Goal: Task Accomplishment & Management: Manage account settings

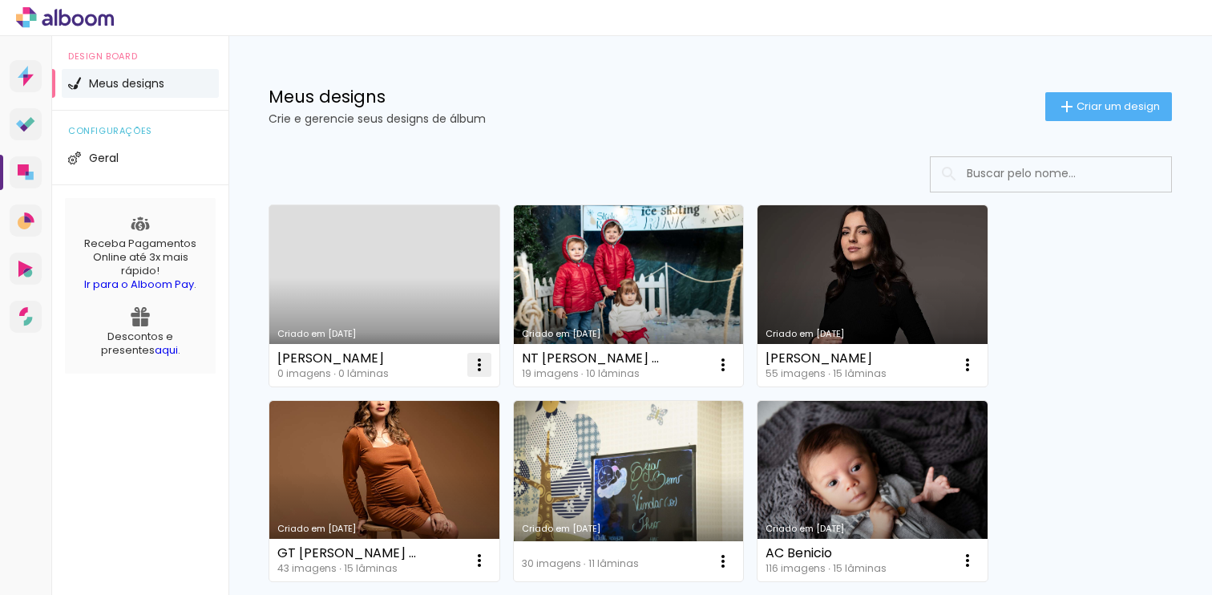
click at [483, 363] on iron-icon at bounding box center [479, 364] width 19 height 19
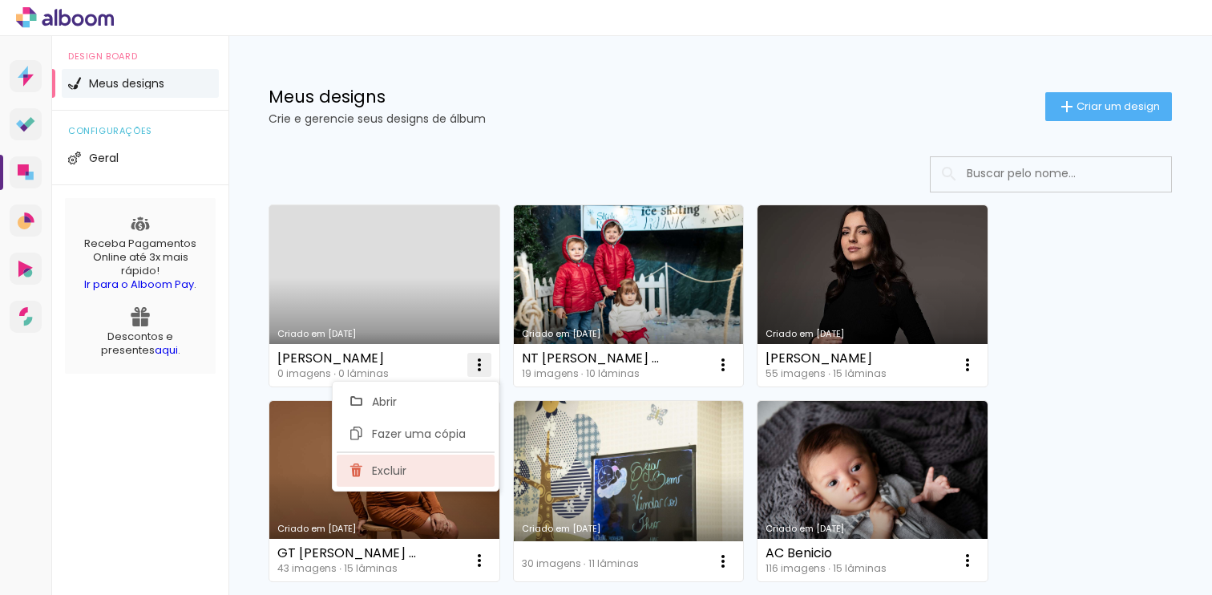
click at [431, 468] on paper-item "Excluir" at bounding box center [416, 471] width 158 height 32
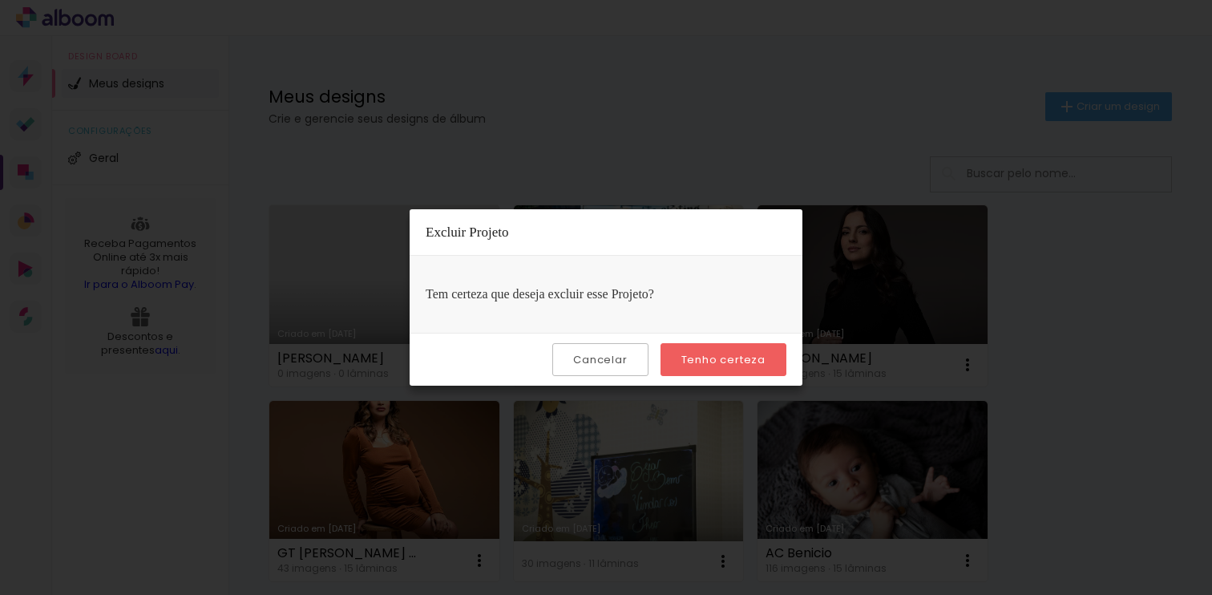
click at [772, 362] on paper-button "Tenho certeza" at bounding box center [724, 359] width 126 height 33
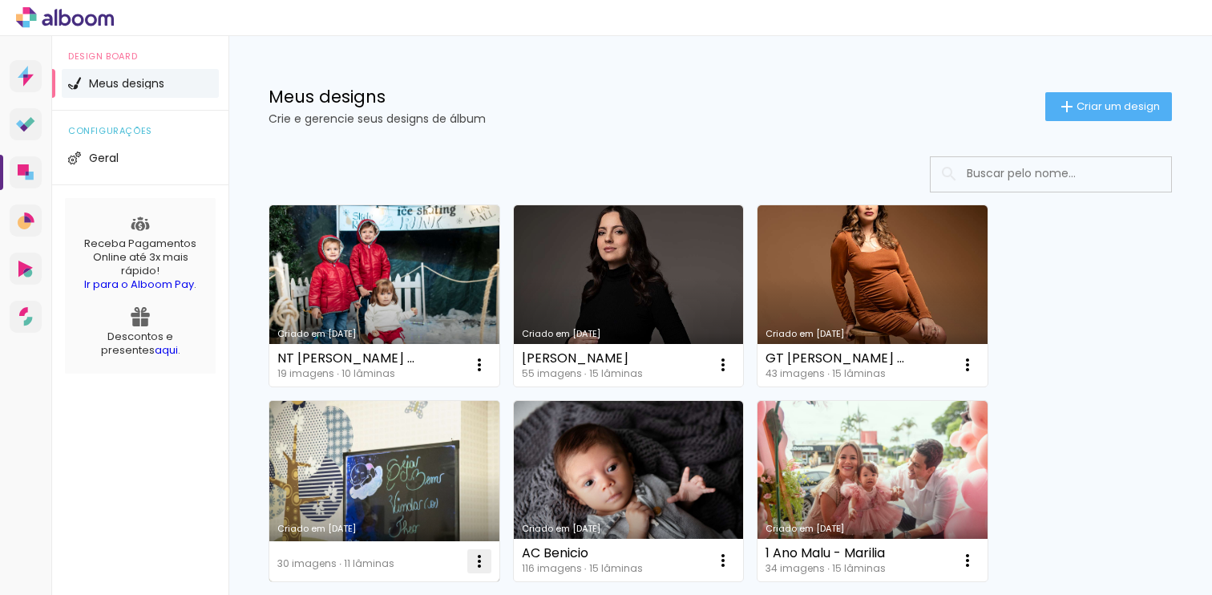
click at [475, 565] on iron-icon at bounding box center [479, 561] width 19 height 19
click at [481, 564] on iron-icon at bounding box center [479, 561] width 19 height 19
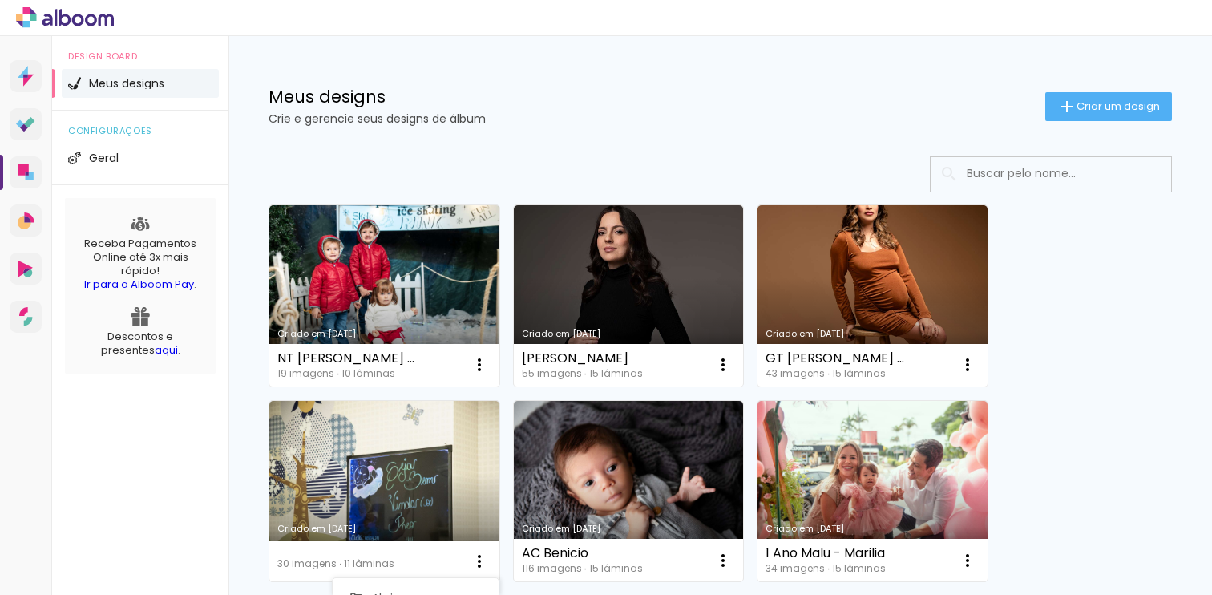
click at [511, 471] on div "Criado em [DATE] Benicio 116 imagens ∙ 15 lâminas Abrir Fazer uma cópia Excluir" at bounding box center [628, 491] width 245 height 196
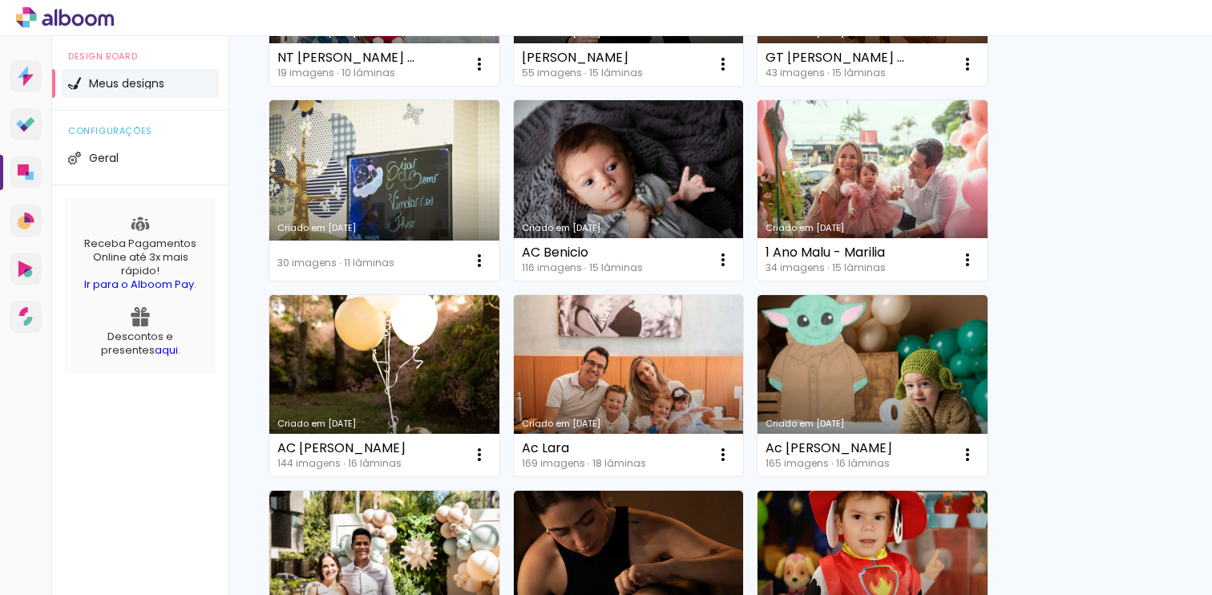
scroll to position [345, 0]
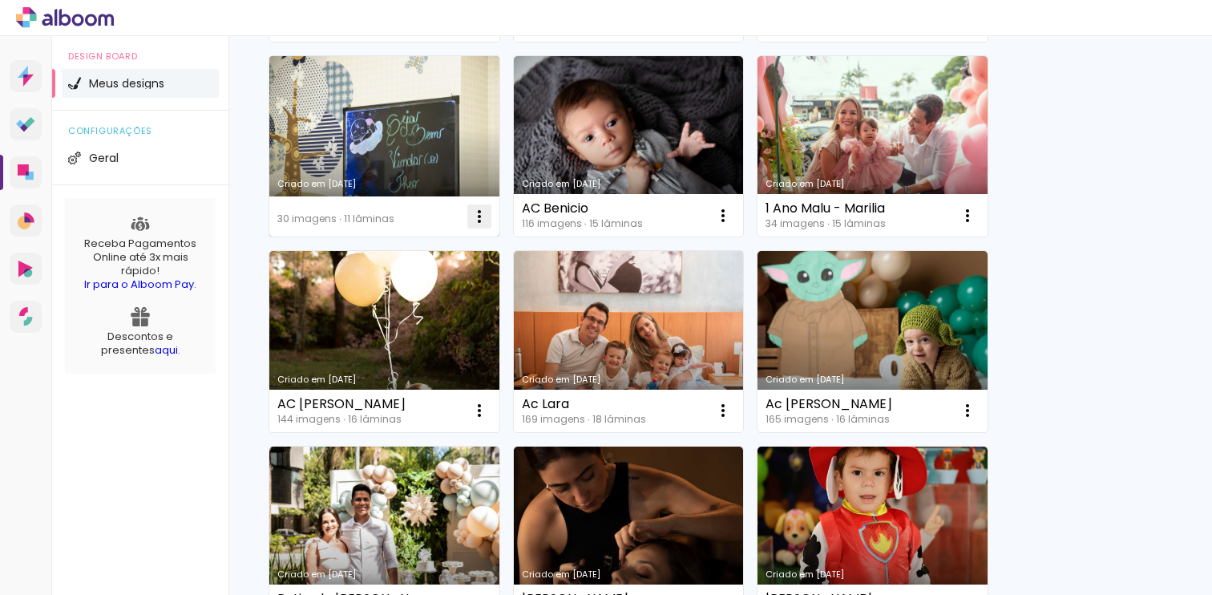
click at [479, 216] on iron-icon at bounding box center [479, 216] width 19 height 19
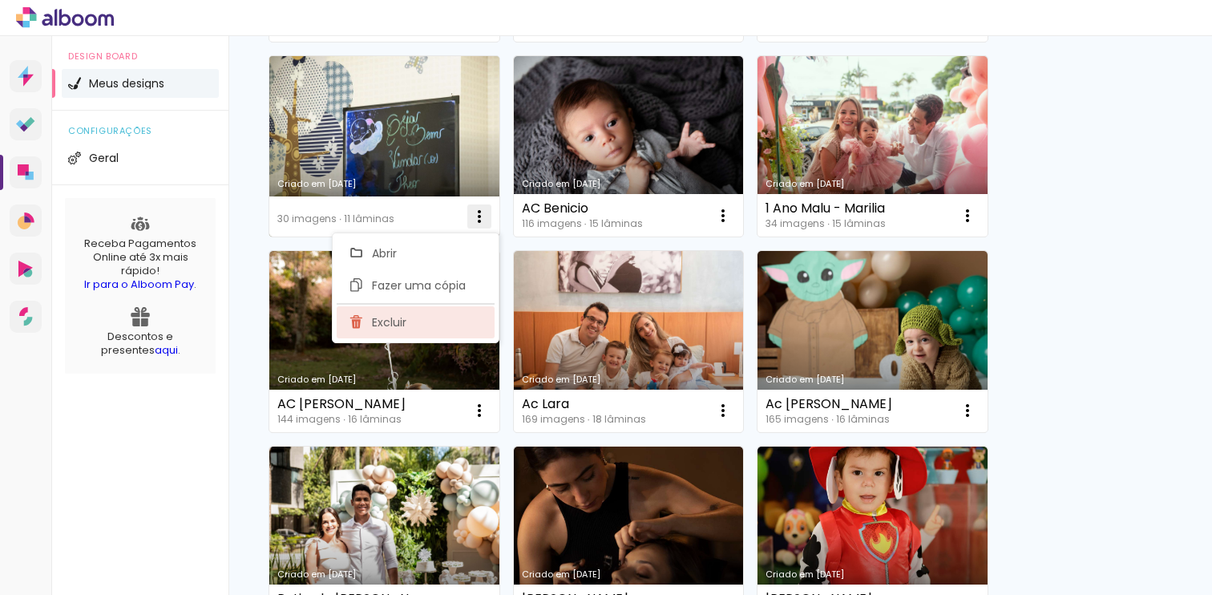
click at [415, 319] on paper-item "Excluir" at bounding box center [416, 322] width 158 height 32
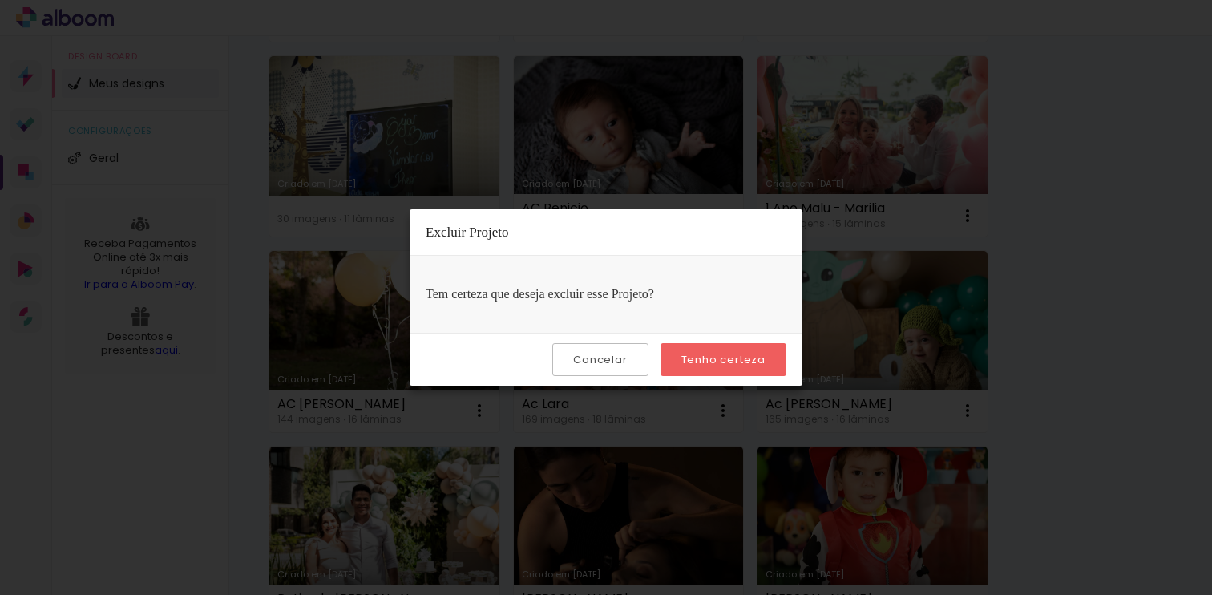
click at [0, 0] on slot "Tenho certeza" at bounding box center [0, 0] width 0 height 0
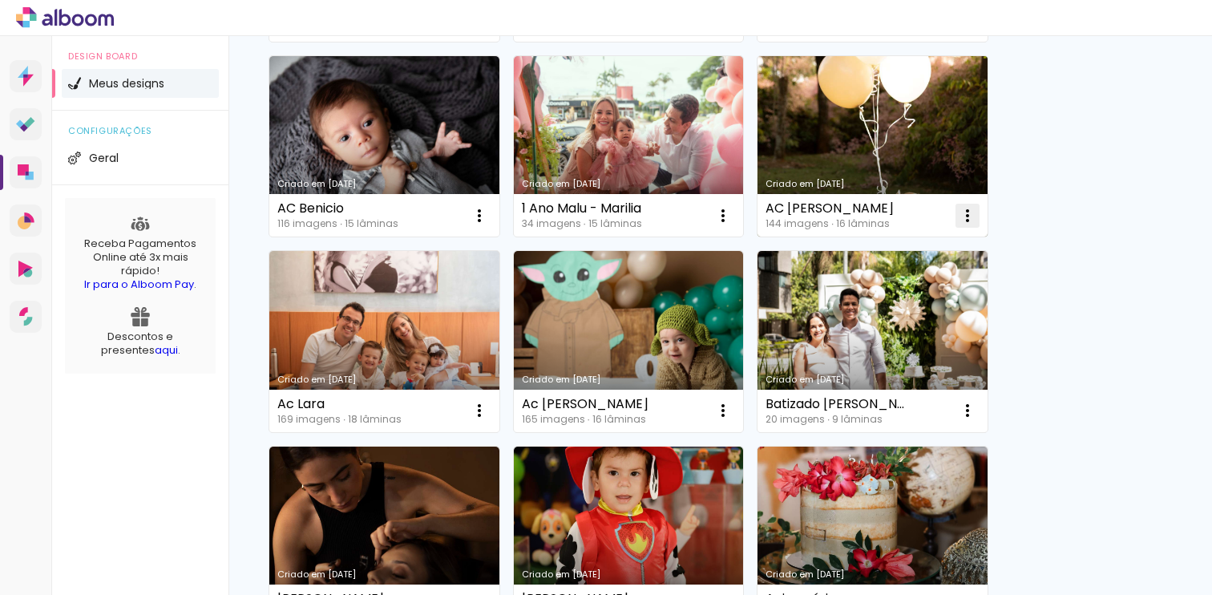
click at [966, 213] on iron-icon at bounding box center [967, 215] width 19 height 19
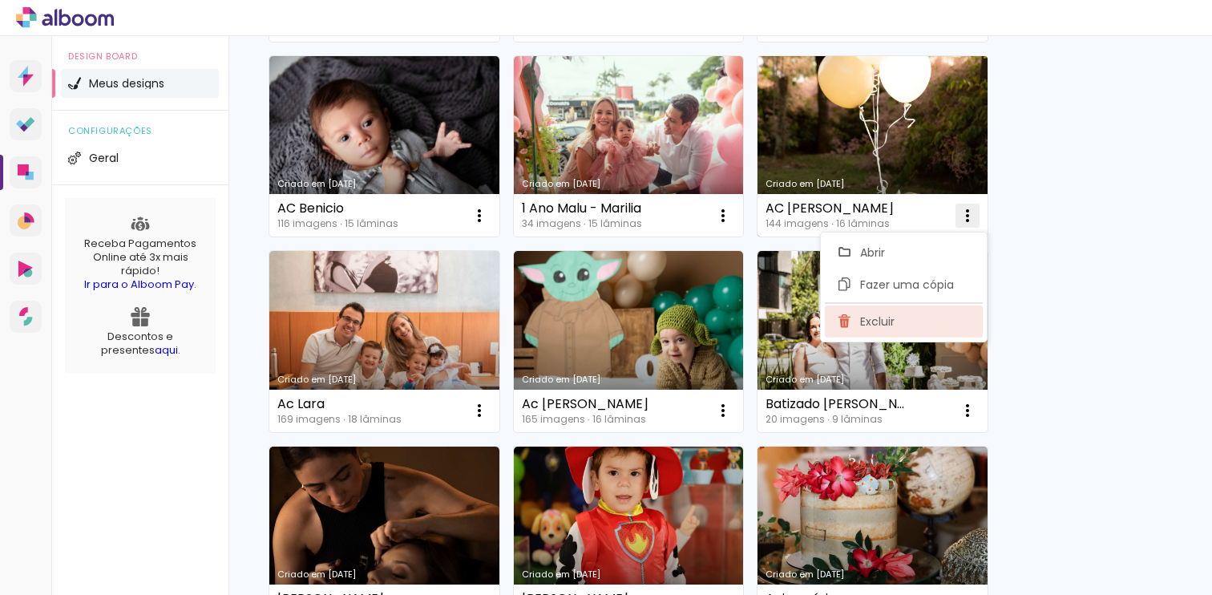
click at [893, 318] on span "Excluir" at bounding box center [877, 321] width 34 height 11
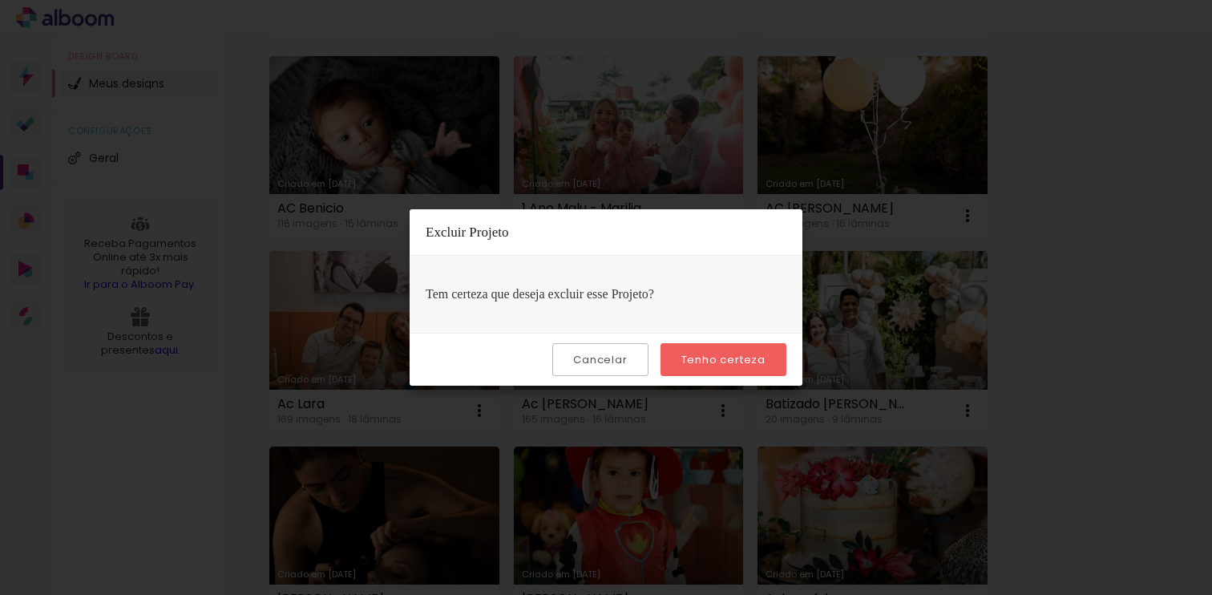
click at [0, 0] on slot "Tenho certeza" at bounding box center [0, 0] width 0 height 0
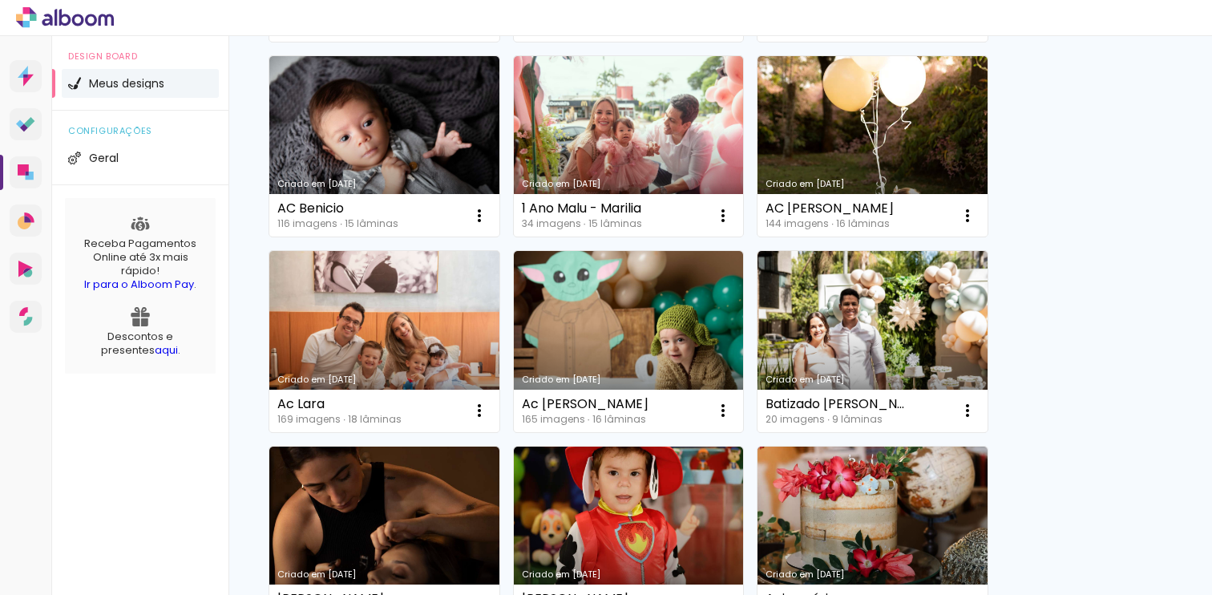
click at [741, 354] on quentale-directory at bounding box center [606, 297] width 1212 height 595
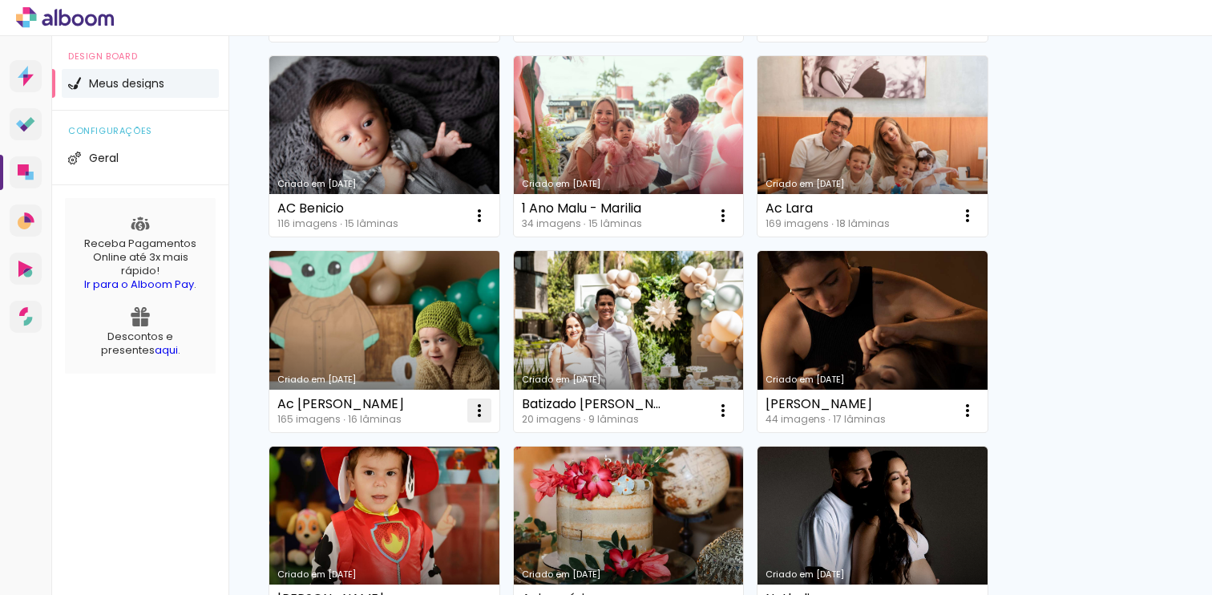
click at [487, 411] on iron-icon at bounding box center [479, 410] width 19 height 19
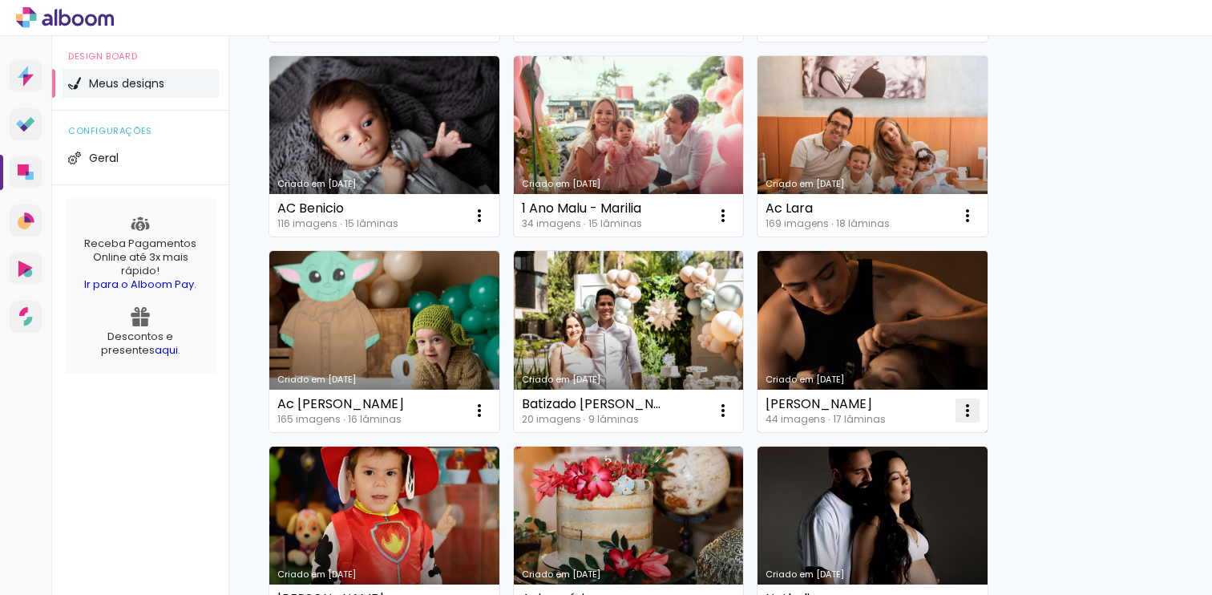
click at [964, 414] on iron-icon at bounding box center [967, 410] width 19 height 19
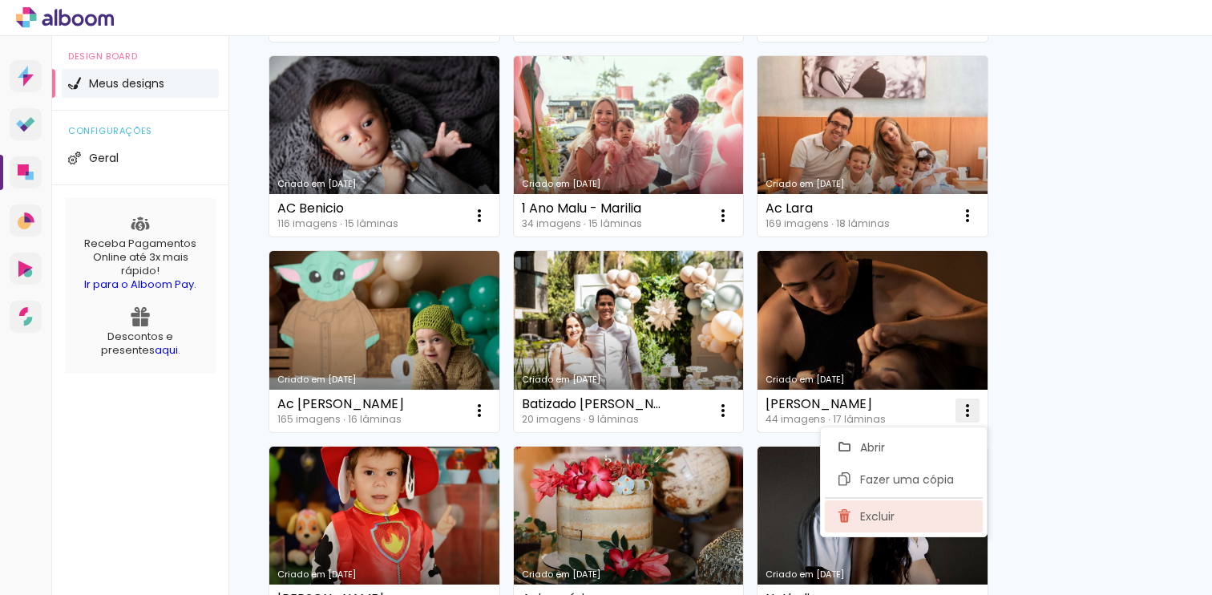
click at [875, 519] on span "Excluir" at bounding box center [877, 516] width 34 height 11
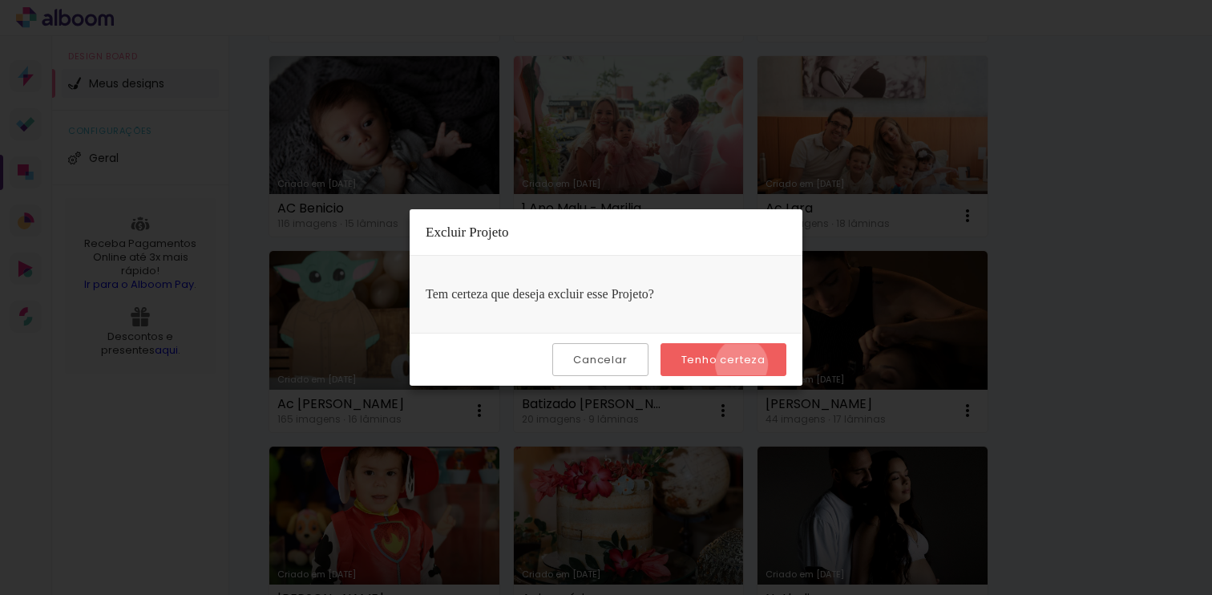
click at [0, 0] on slot "Tenho certeza" at bounding box center [0, 0] width 0 height 0
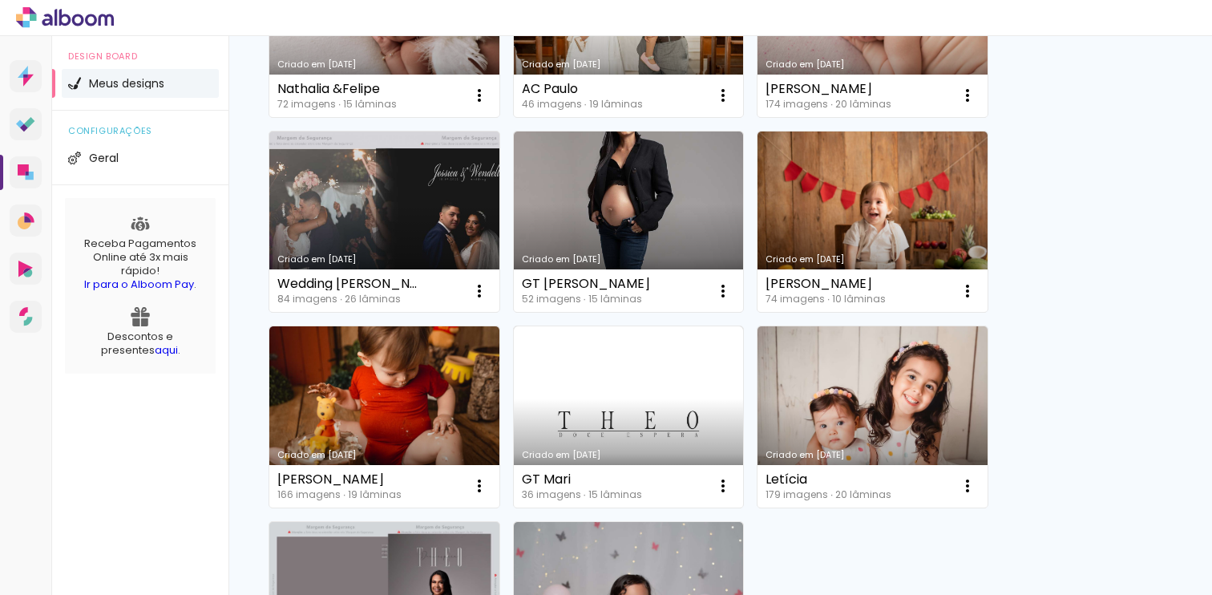
scroll to position [1535, 0]
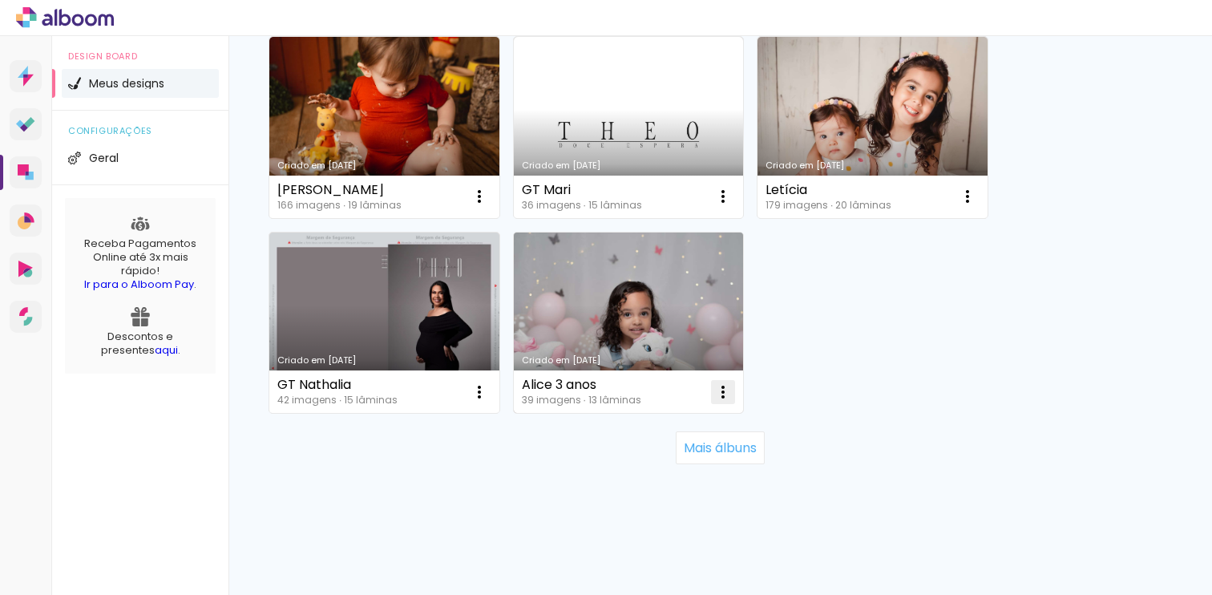
click at [726, 390] on iron-icon at bounding box center [723, 391] width 19 height 19
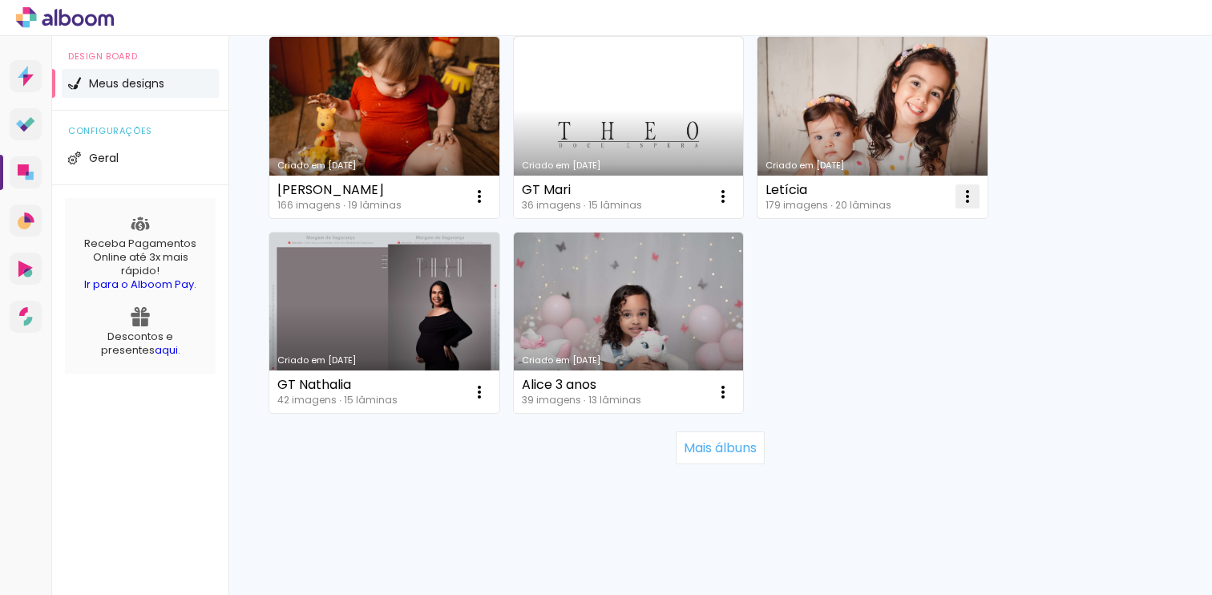
click at [968, 197] on iron-icon at bounding box center [967, 196] width 19 height 19
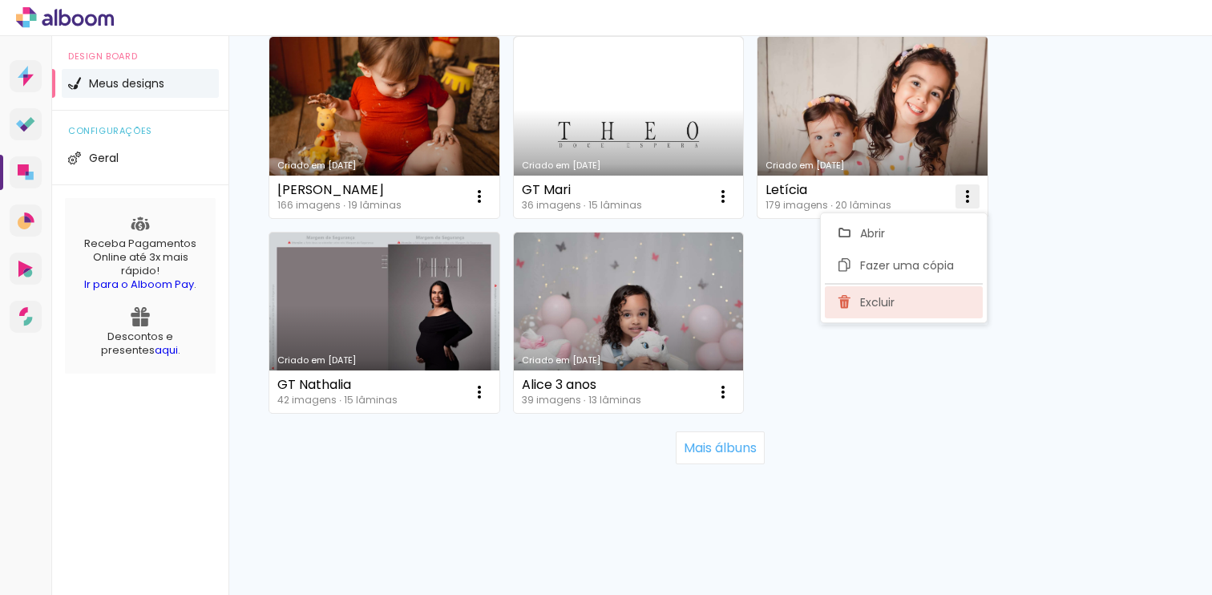
click at [879, 305] on span "Excluir" at bounding box center [877, 302] width 34 height 11
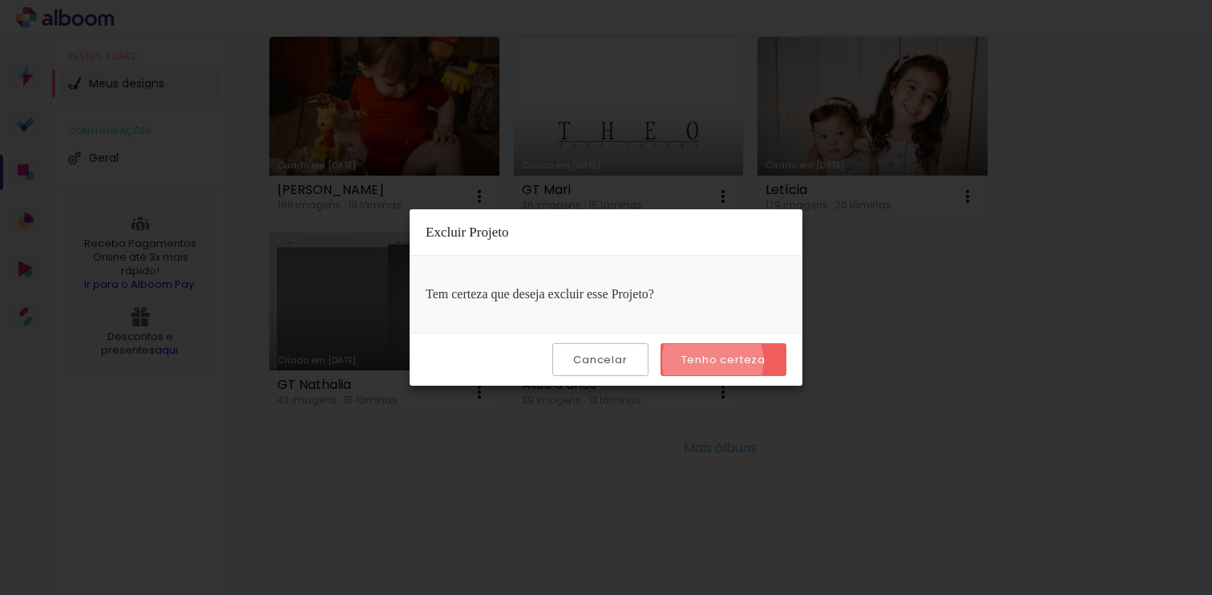
click at [0, 0] on slot "Tenho certeza" at bounding box center [0, 0] width 0 height 0
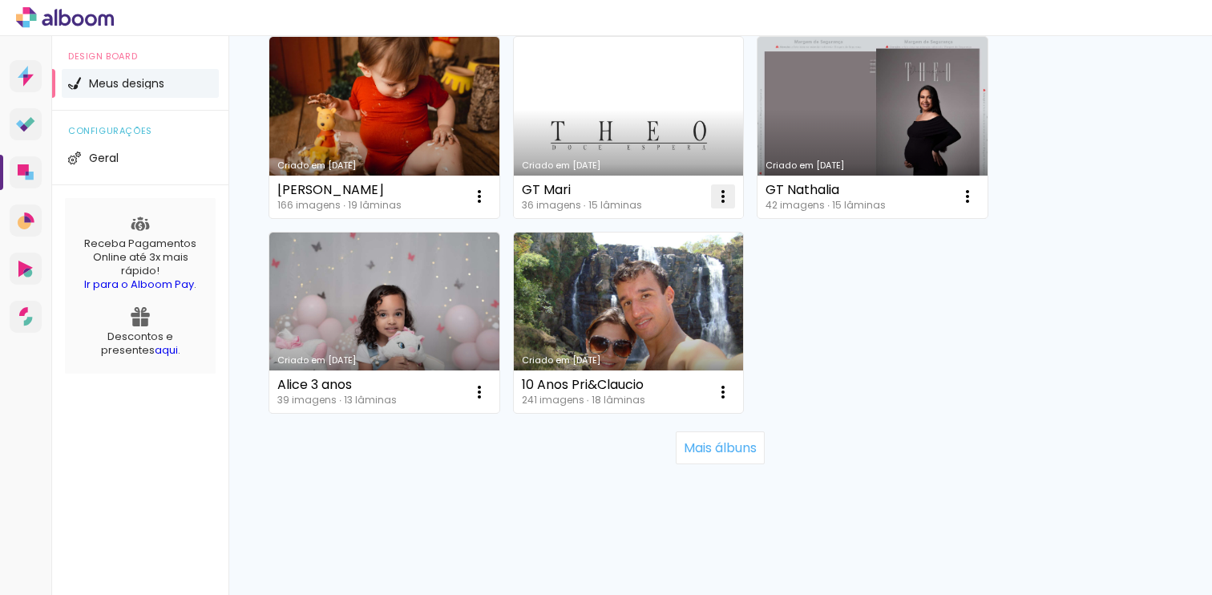
click at [726, 198] on iron-icon at bounding box center [723, 196] width 19 height 19
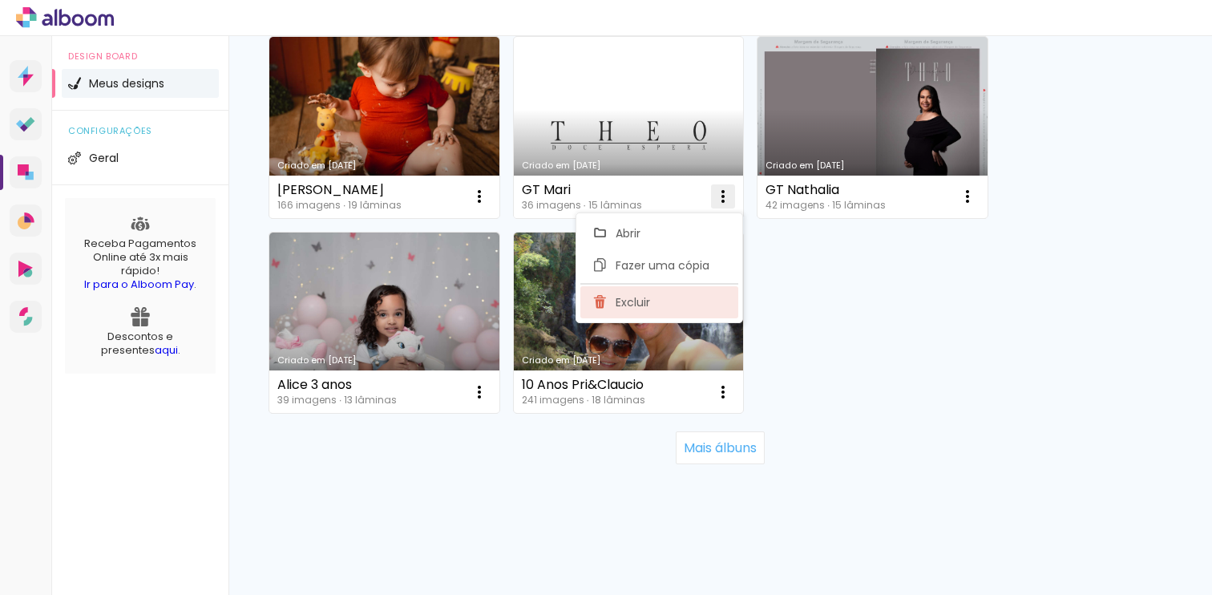
click at [646, 299] on span "Excluir" at bounding box center [633, 302] width 34 height 11
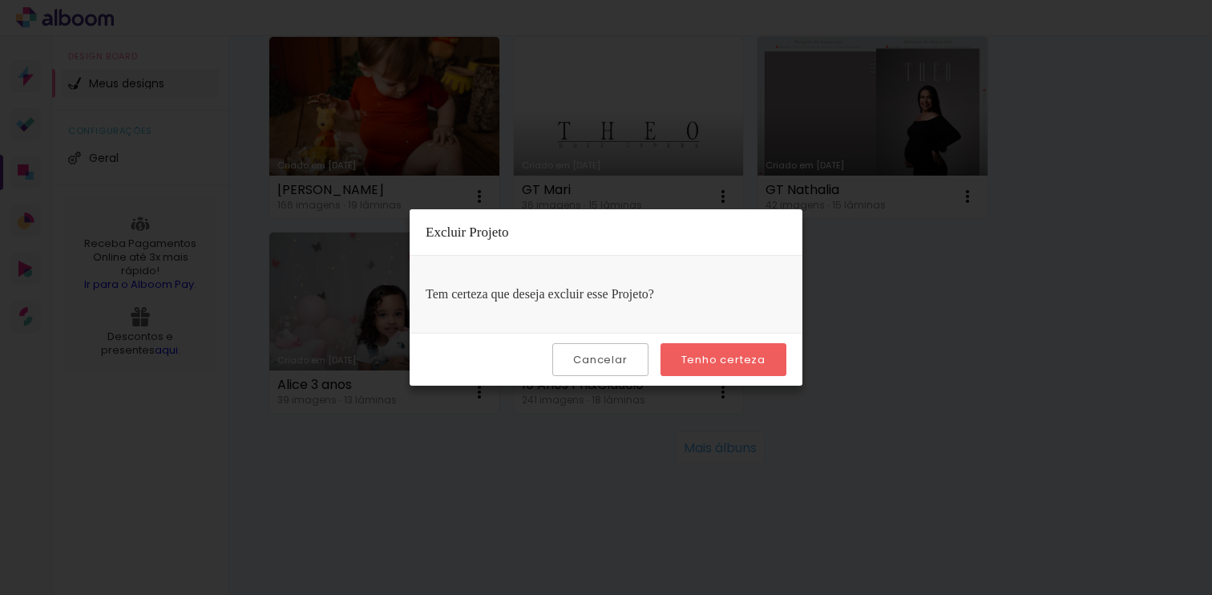
click at [0, 0] on slot "Tenho certeza" at bounding box center [0, 0] width 0 height 0
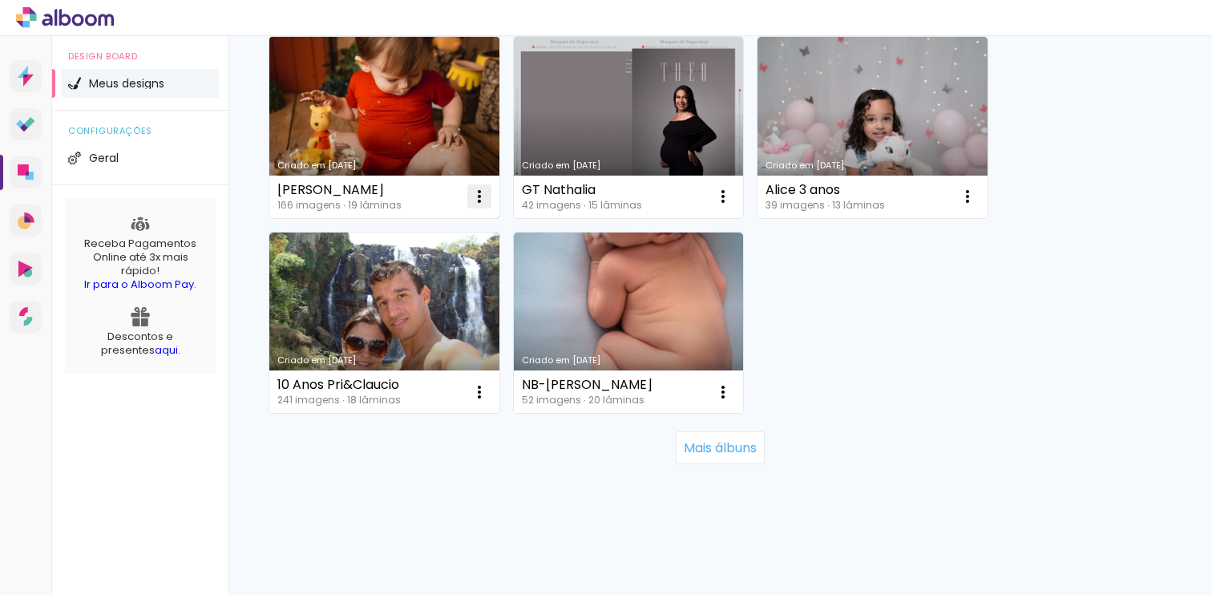
click at [479, 197] on iron-icon at bounding box center [479, 196] width 19 height 19
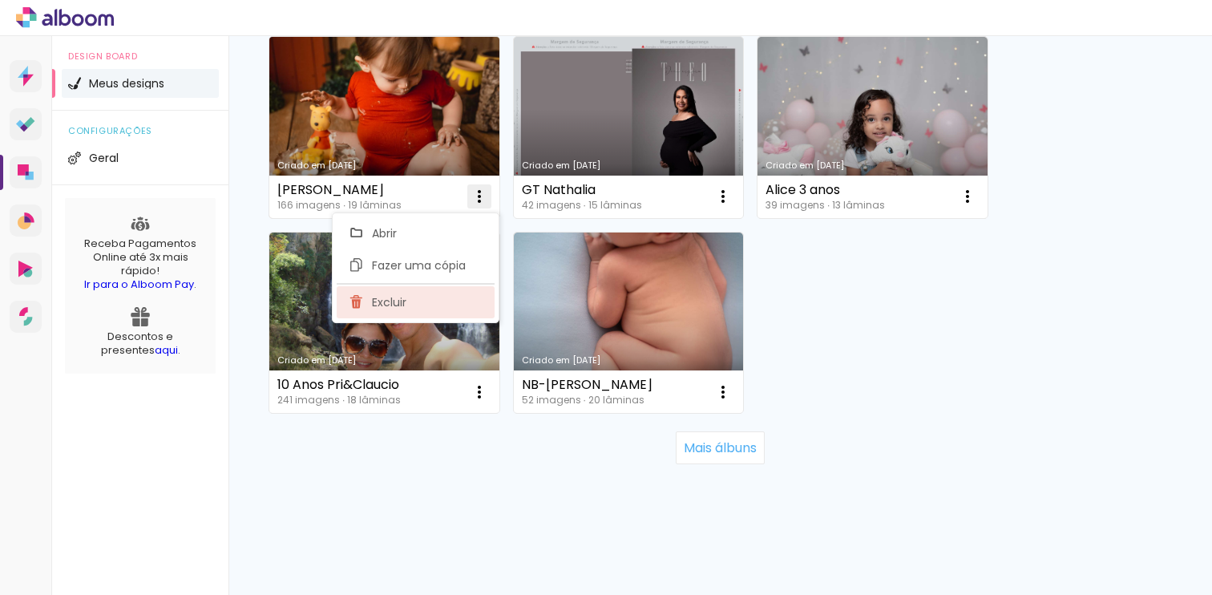
click at [425, 303] on paper-item "Excluir" at bounding box center [416, 302] width 158 height 32
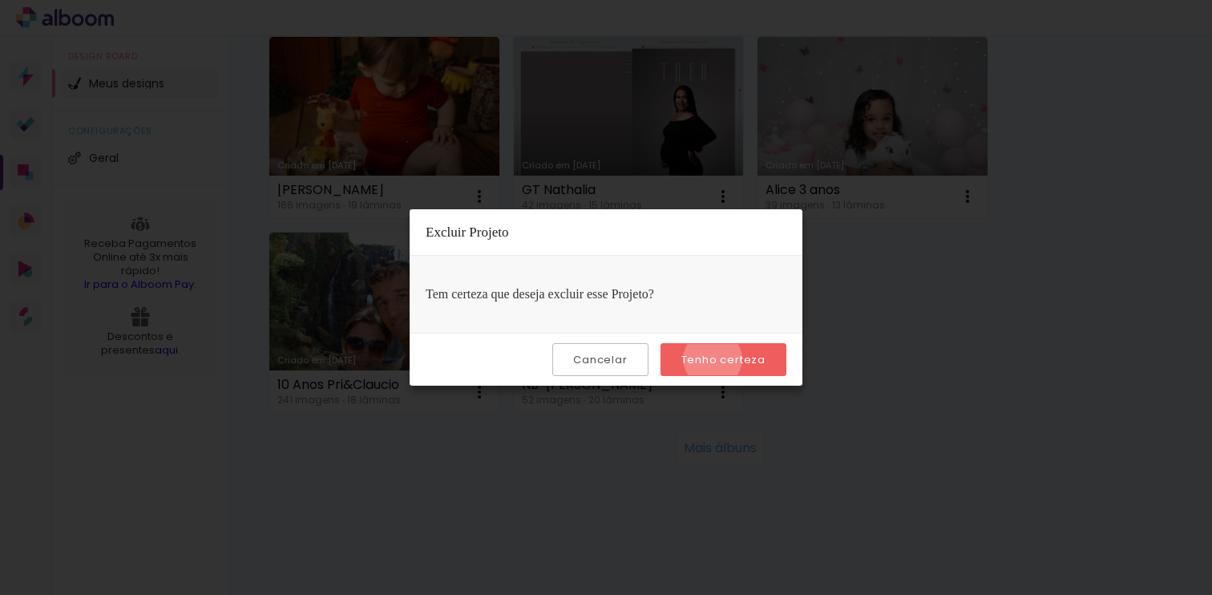
click at [0, 0] on slot "Tenho certeza" at bounding box center [0, 0] width 0 height 0
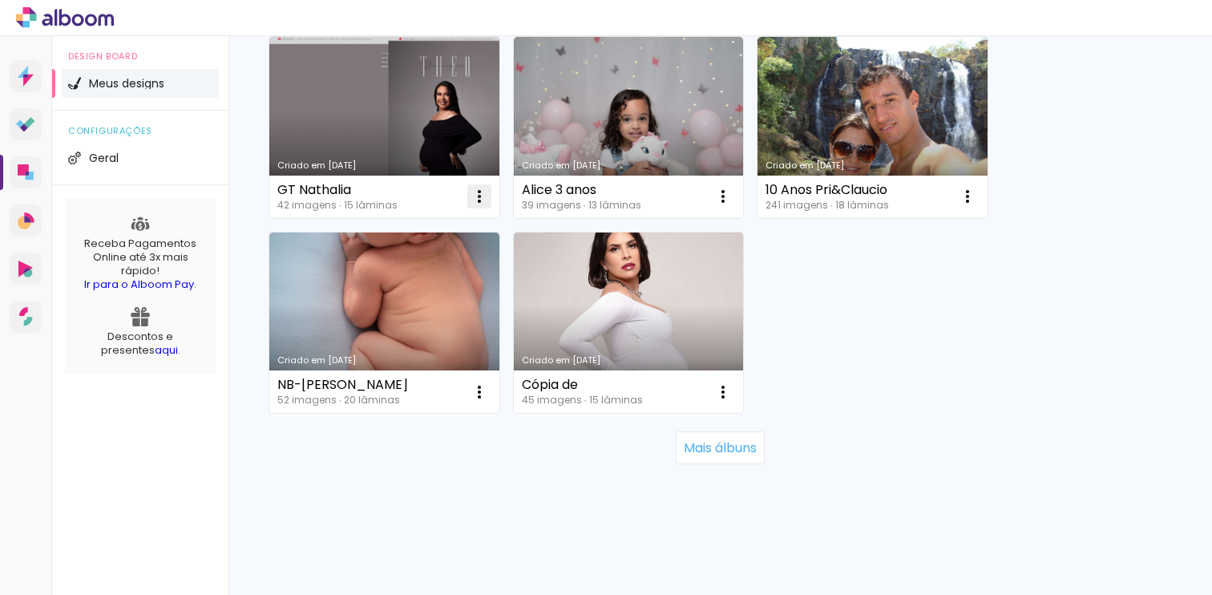
click at [480, 198] on iron-icon at bounding box center [479, 196] width 19 height 19
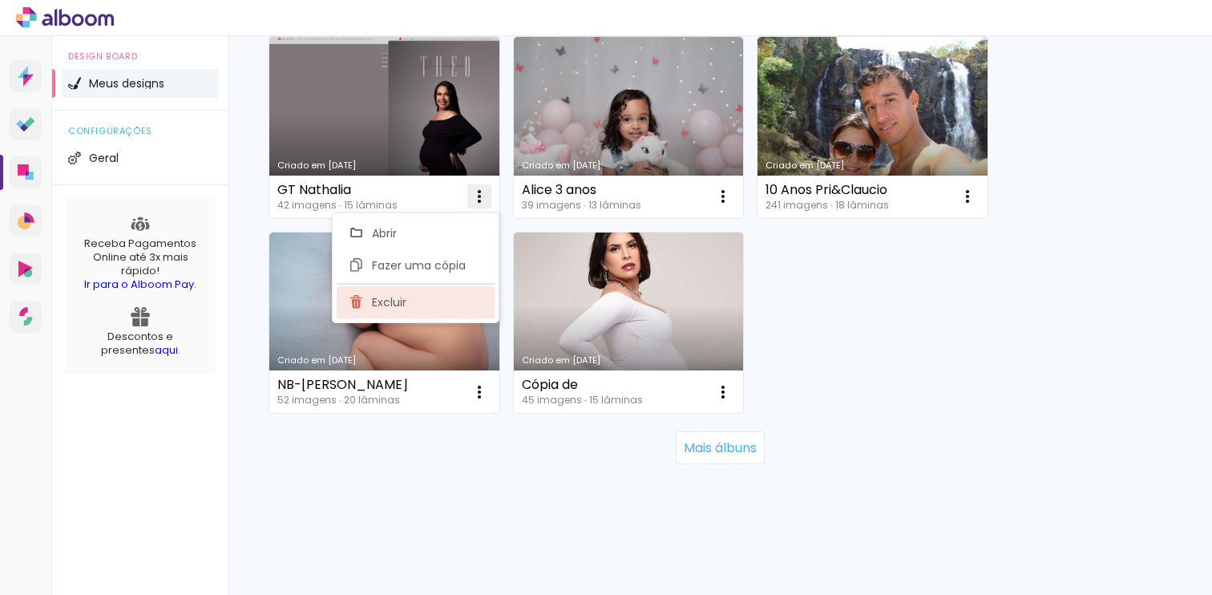
click at [431, 300] on paper-item "Excluir" at bounding box center [416, 302] width 158 height 32
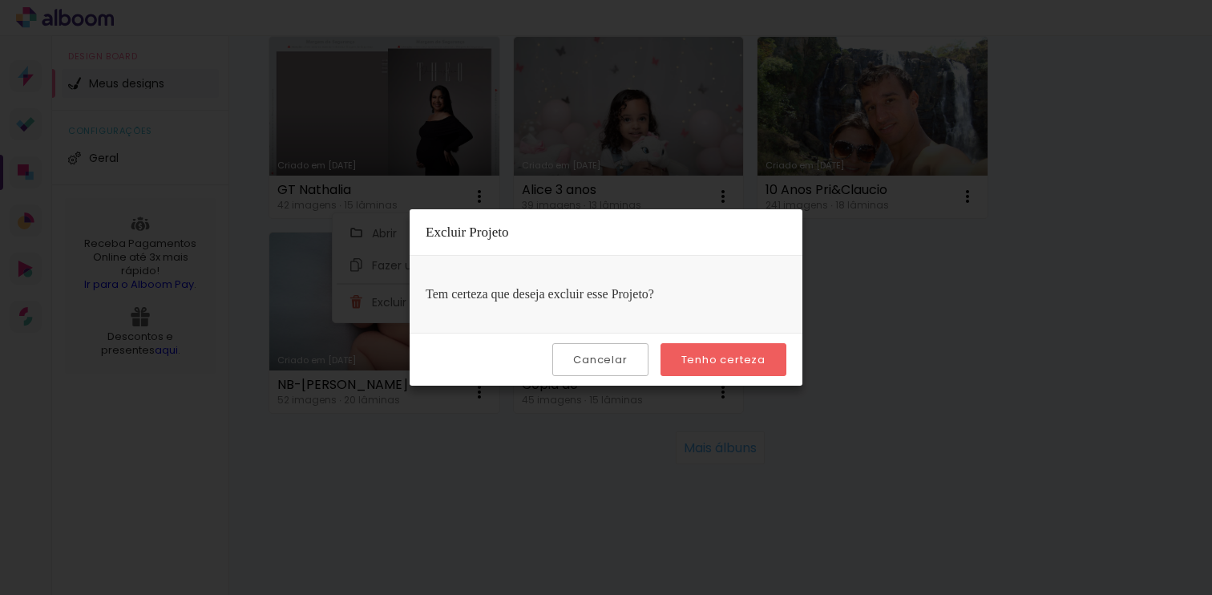
click at [0, 0] on slot "Tenho certeza" at bounding box center [0, 0] width 0 height 0
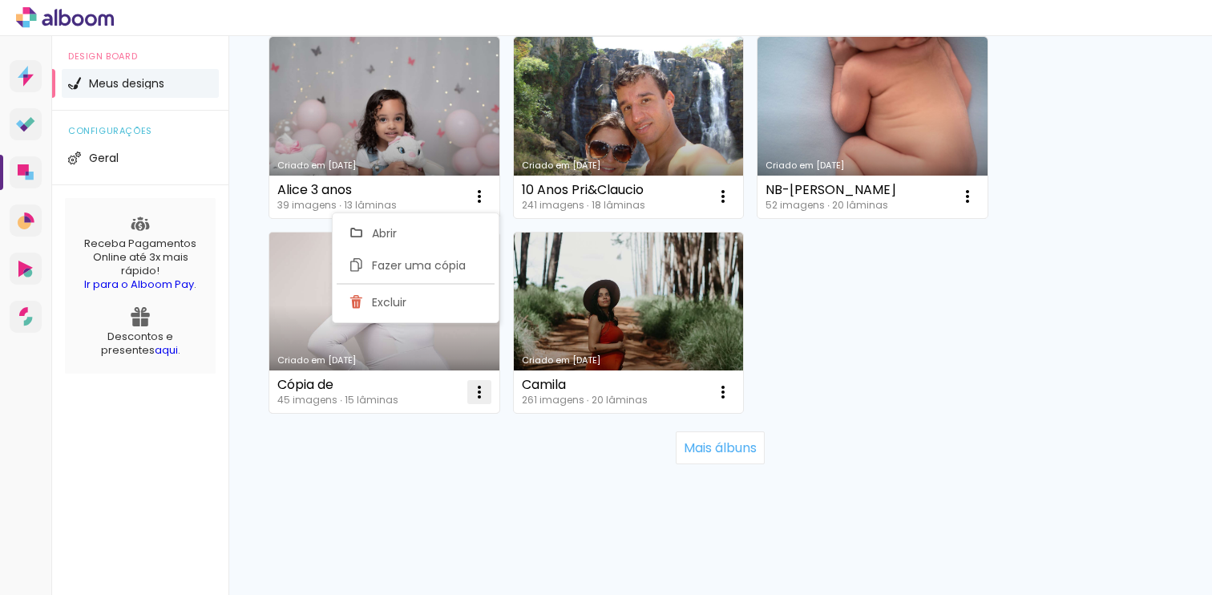
click at [479, 395] on iron-icon at bounding box center [479, 391] width 19 height 19
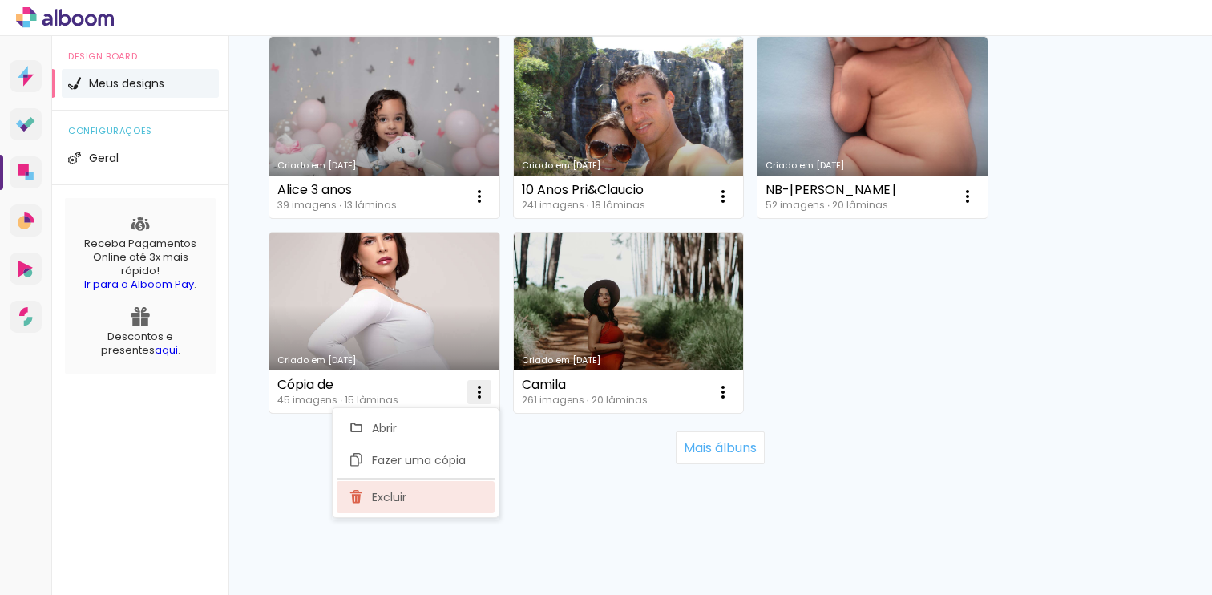
click at [375, 503] on span "Excluir" at bounding box center [389, 496] width 34 height 11
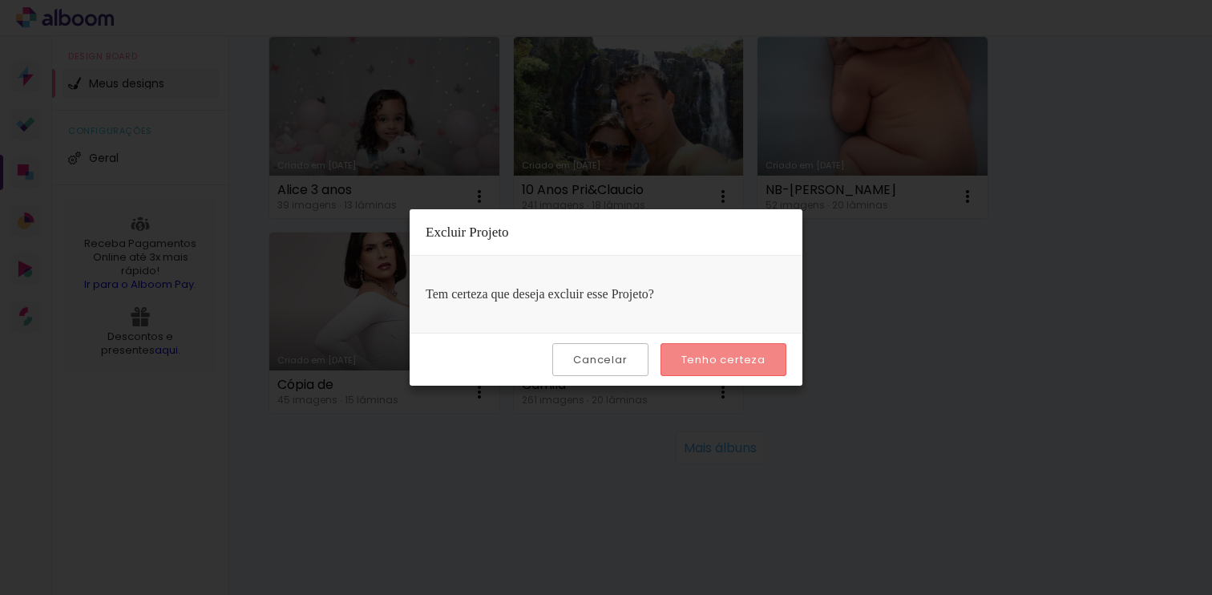
click at [721, 352] on paper-button "Tenho certeza" at bounding box center [724, 359] width 126 height 33
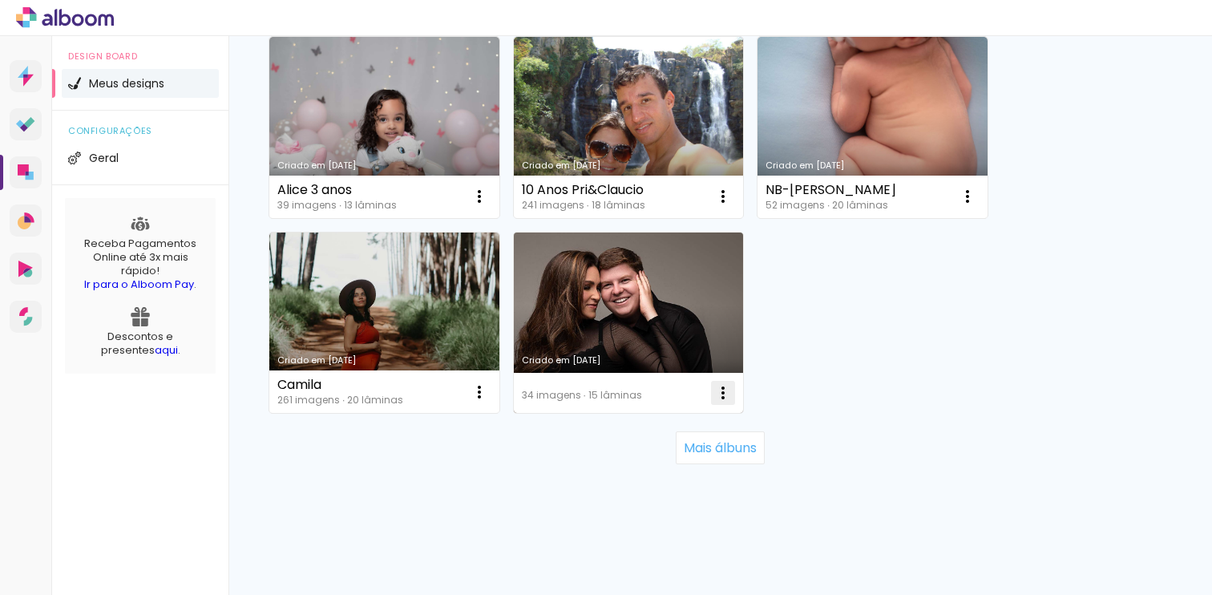
click at [723, 394] on iron-icon at bounding box center [723, 392] width 19 height 19
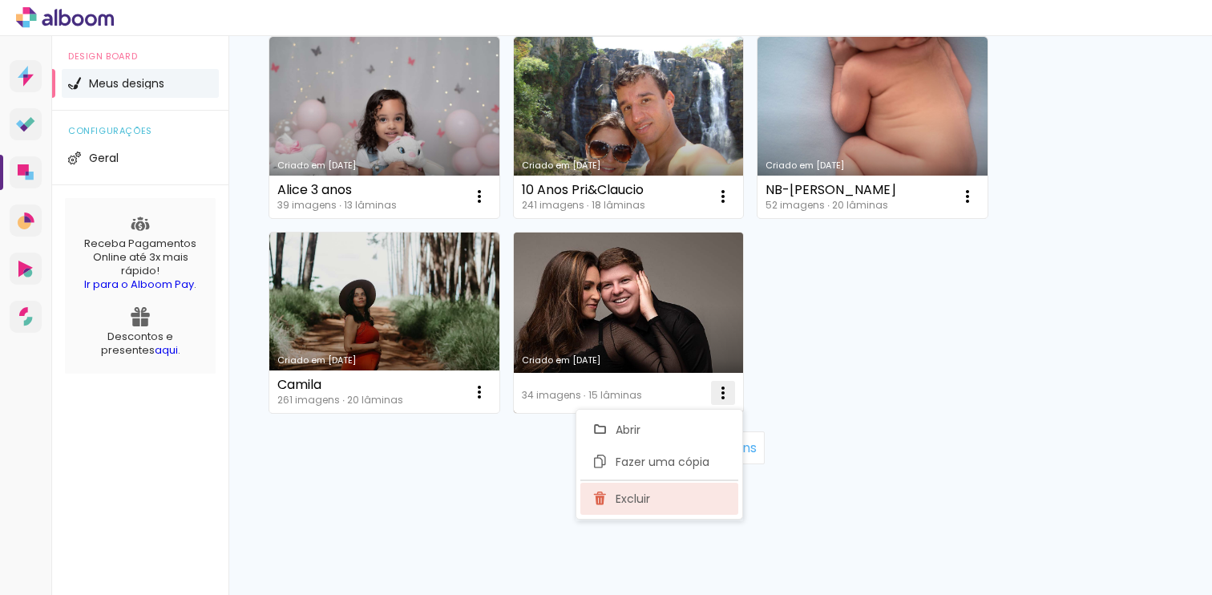
click at [615, 501] on paper-item "Excluir" at bounding box center [659, 499] width 158 height 32
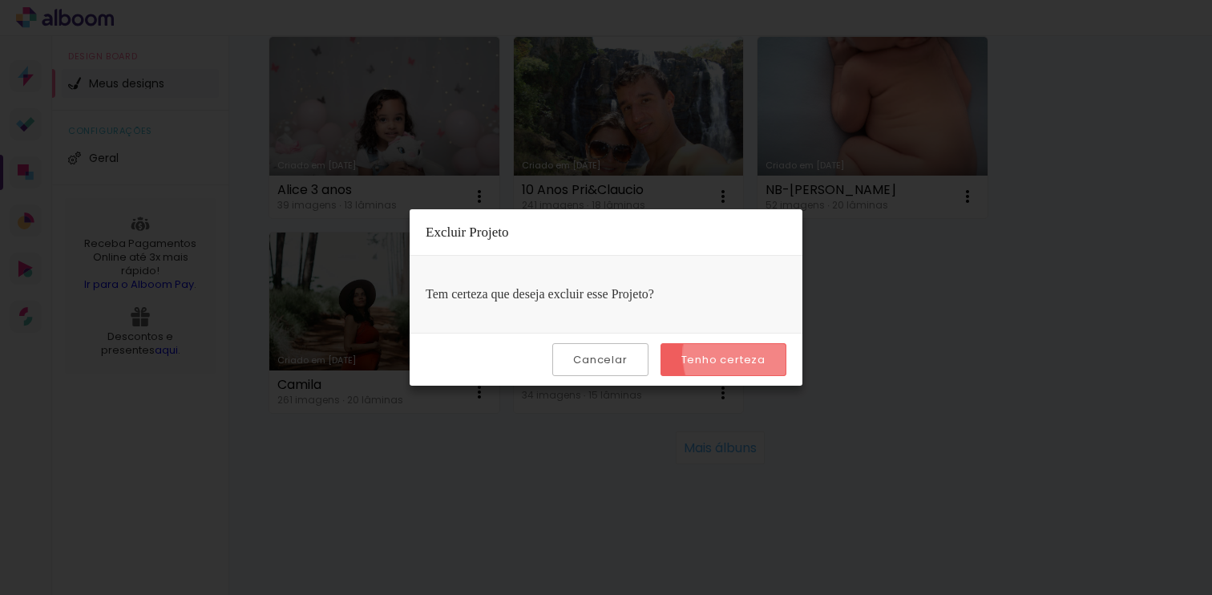
click at [0, 0] on slot "Tenho certeza" at bounding box center [0, 0] width 0 height 0
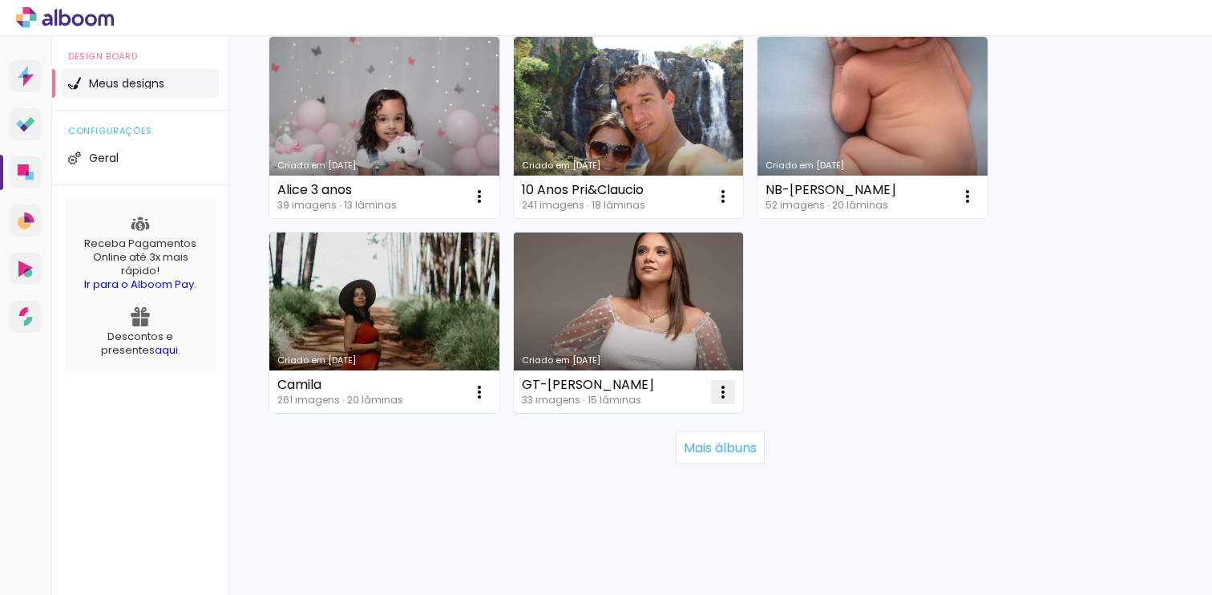
click at [722, 392] on iron-icon at bounding box center [723, 391] width 19 height 19
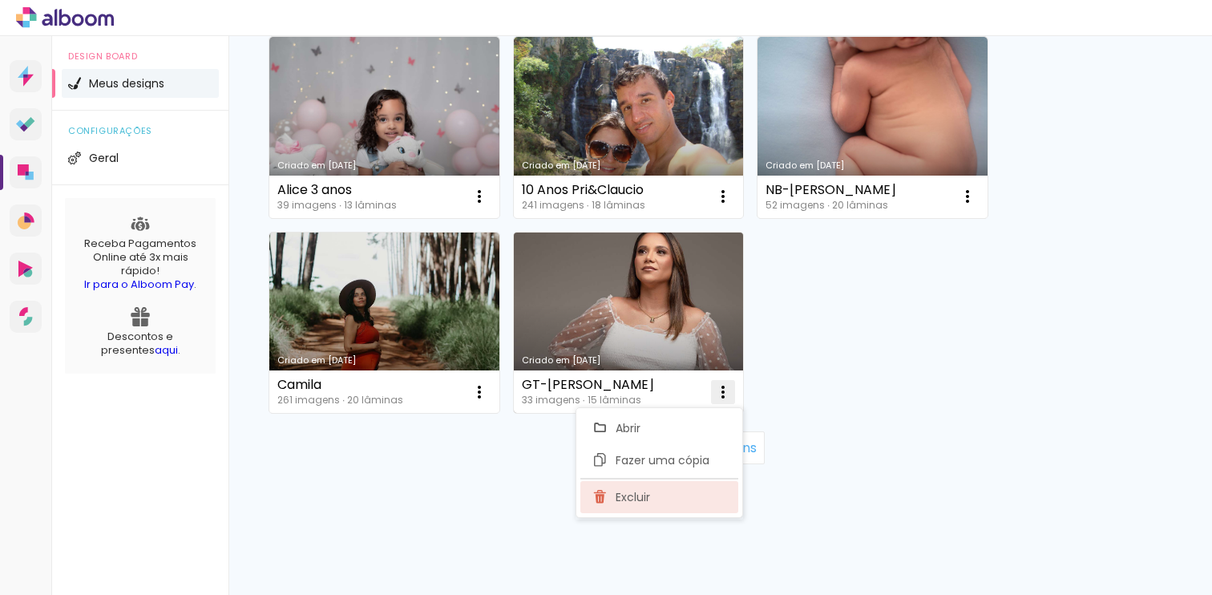
click at [637, 500] on span "Excluir" at bounding box center [633, 496] width 34 height 11
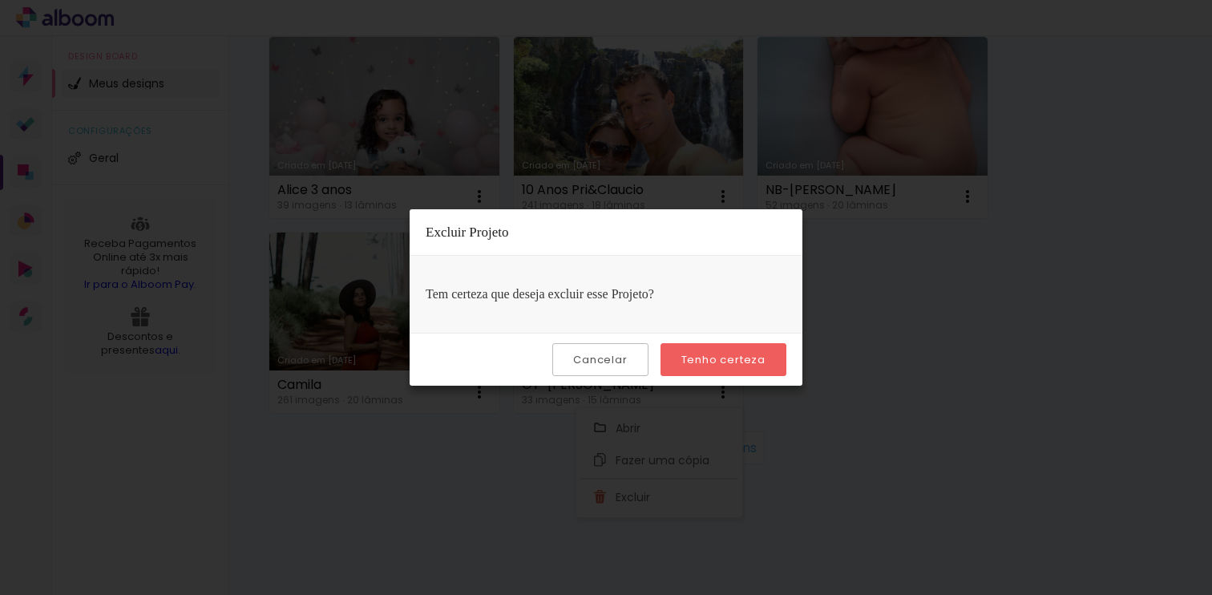
click at [730, 371] on paper-button "Tenho certeza" at bounding box center [724, 359] width 126 height 33
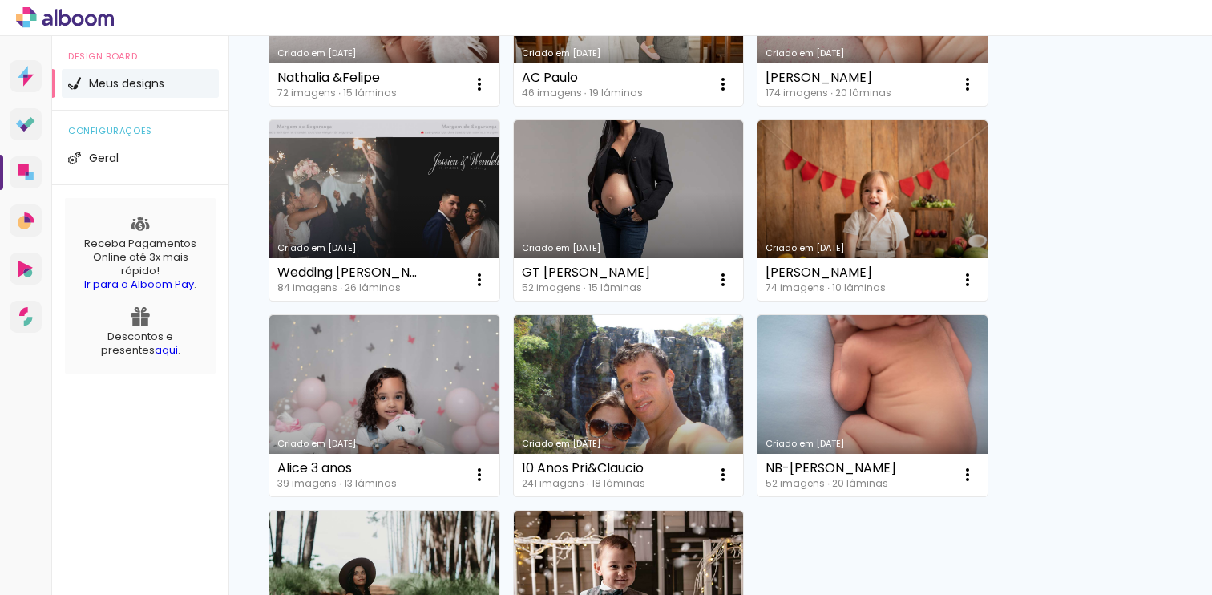
scroll to position [1225, 0]
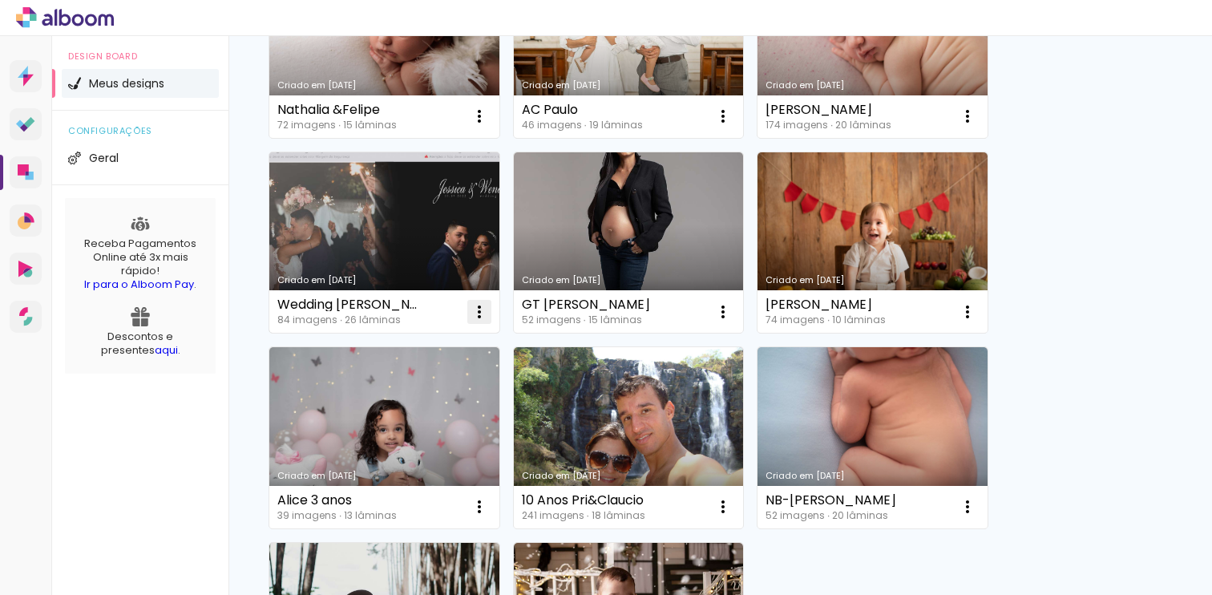
click at [484, 313] on iron-icon at bounding box center [479, 311] width 19 height 19
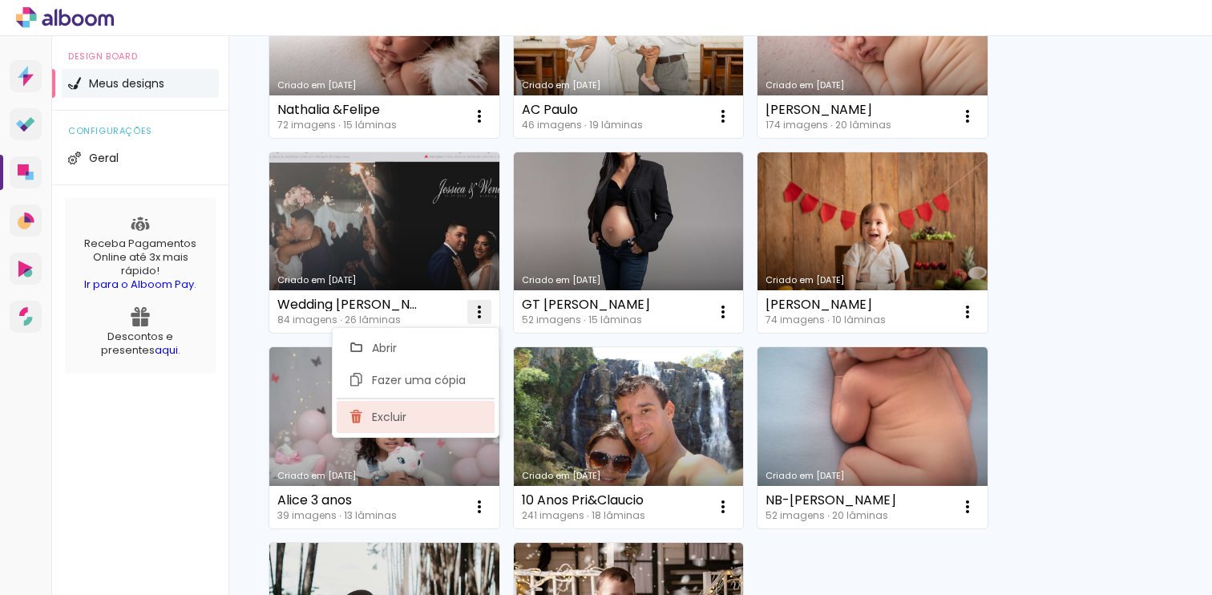
click at [408, 420] on paper-item "Excluir" at bounding box center [416, 417] width 158 height 32
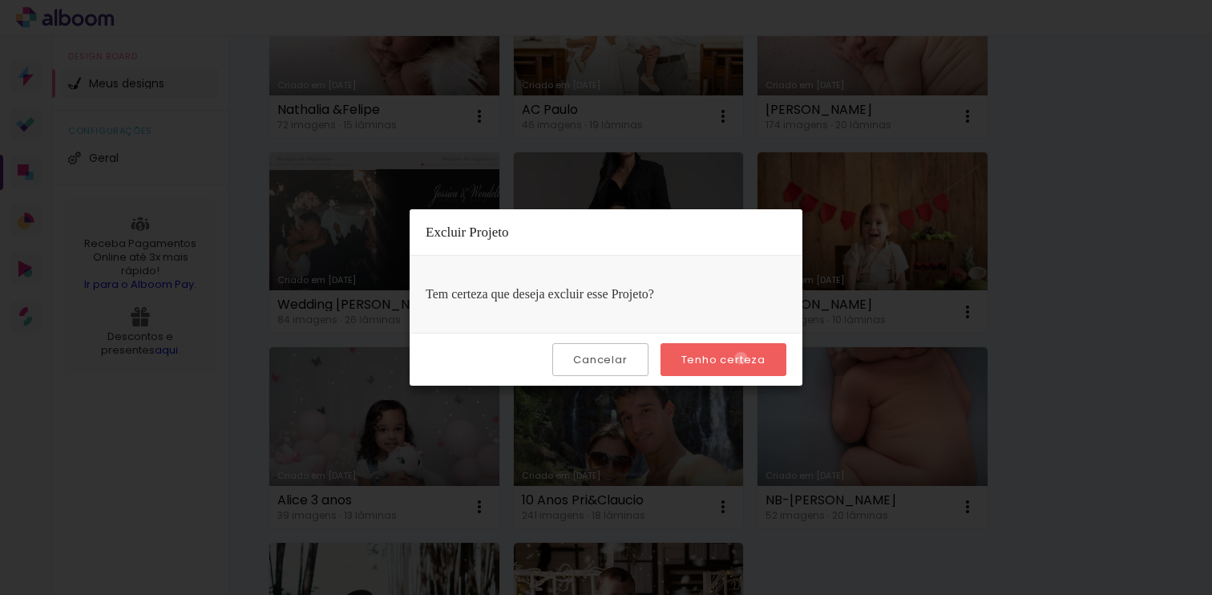
click at [0, 0] on slot "Tenho certeza" at bounding box center [0, 0] width 0 height 0
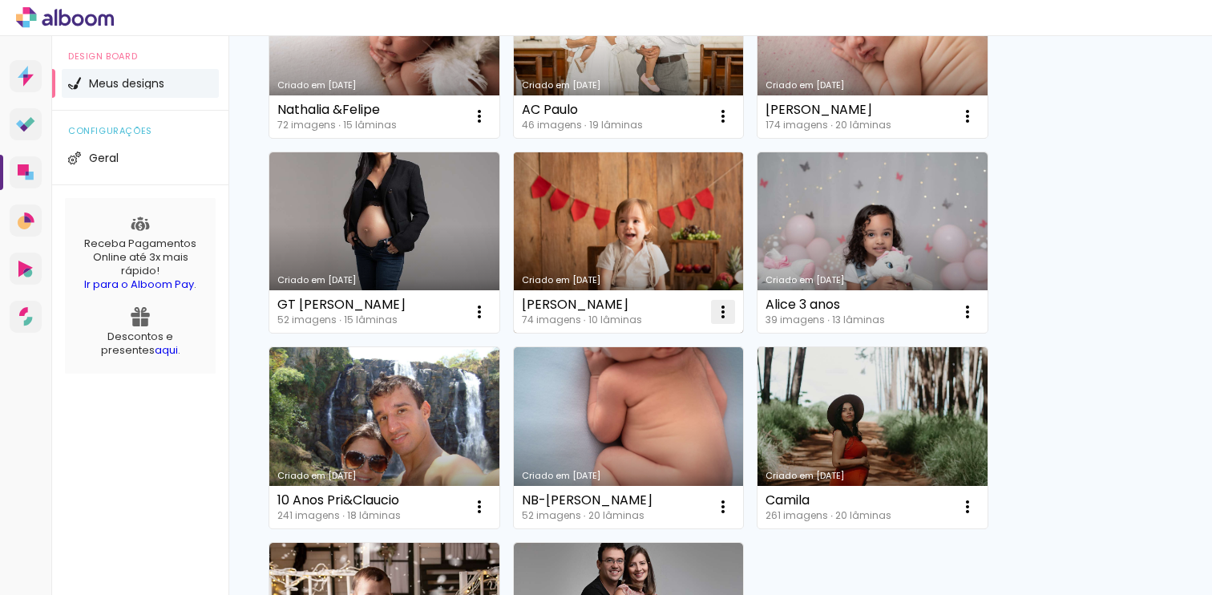
click at [726, 313] on iron-icon at bounding box center [723, 311] width 19 height 19
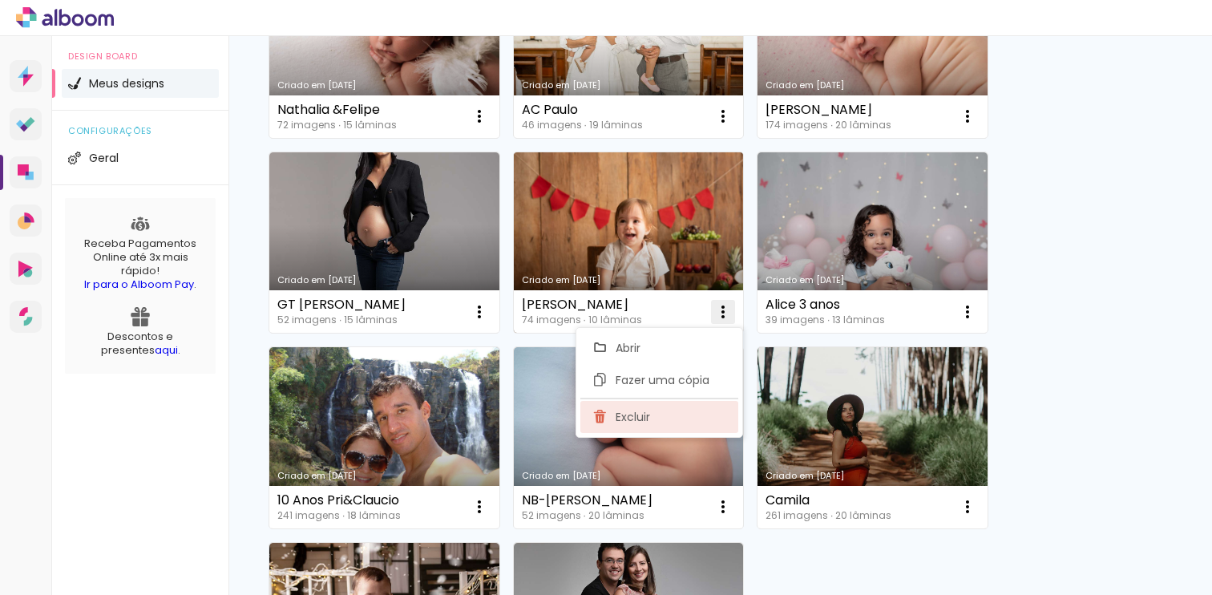
click at [637, 422] on span "Excluir" at bounding box center [633, 416] width 34 height 11
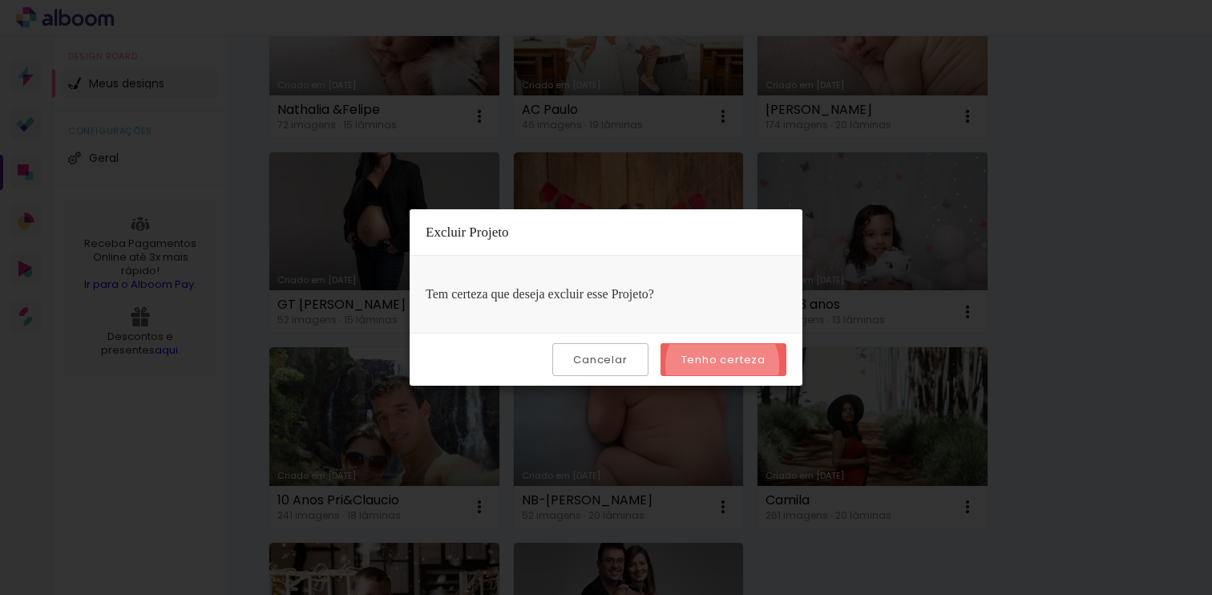
click at [0, 0] on slot "Tenho certeza" at bounding box center [0, 0] width 0 height 0
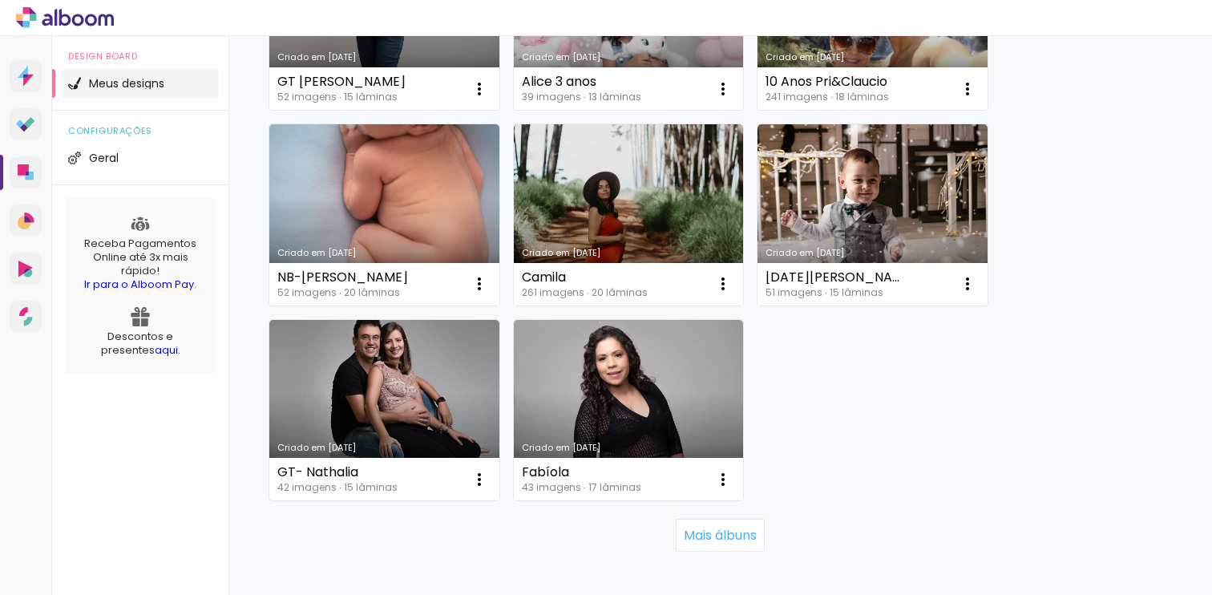
scroll to position [1490, 0]
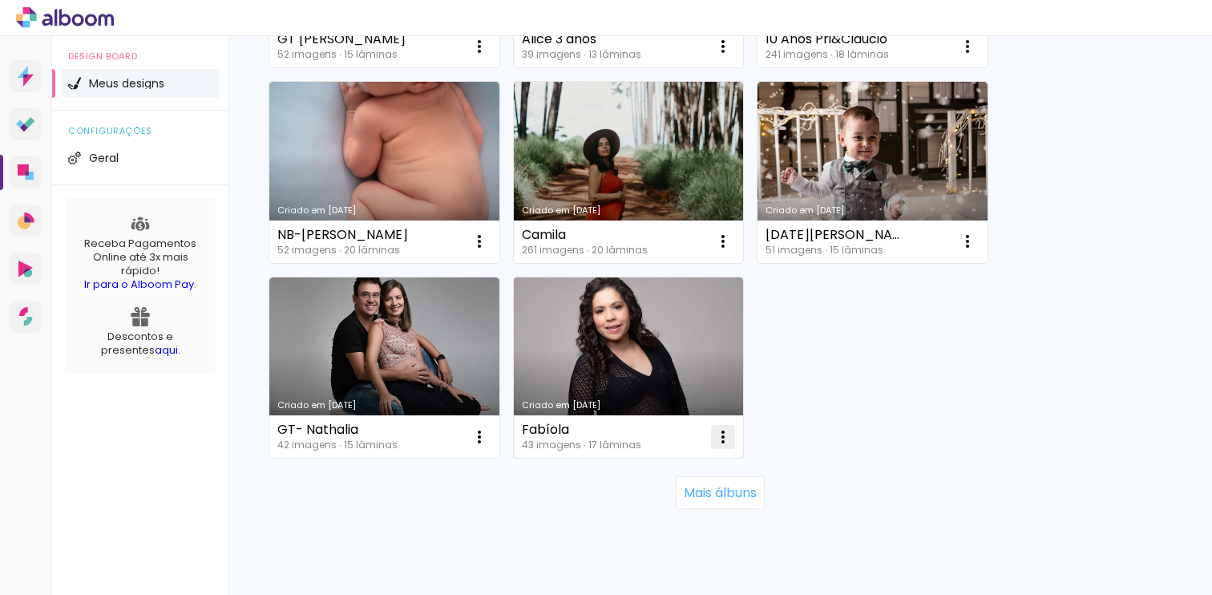
click at [724, 438] on iron-icon at bounding box center [723, 436] width 19 height 19
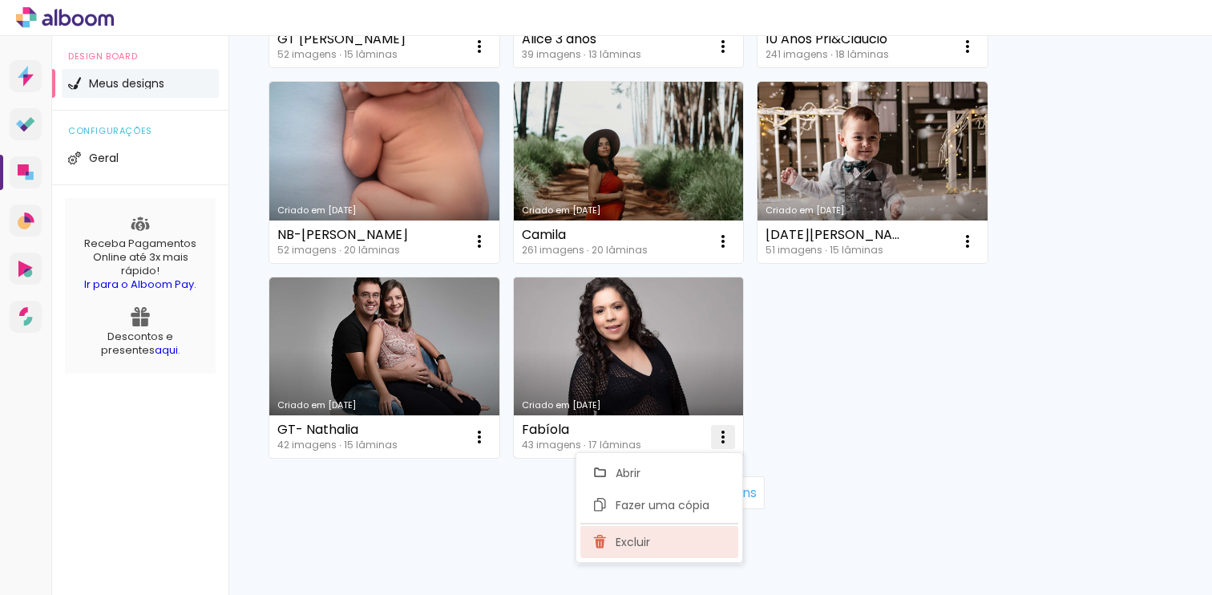
click at [644, 540] on span "Excluir" at bounding box center [633, 541] width 34 height 11
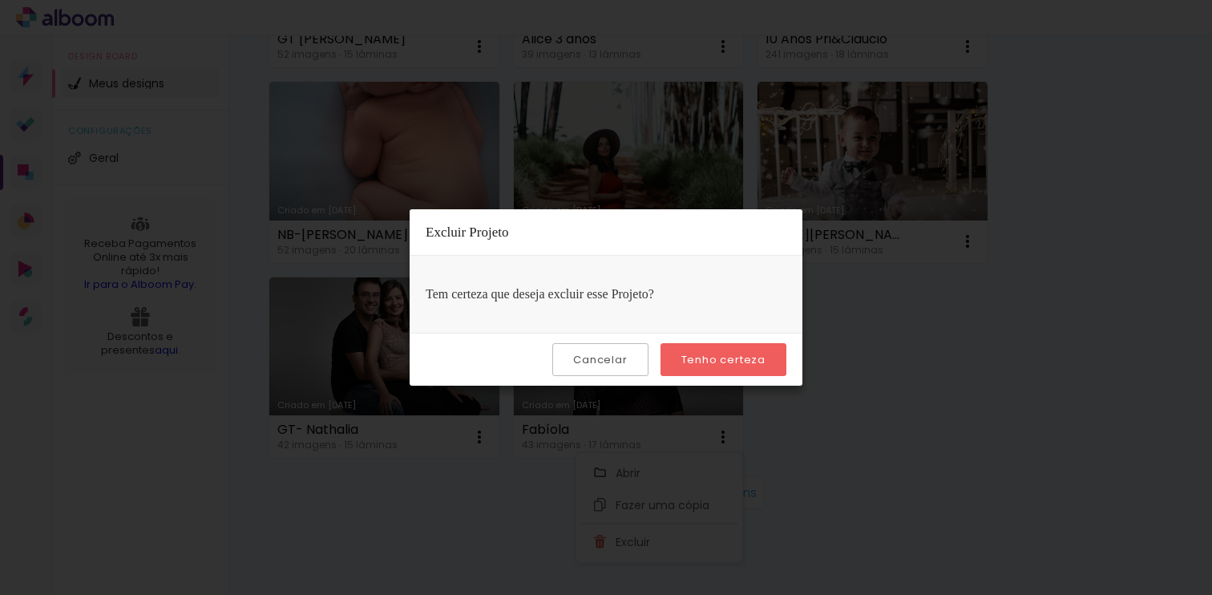
click at [0, 0] on slot "Tenho certeza" at bounding box center [0, 0] width 0 height 0
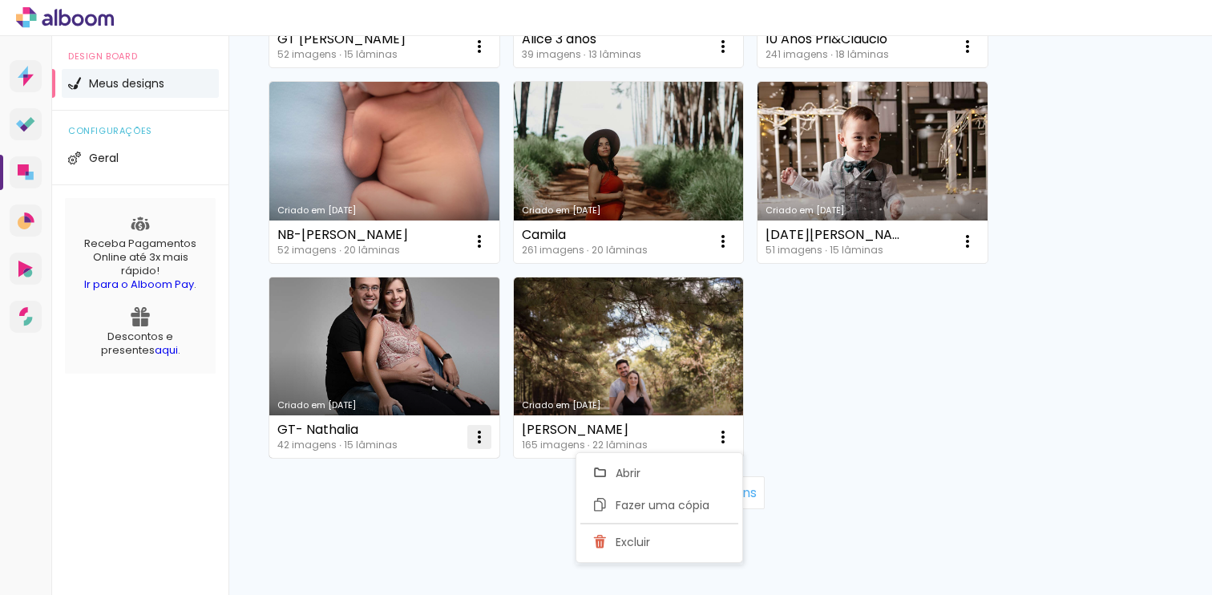
click at [484, 438] on iron-icon at bounding box center [479, 436] width 19 height 19
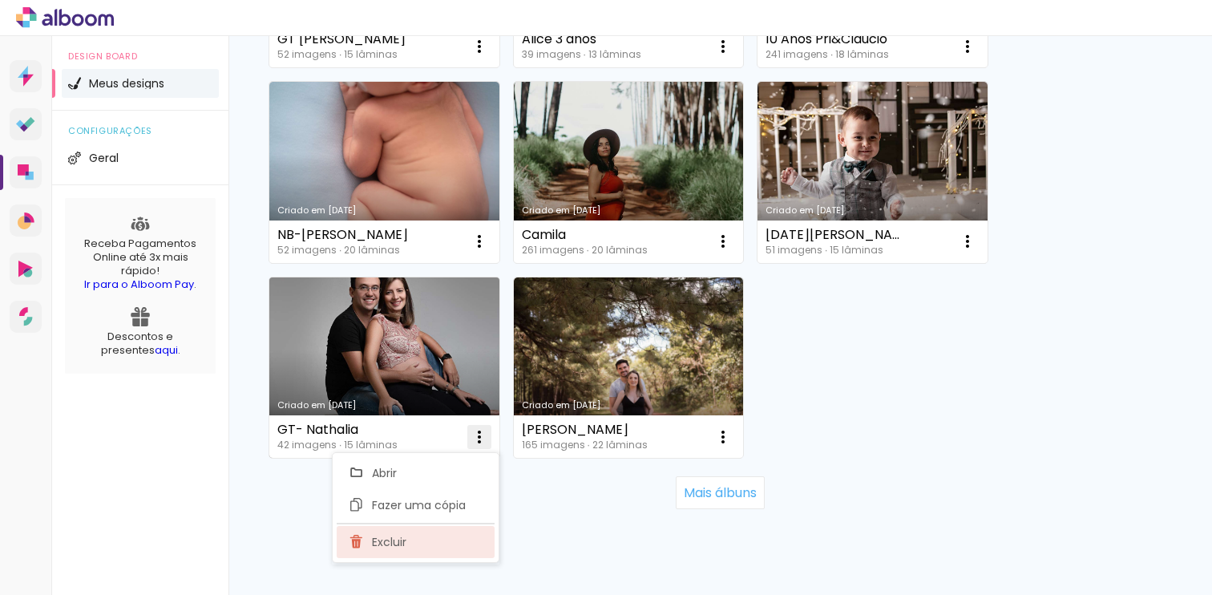
click at [406, 543] on span "Excluir" at bounding box center [389, 541] width 34 height 11
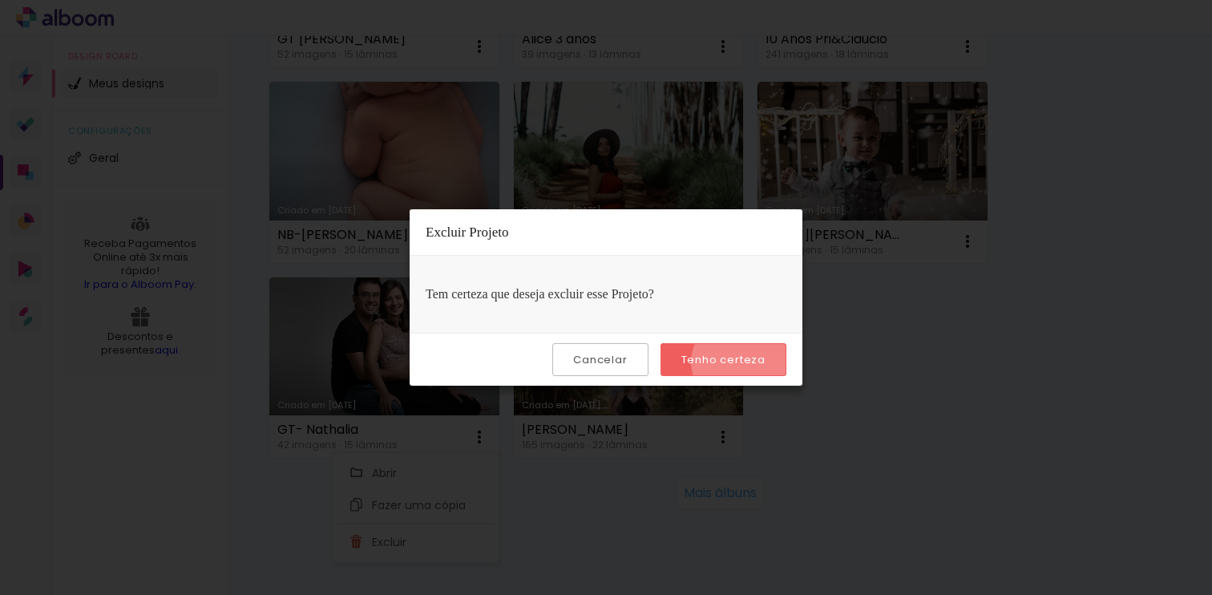
click at [0, 0] on slot "Tenho certeza" at bounding box center [0, 0] width 0 height 0
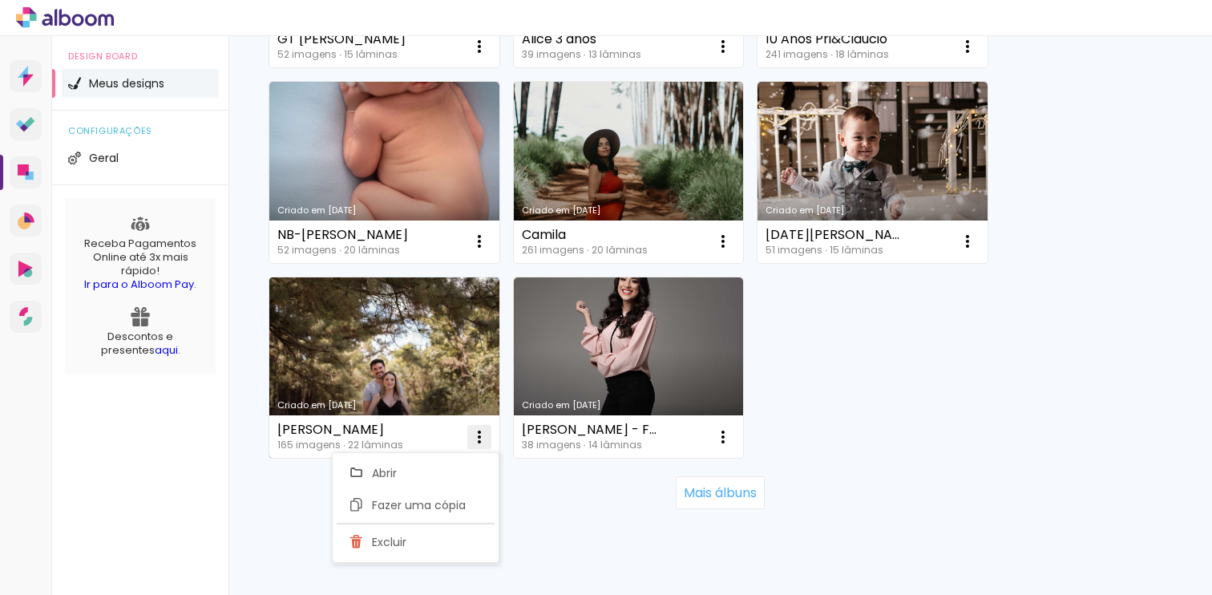
click at [475, 439] on iron-icon at bounding box center [479, 436] width 19 height 19
click at [479, 444] on iron-icon at bounding box center [479, 436] width 19 height 19
click at [390, 544] on span "Excluir" at bounding box center [389, 541] width 34 height 11
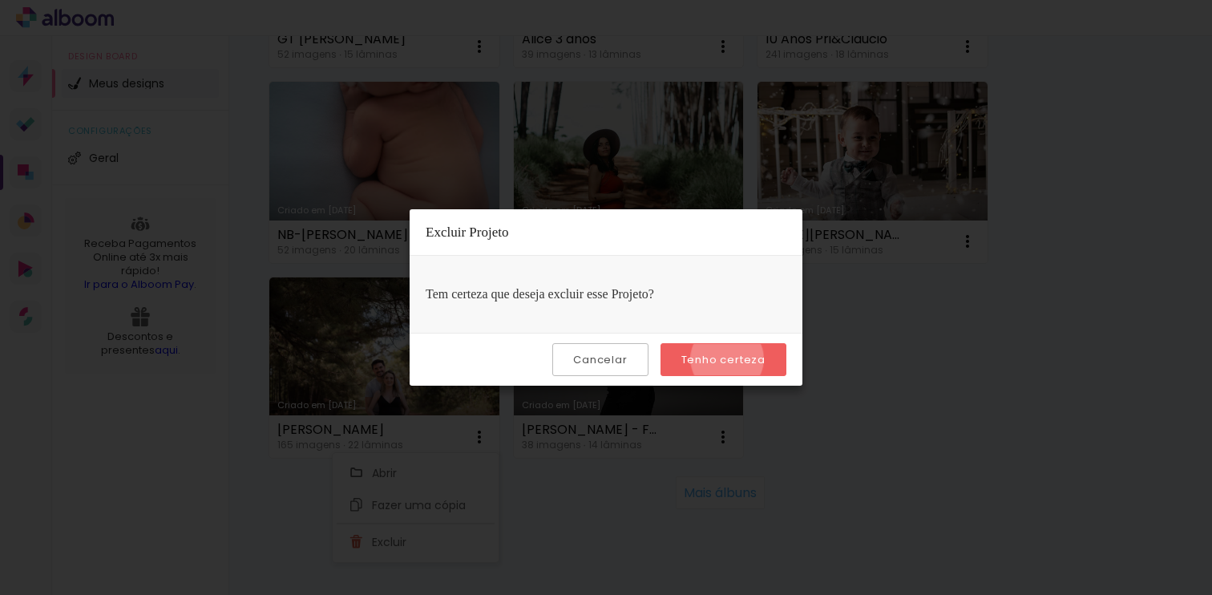
click at [0, 0] on slot "Tenho certeza" at bounding box center [0, 0] width 0 height 0
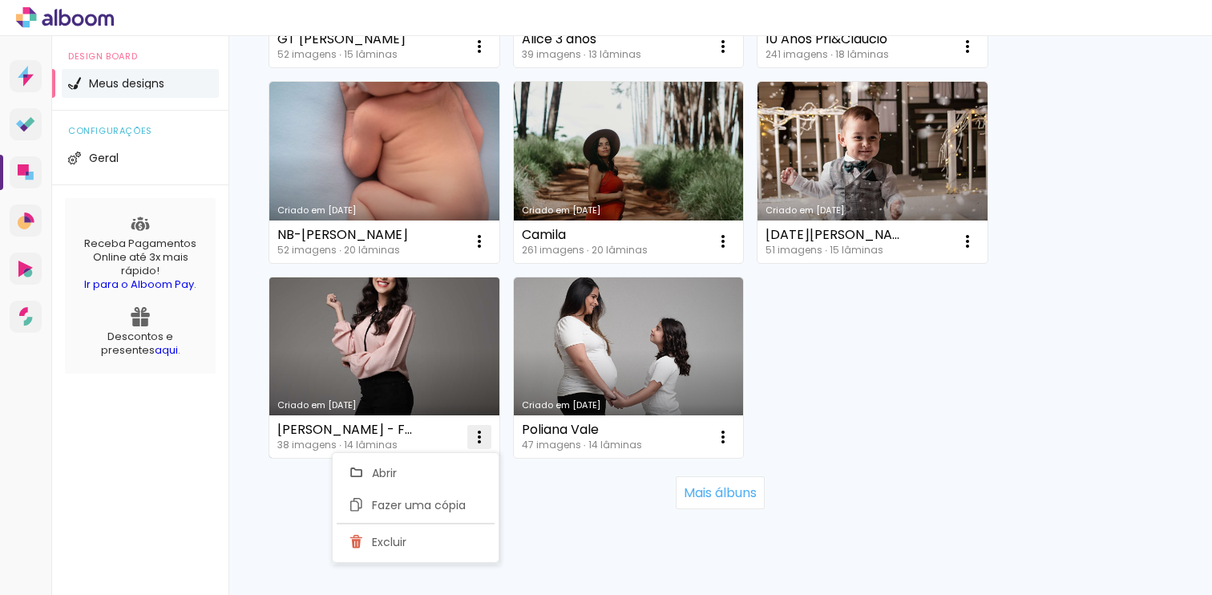
click at [479, 435] on iron-icon at bounding box center [479, 436] width 19 height 19
click at [402, 548] on span "Excluir" at bounding box center [389, 541] width 34 height 11
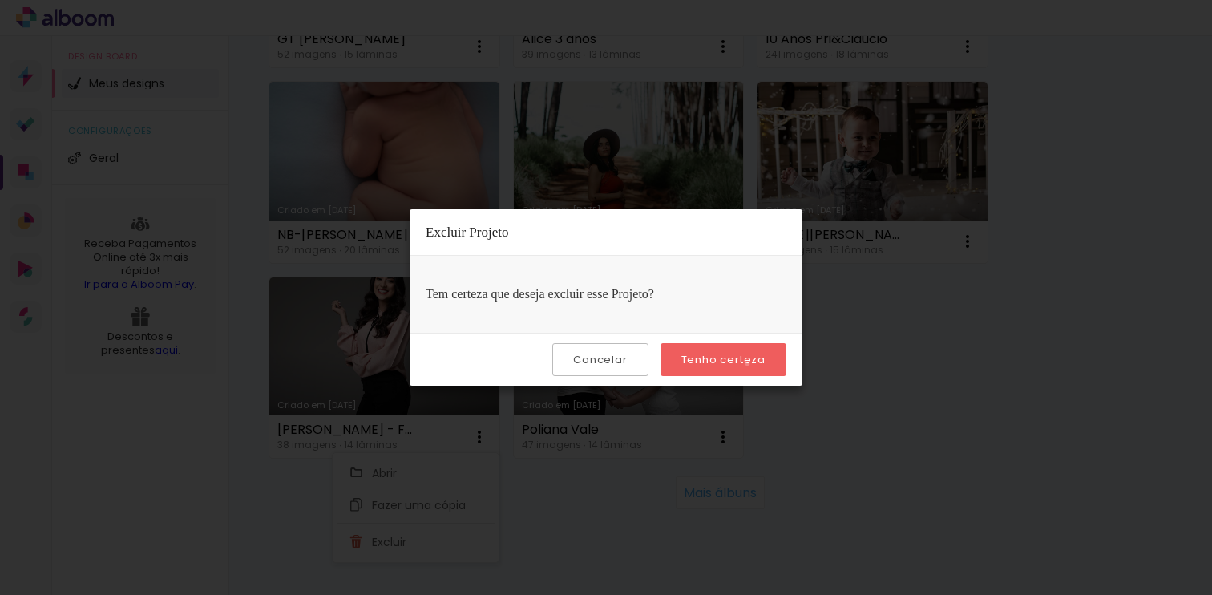
click at [0, 0] on slot "Tenho certeza" at bounding box center [0, 0] width 0 height 0
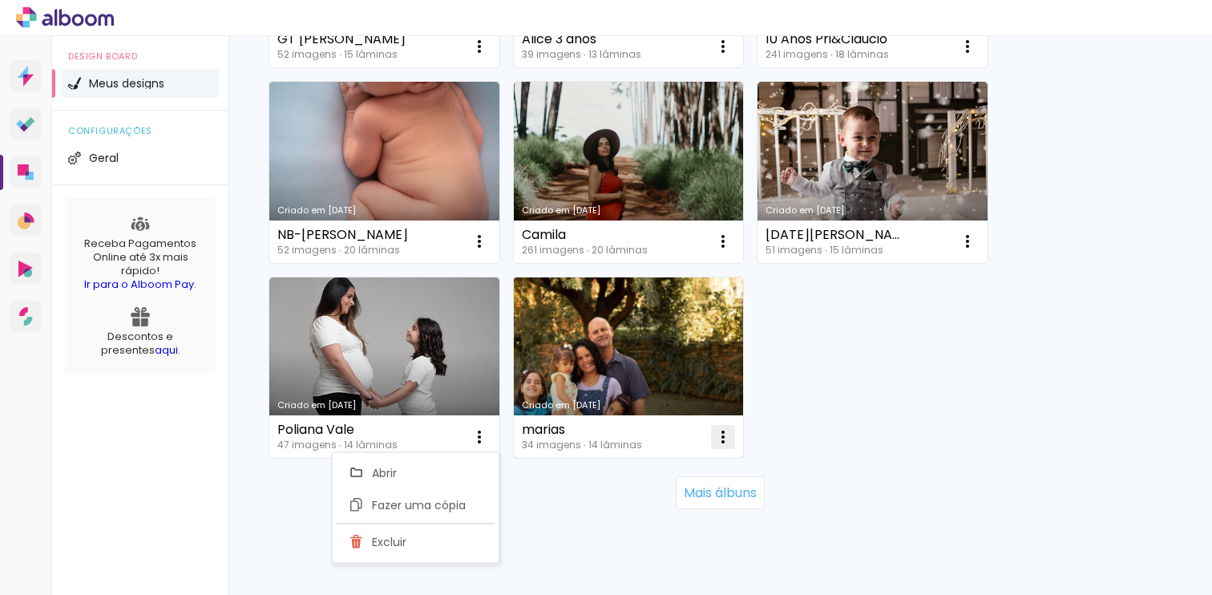
click at [725, 437] on iron-icon at bounding box center [723, 436] width 19 height 19
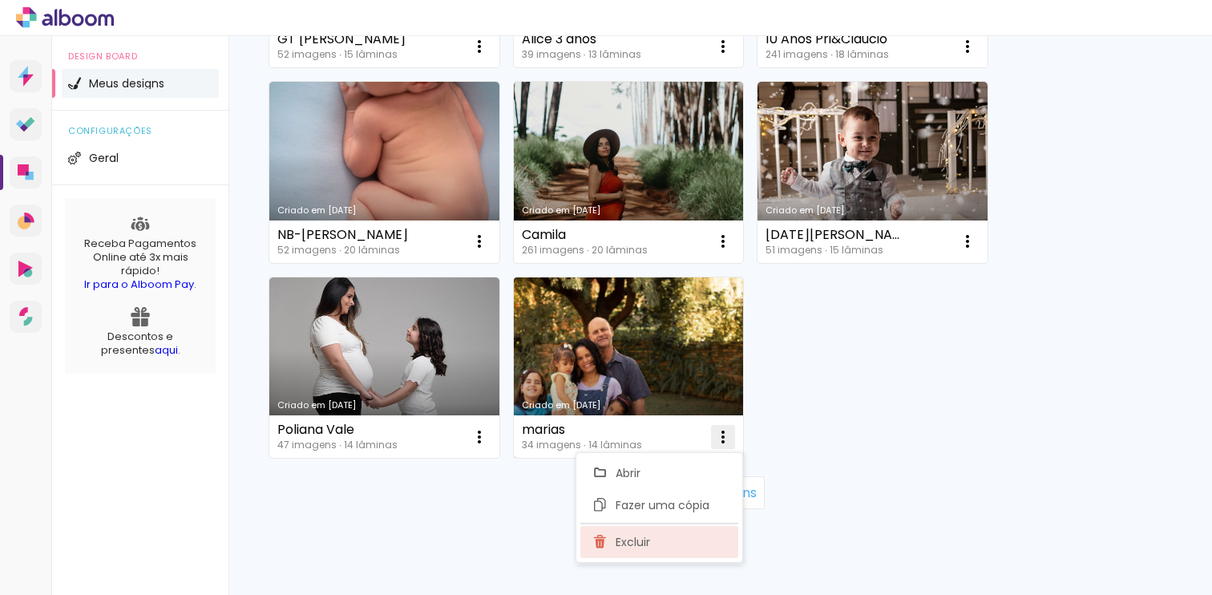
click at [641, 543] on span "Excluir" at bounding box center [633, 541] width 34 height 11
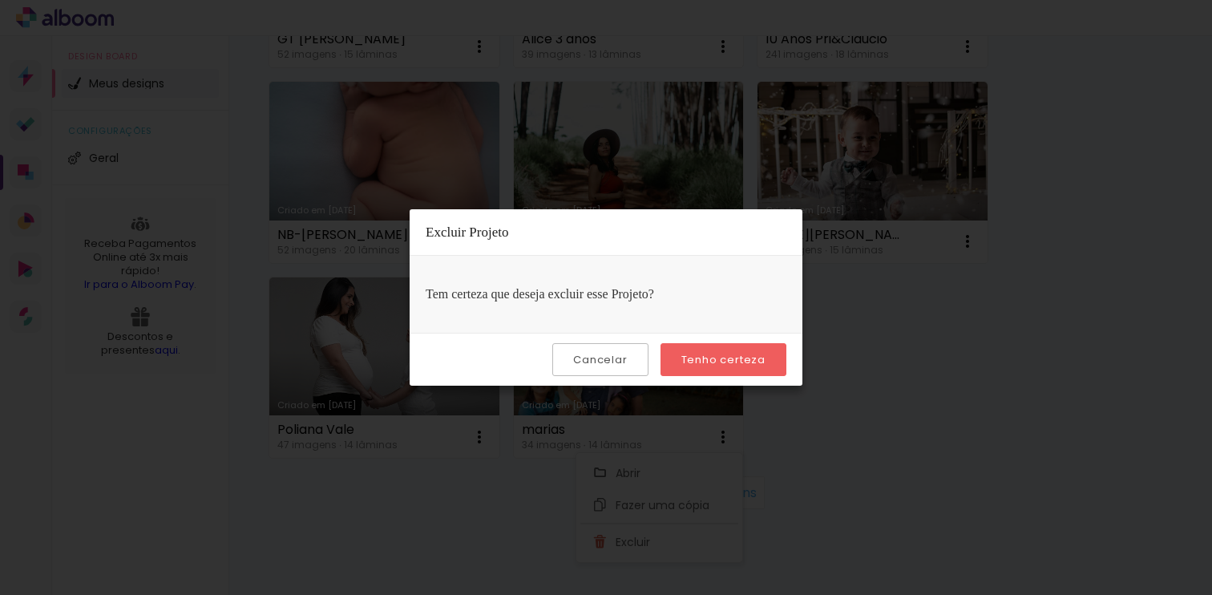
click at [708, 370] on paper-button "Tenho certeza" at bounding box center [724, 359] width 126 height 33
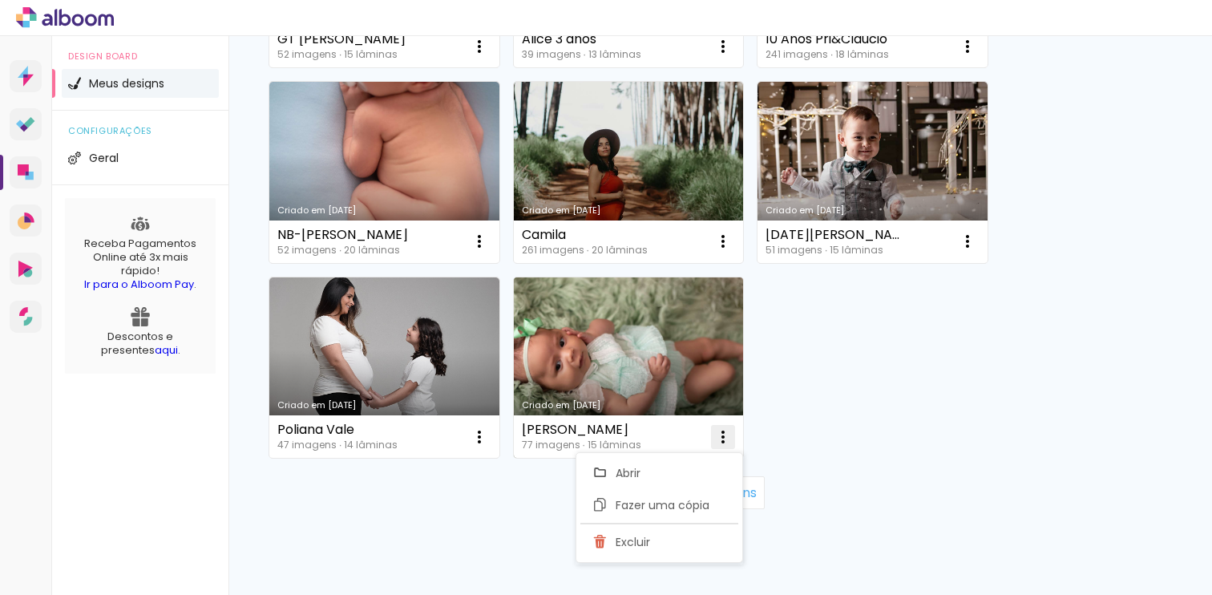
click at [722, 433] on iron-icon at bounding box center [723, 436] width 19 height 19
click at [629, 542] on span "Excluir" at bounding box center [633, 541] width 34 height 11
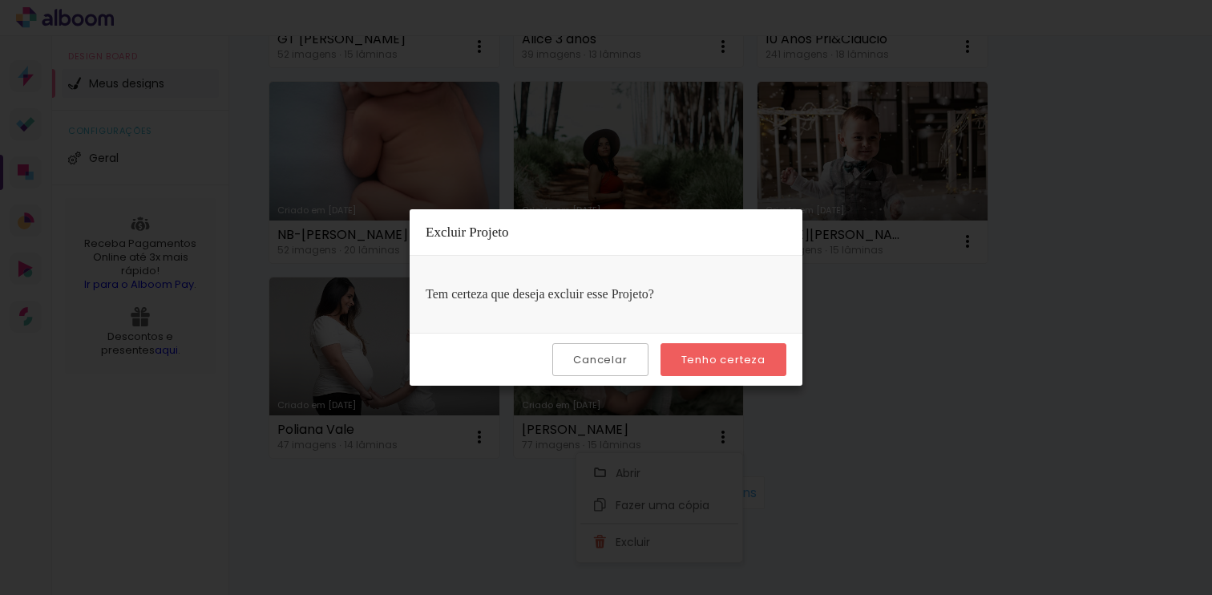
click at [0, 0] on slot "Tenho certeza" at bounding box center [0, 0] width 0 height 0
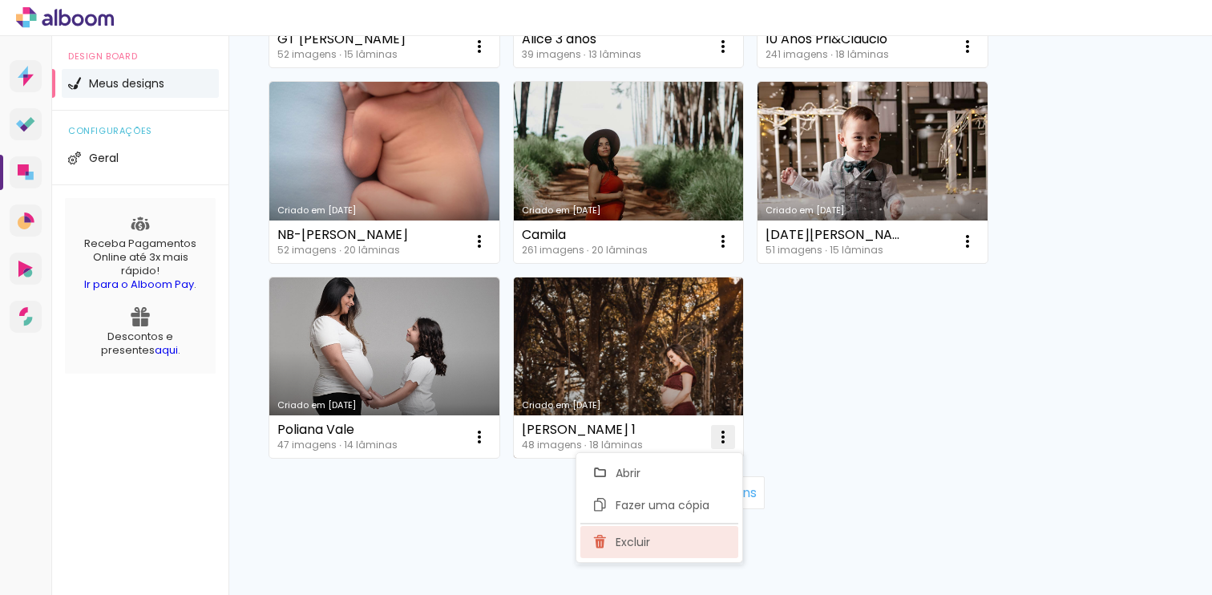
click at [641, 544] on span "Excluir" at bounding box center [633, 541] width 34 height 11
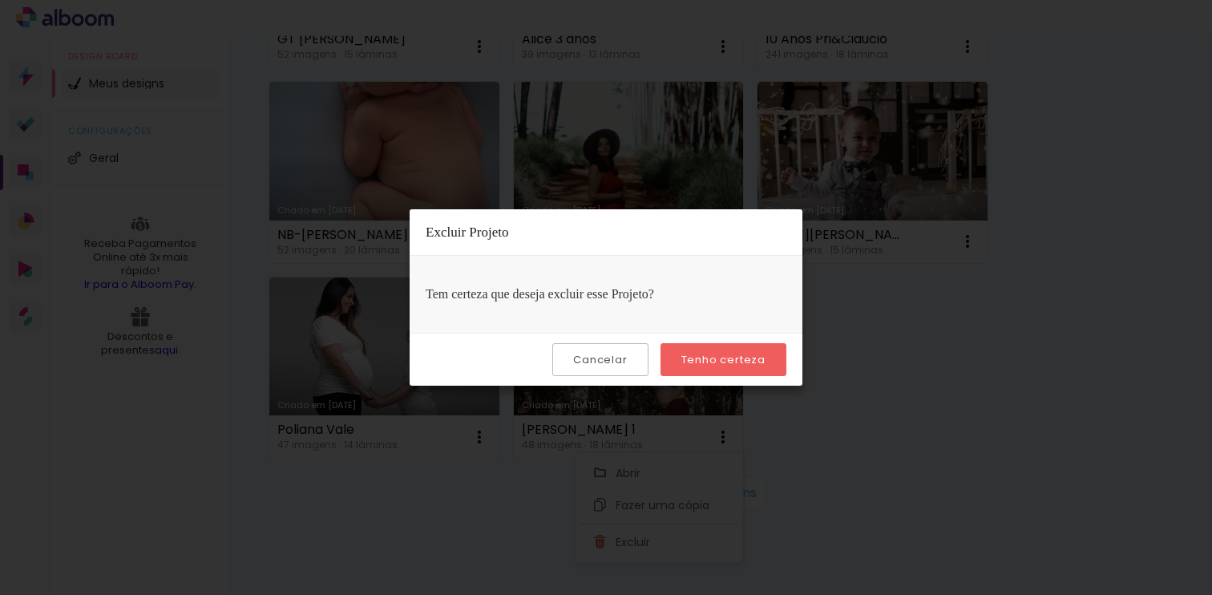
click at [0, 0] on slot "Tenho certeza" at bounding box center [0, 0] width 0 height 0
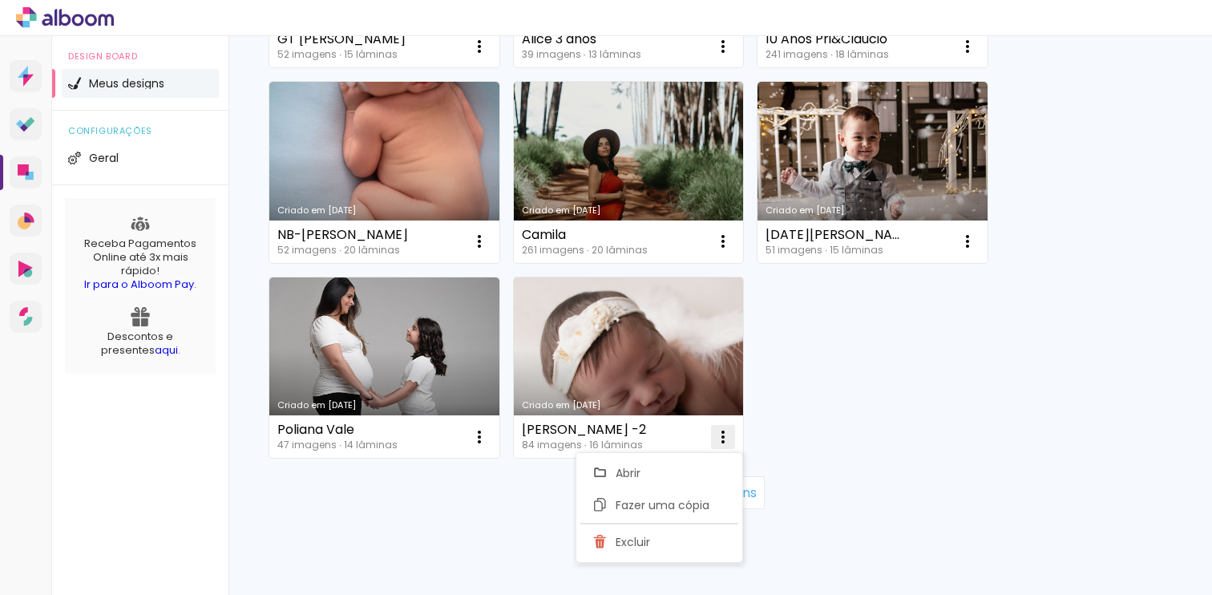
click at [722, 437] on iron-icon at bounding box center [723, 436] width 19 height 19
click at [722, 443] on iron-icon at bounding box center [723, 436] width 19 height 19
click at [643, 551] on paper-item "Excluir" at bounding box center [659, 542] width 158 height 32
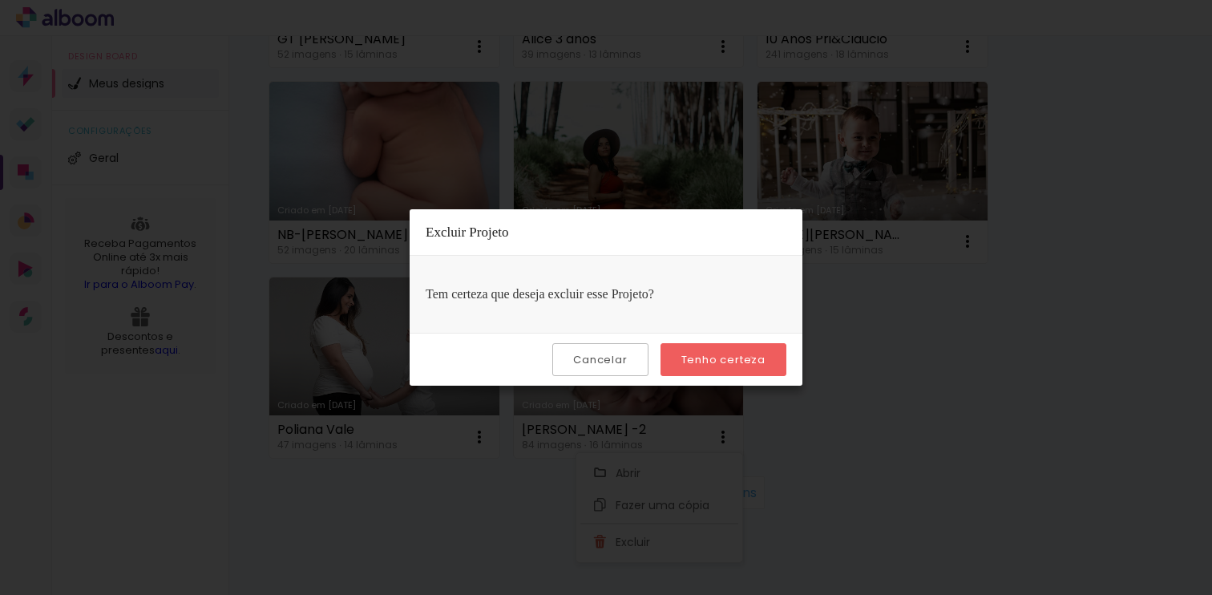
click at [0, 0] on slot "Tenho certeza" at bounding box center [0, 0] width 0 height 0
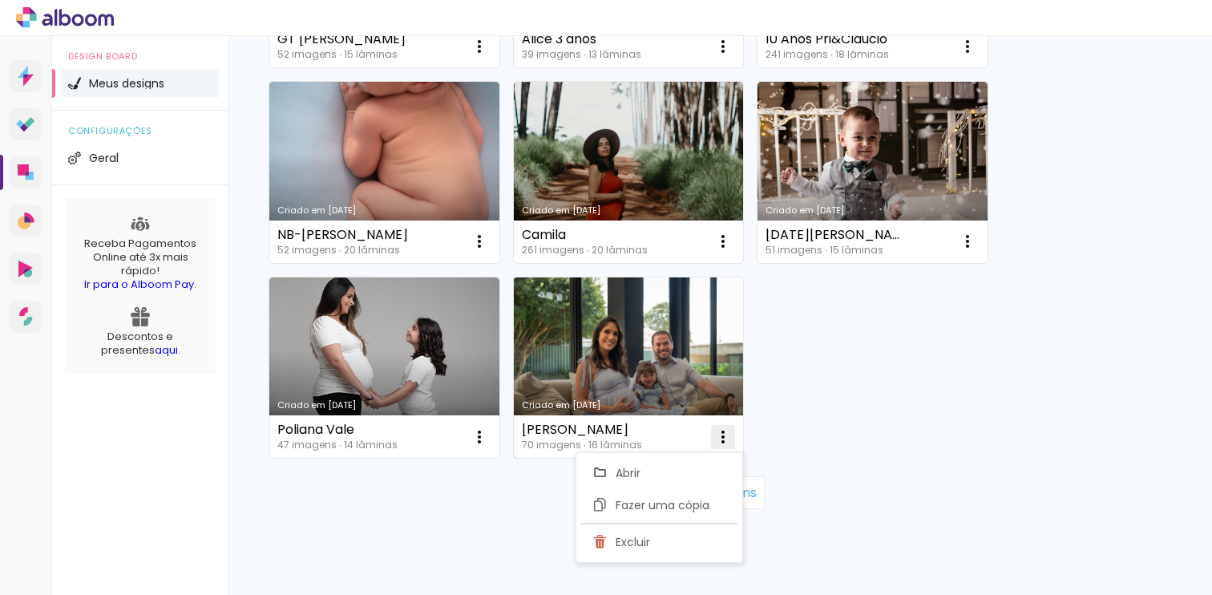
click at [727, 438] on iron-icon at bounding box center [723, 436] width 19 height 19
click at [657, 541] on paper-item "Excluir" at bounding box center [659, 542] width 158 height 32
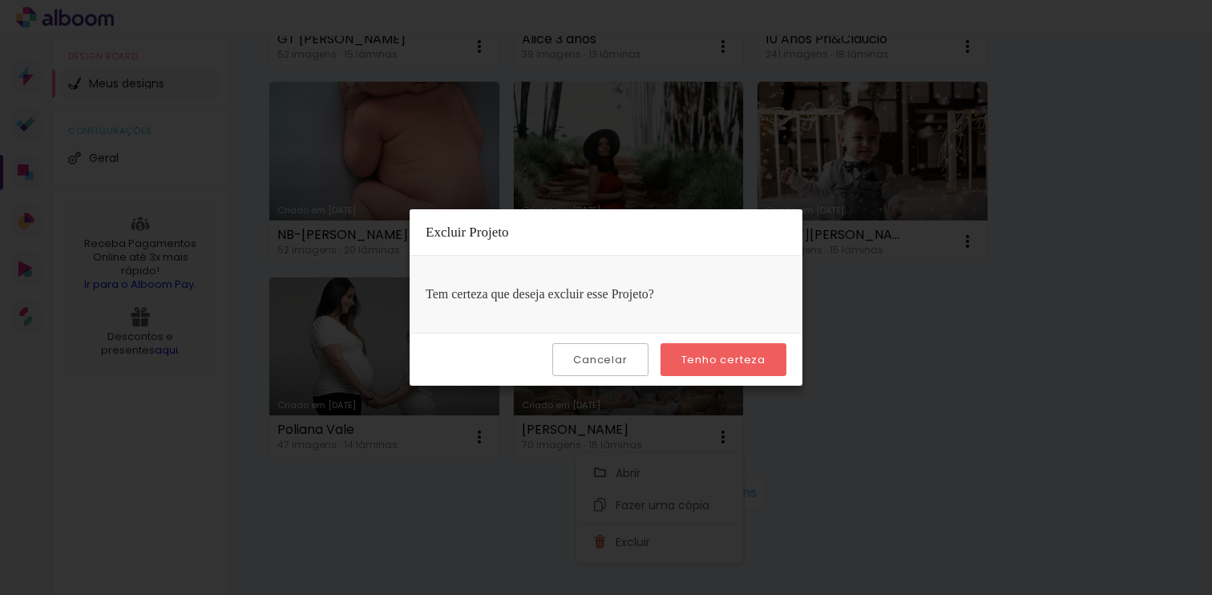
click at [0, 0] on slot "Tenho certeza" at bounding box center [0, 0] width 0 height 0
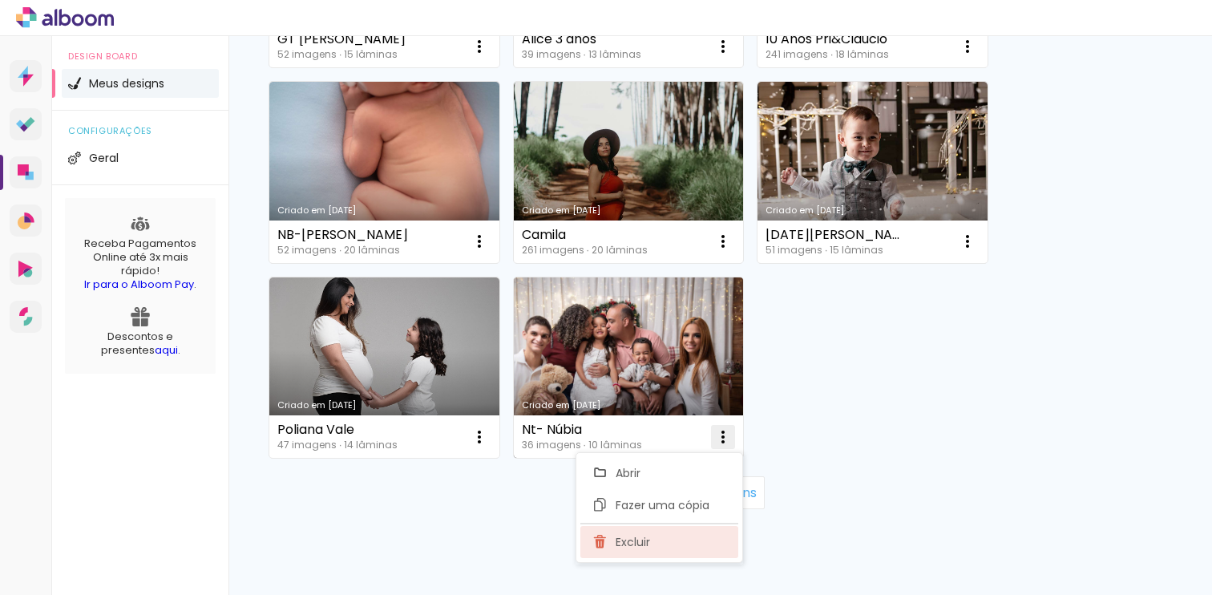
click at [646, 548] on span "Excluir" at bounding box center [633, 541] width 34 height 11
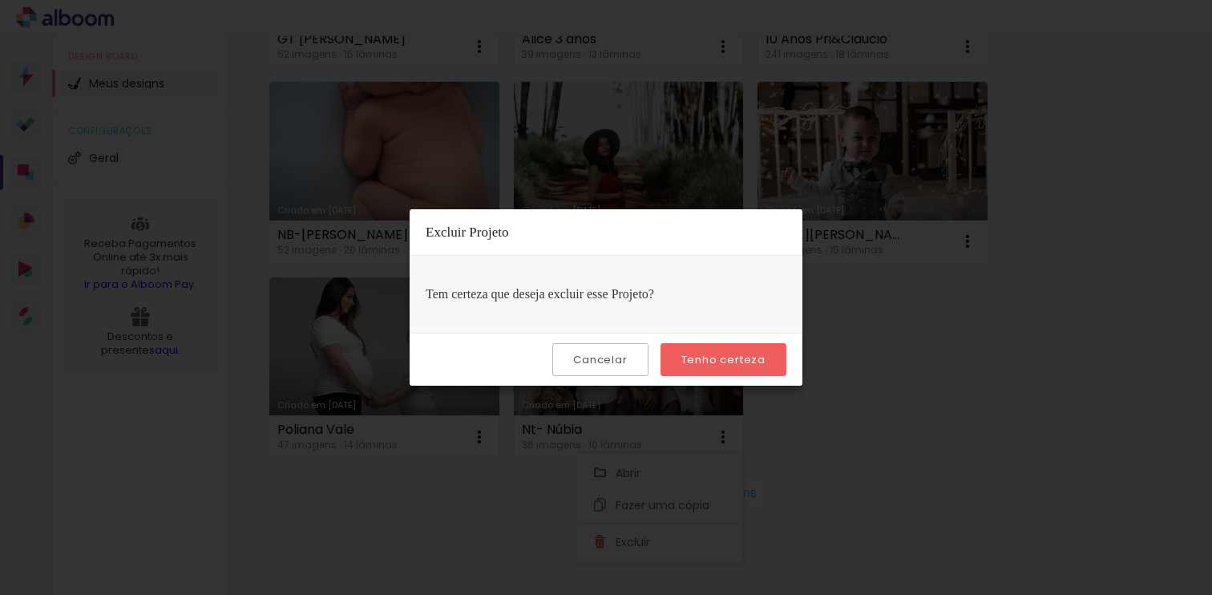
click at [0, 0] on slot "Tenho certeza" at bounding box center [0, 0] width 0 height 0
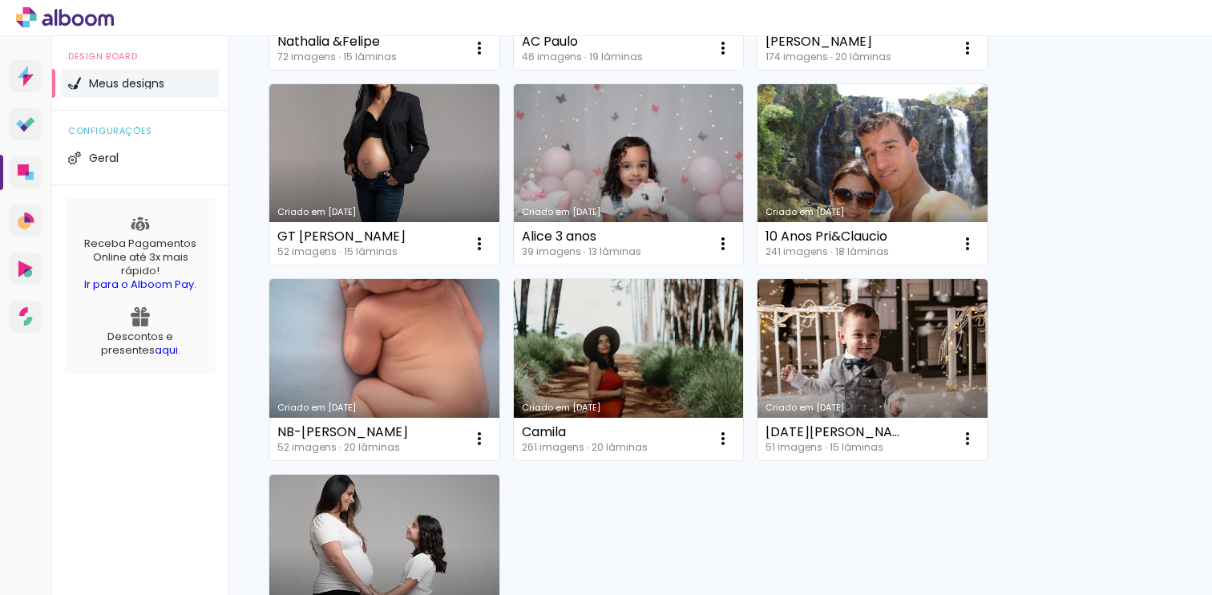
scroll to position [1277, 0]
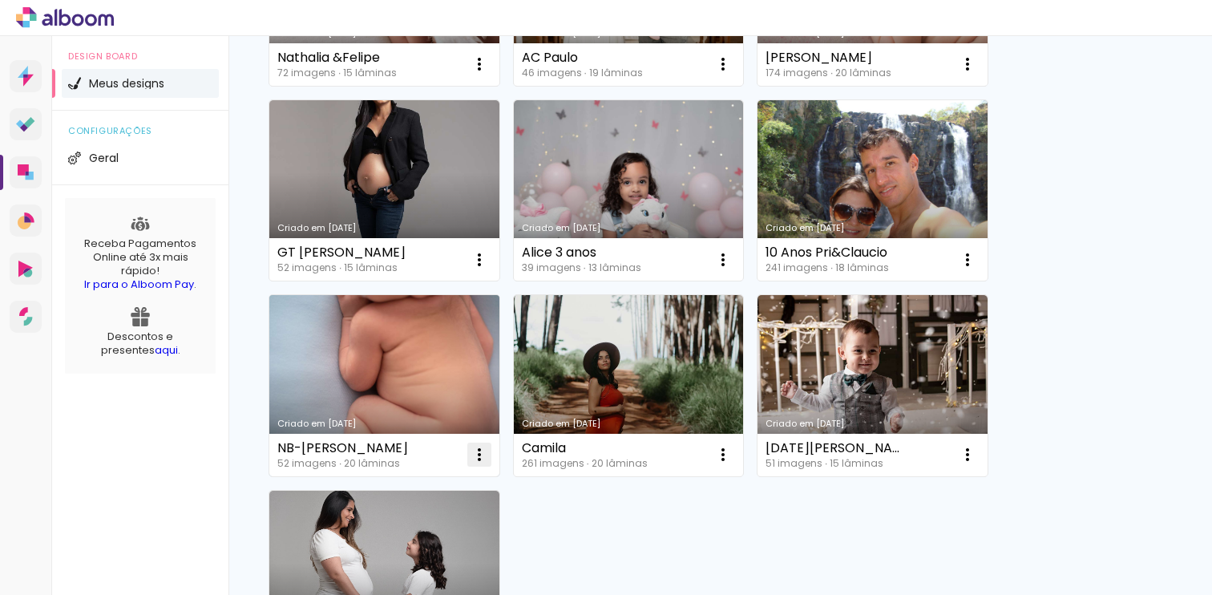
click at [482, 459] on iron-icon at bounding box center [479, 454] width 19 height 19
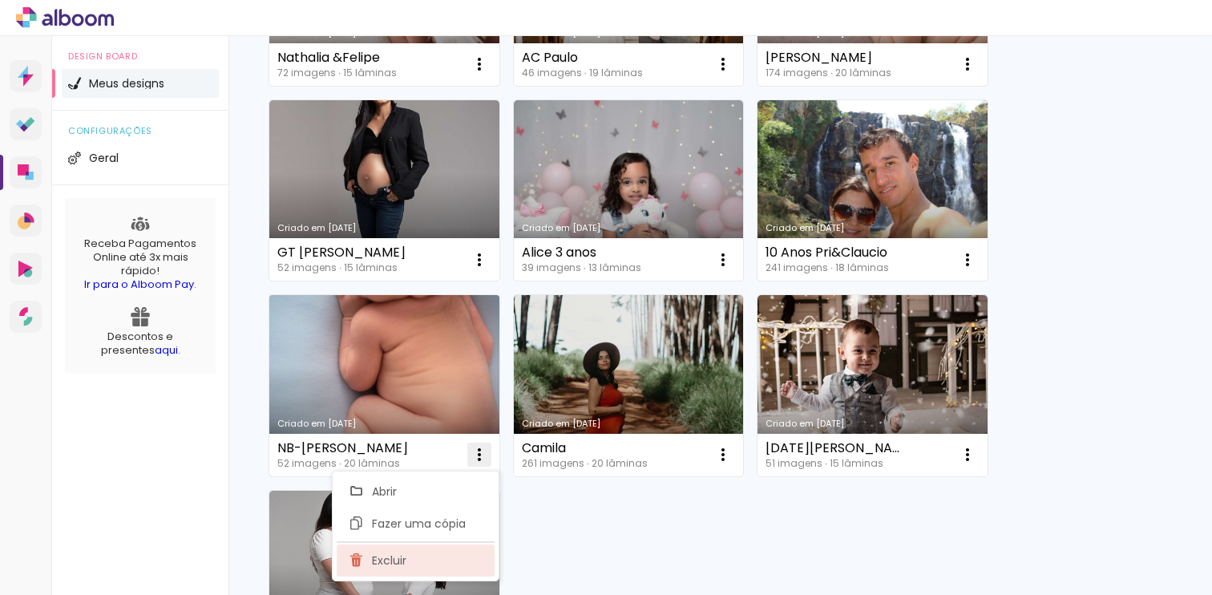
click at [437, 559] on paper-item "Excluir" at bounding box center [416, 560] width 158 height 32
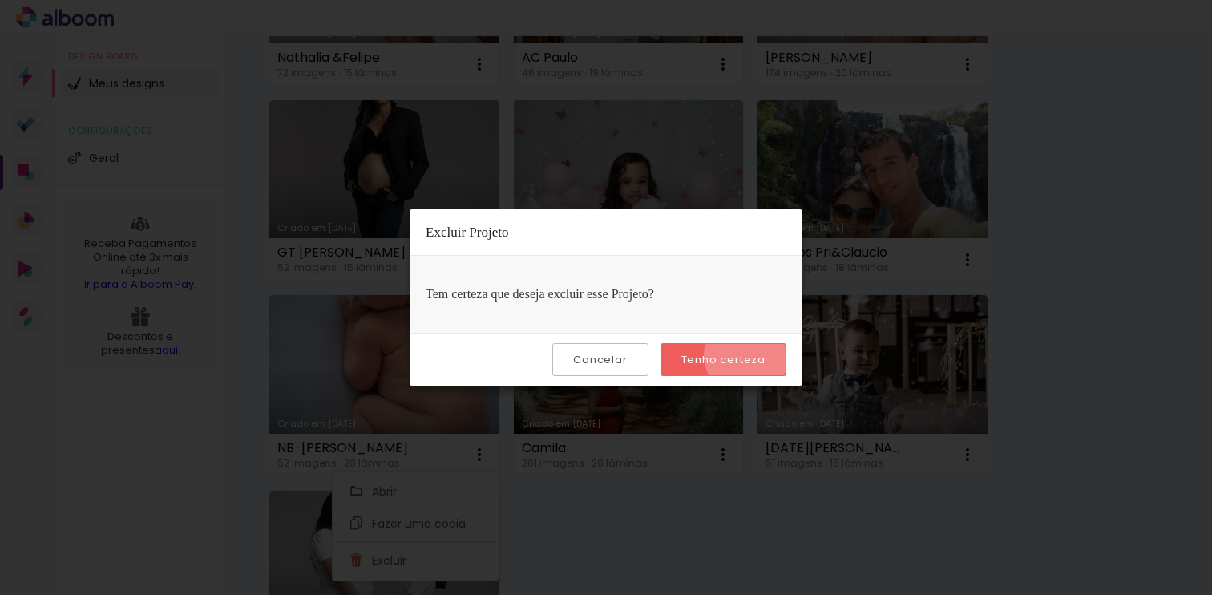
click at [0, 0] on slot "Tenho certeza" at bounding box center [0, 0] width 0 height 0
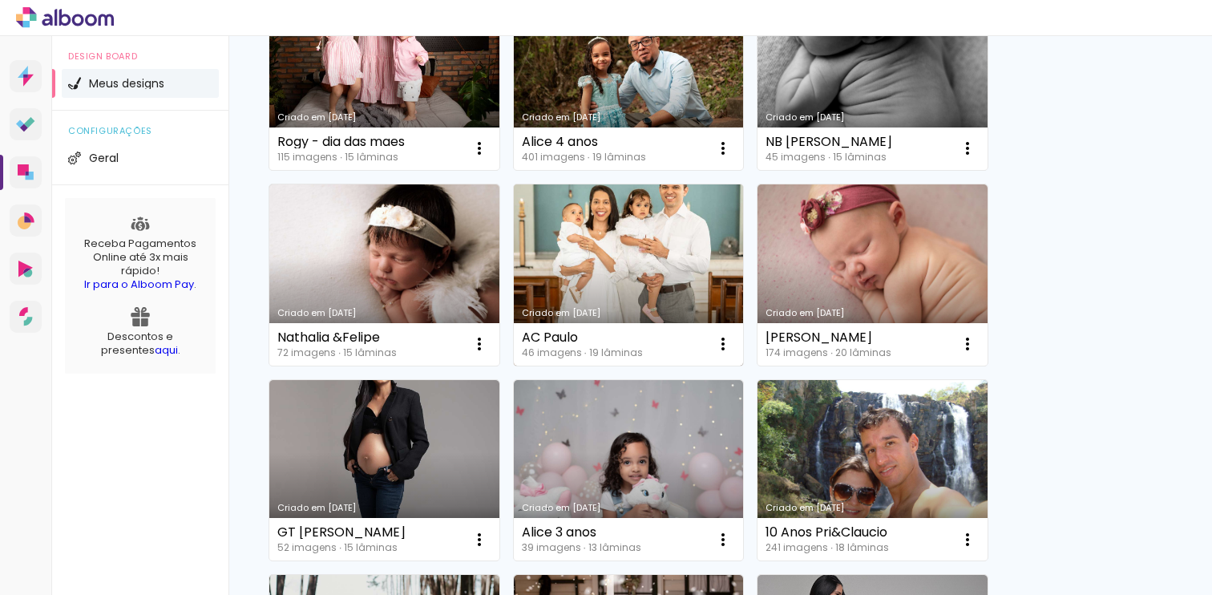
scroll to position [996, 0]
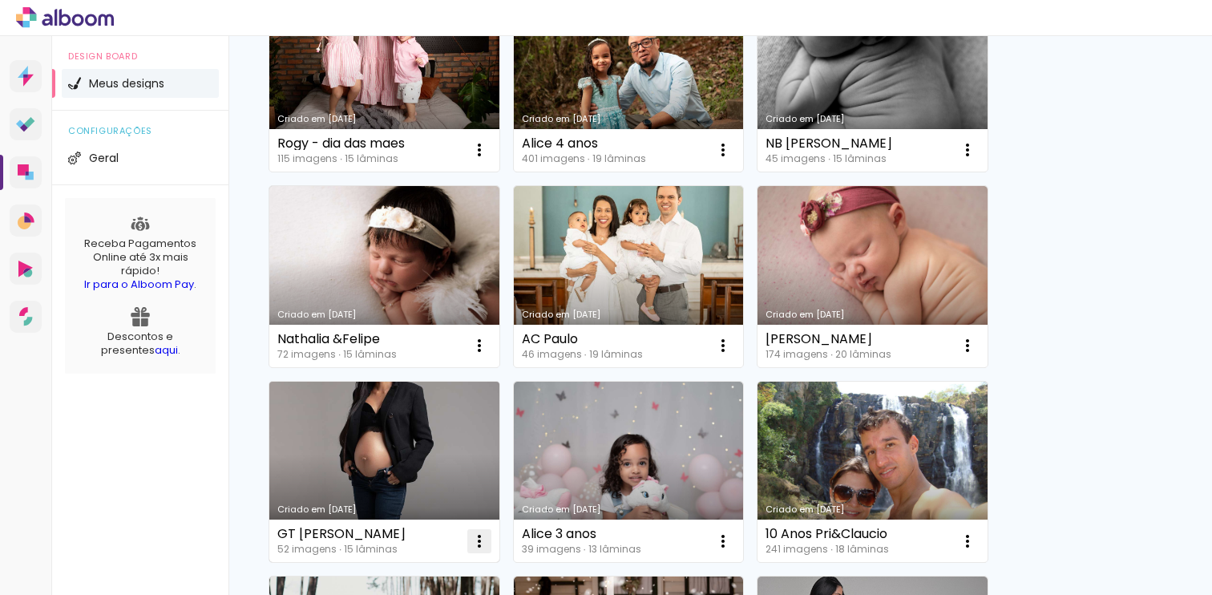
click at [483, 540] on iron-icon at bounding box center [479, 541] width 19 height 19
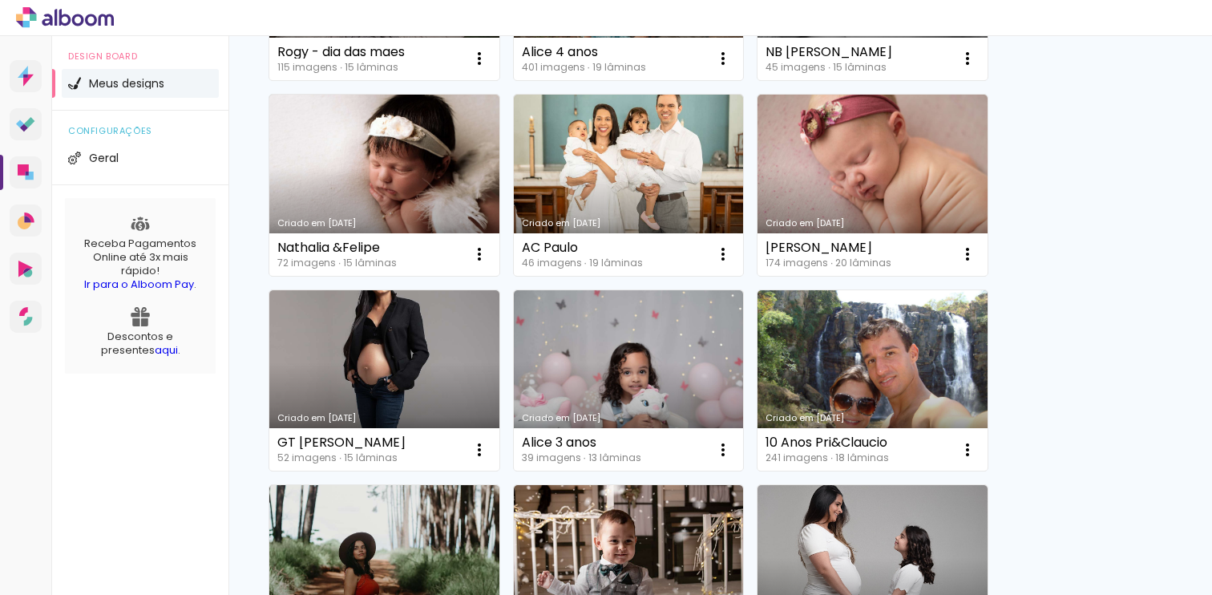
scroll to position [1112, 0]
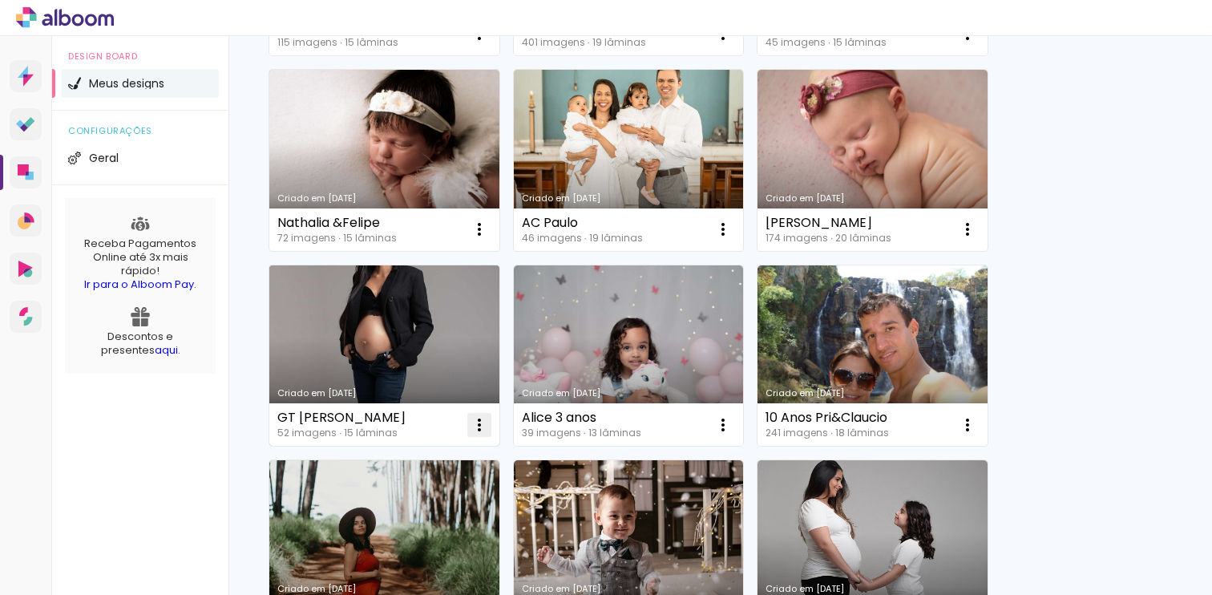
click at [484, 421] on iron-icon at bounding box center [479, 424] width 19 height 19
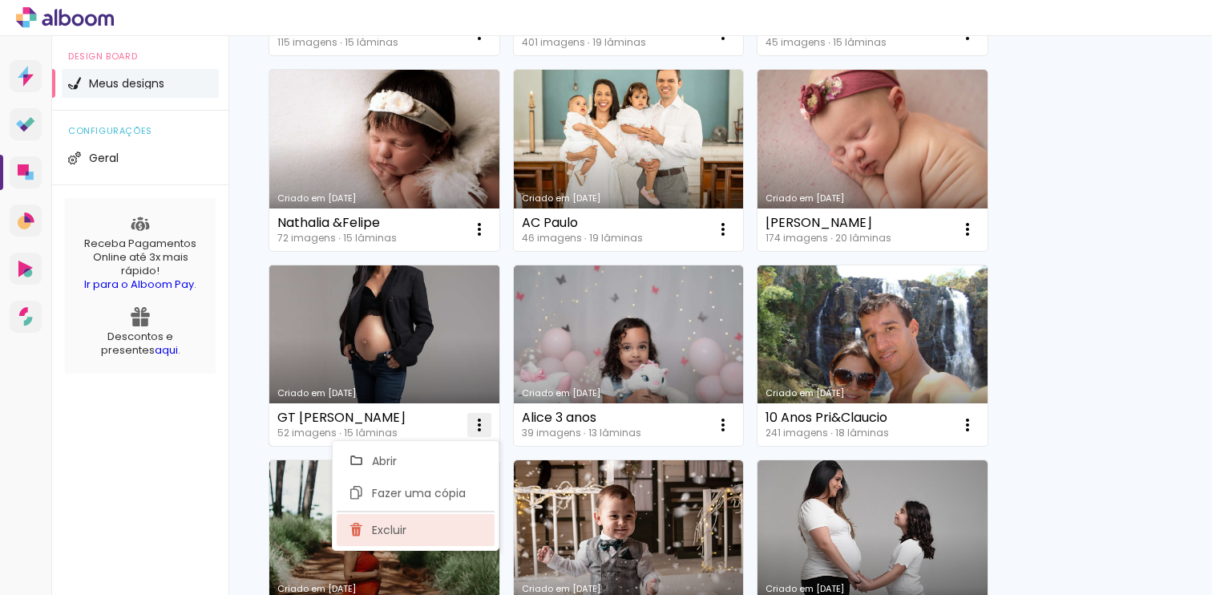
click at [400, 532] on span "Excluir" at bounding box center [389, 529] width 34 height 11
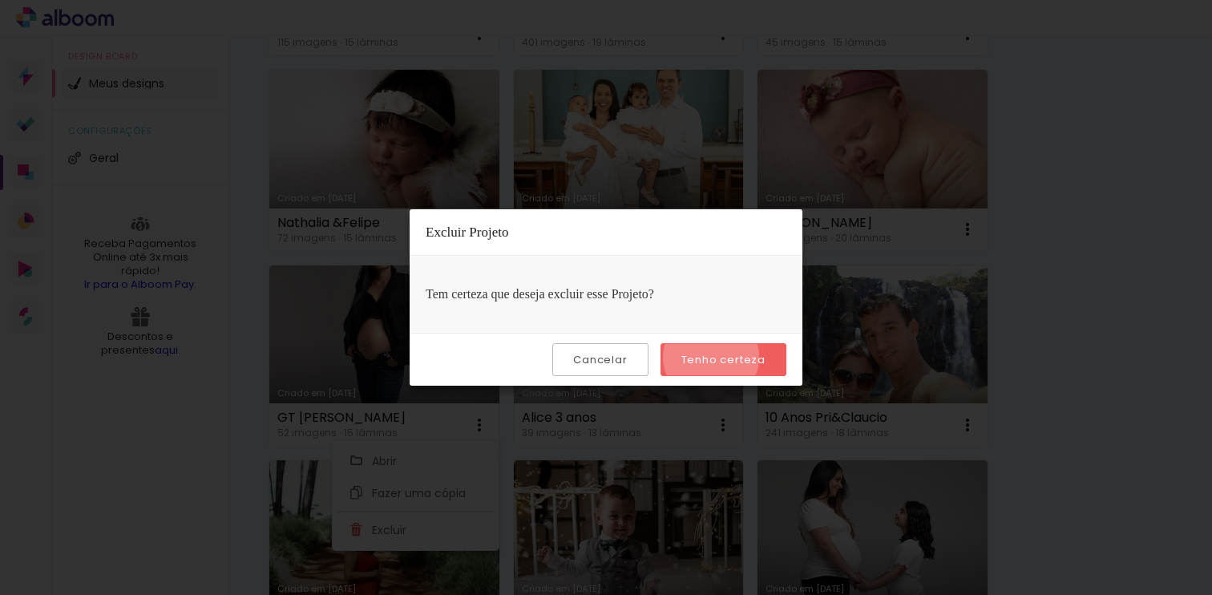
click at [0, 0] on slot "Tenho certeza" at bounding box center [0, 0] width 0 height 0
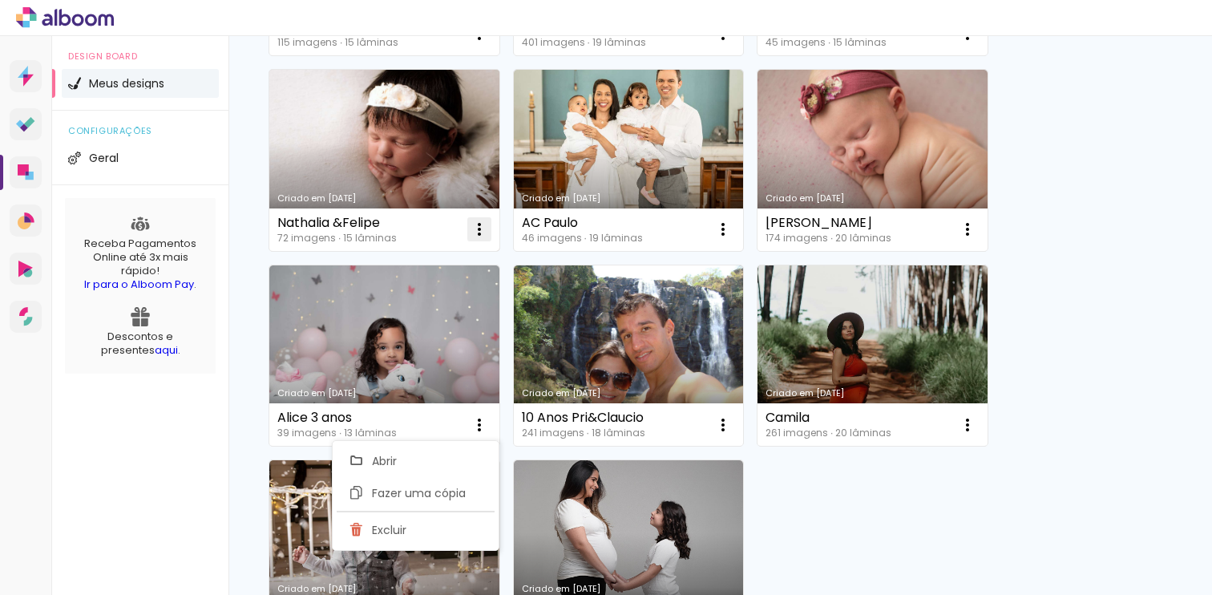
click at [478, 230] on iron-icon at bounding box center [479, 229] width 19 height 19
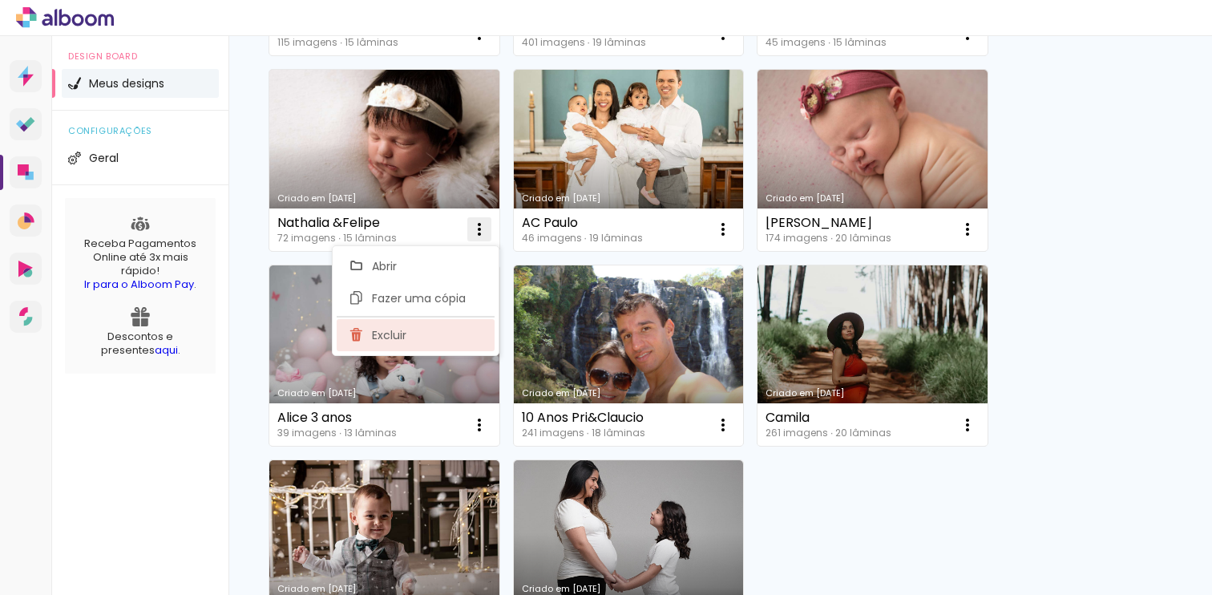
click at [414, 336] on paper-item "Excluir" at bounding box center [416, 335] width 158 height 32
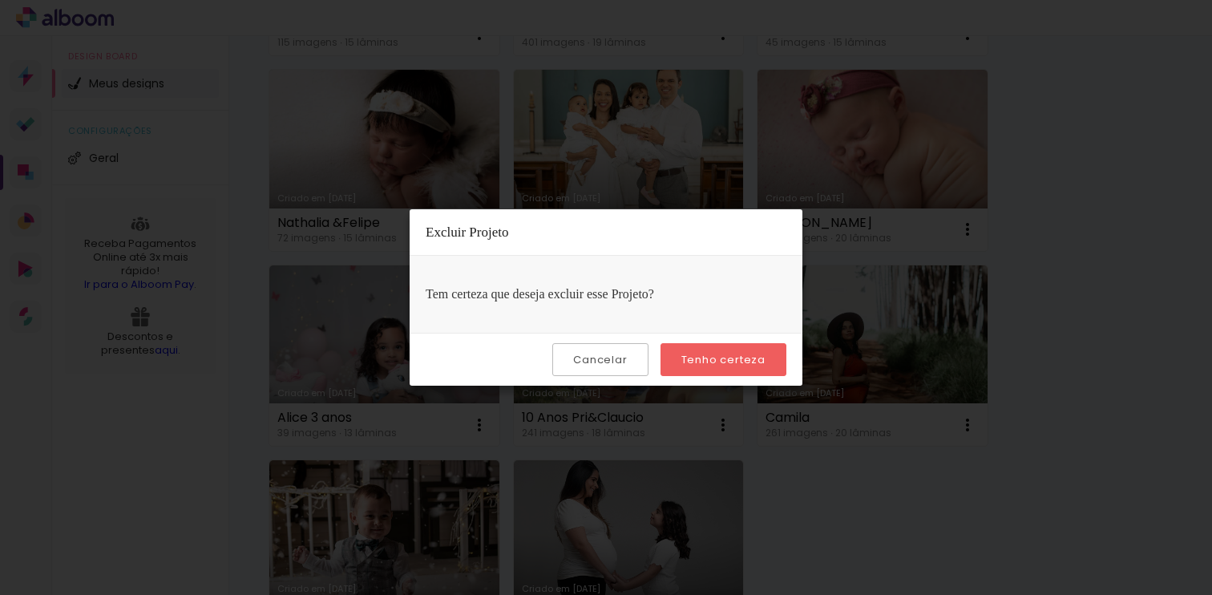
click at [0, 0] on slot "Tenho certeza" at bounding box center [0, 0] width 0 height 0
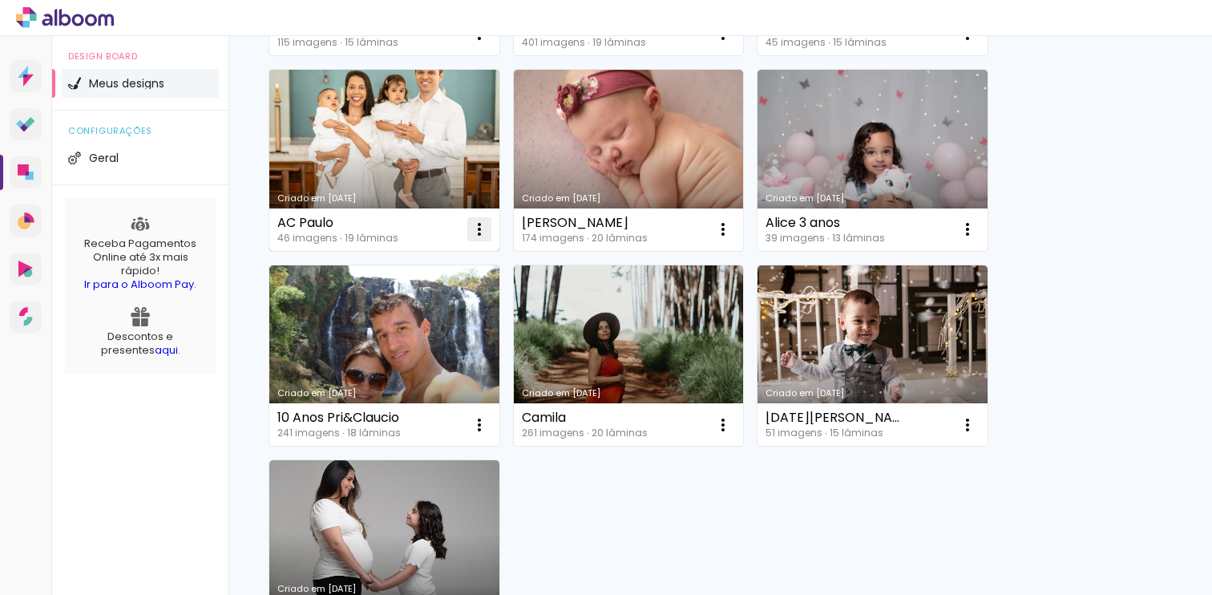
click at [479, 230] on iron-icon at bounding box center [479, 229] width 19 height 19
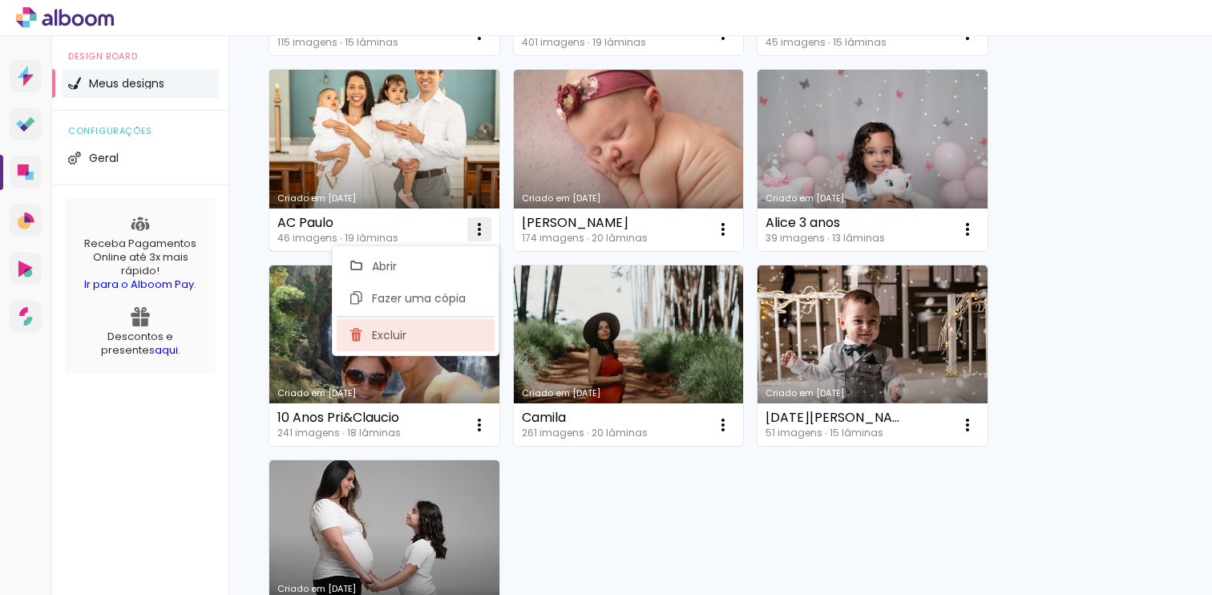
click at [445, 332] on paper-item "Excluir" at bounding box center [416, 335] width 158 height 32
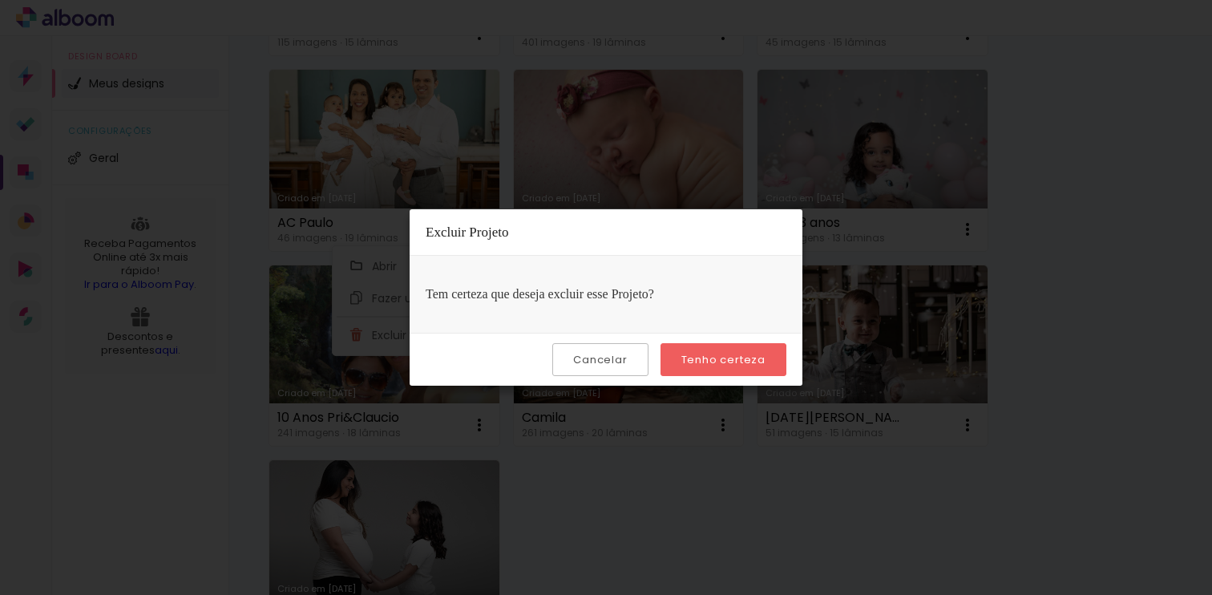
click at [0, 0] on slot "Tenho certeza" at bounding box center [0, 0] width 0 height 0
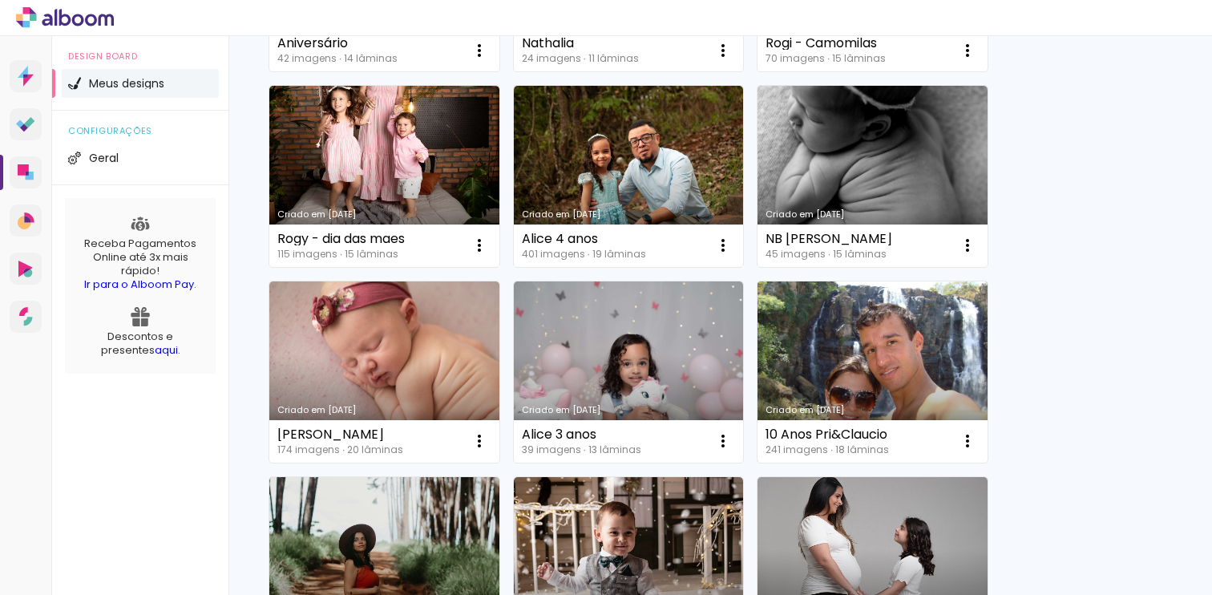
scroll to position [900, 0]
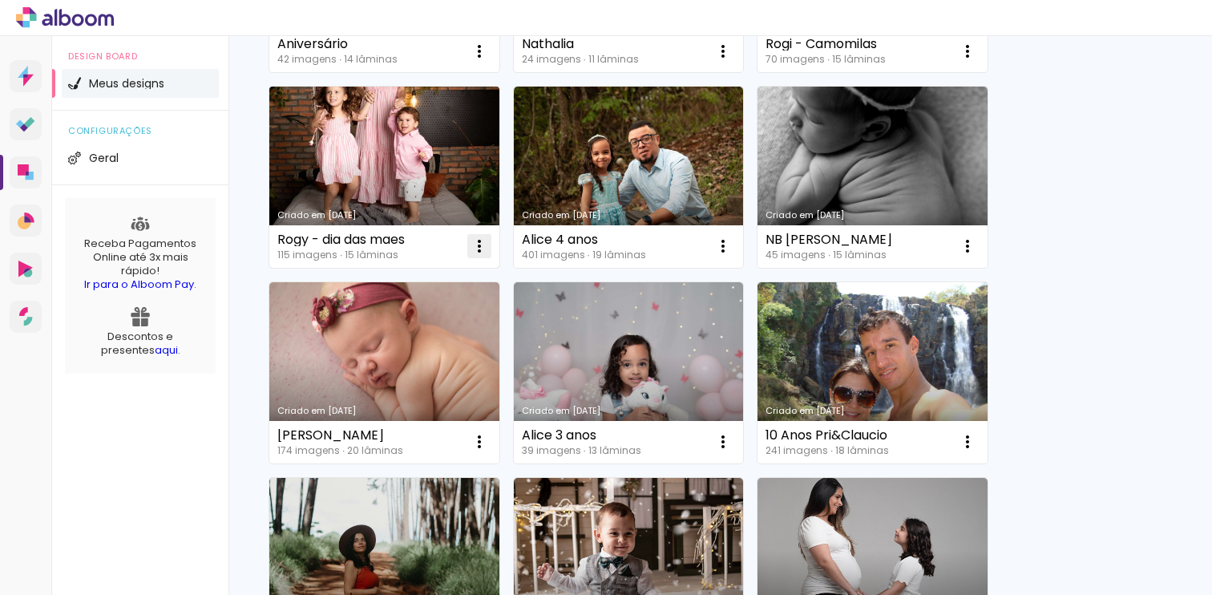
click at [479, 243] on iron-icon at bounding box center [479, 246] width 19 height 19
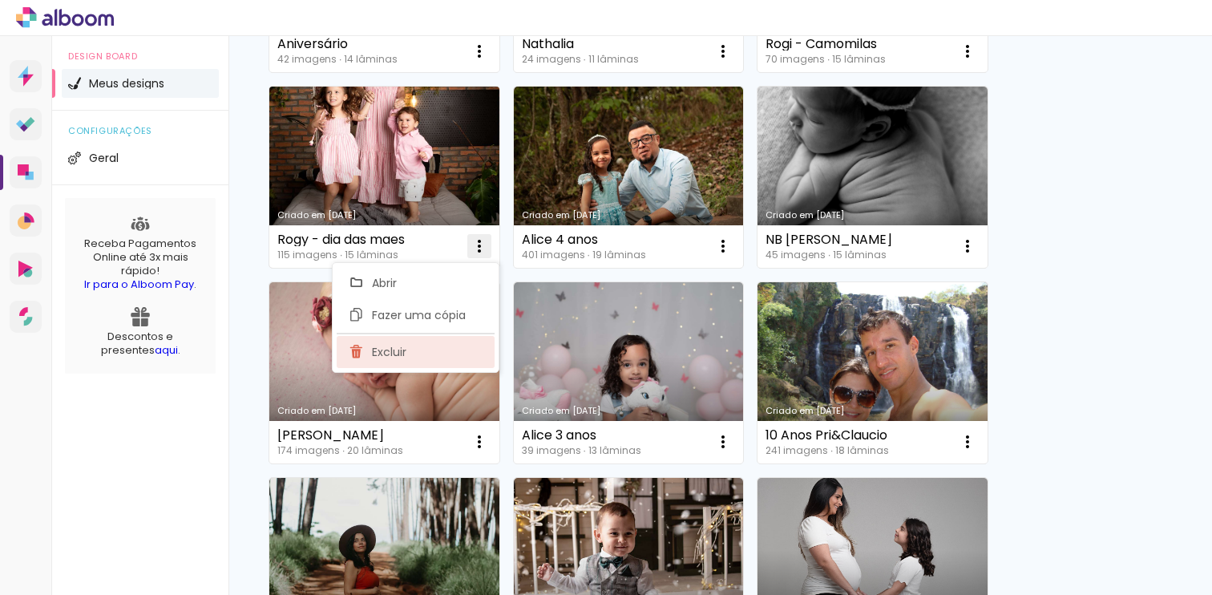
click at [386, 357] on span "Excluir" at bounding box center [389, 351] width 34 height 11
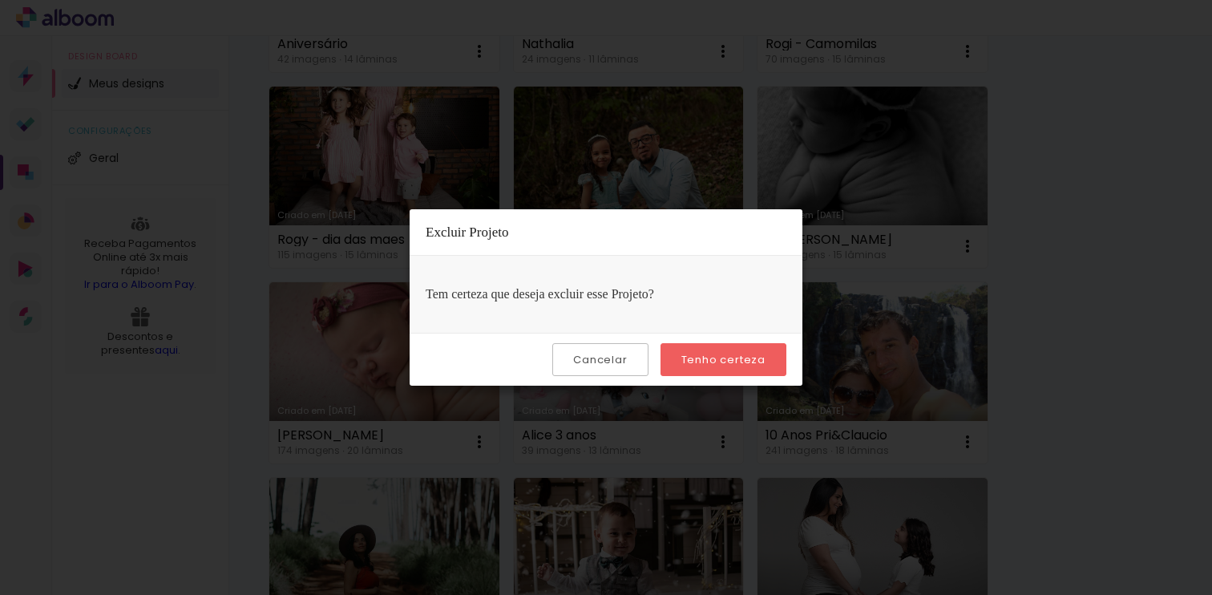
click at [0, 0] on slot "Tenho certeza" at bounding box center [0, 0] width 0 height 0
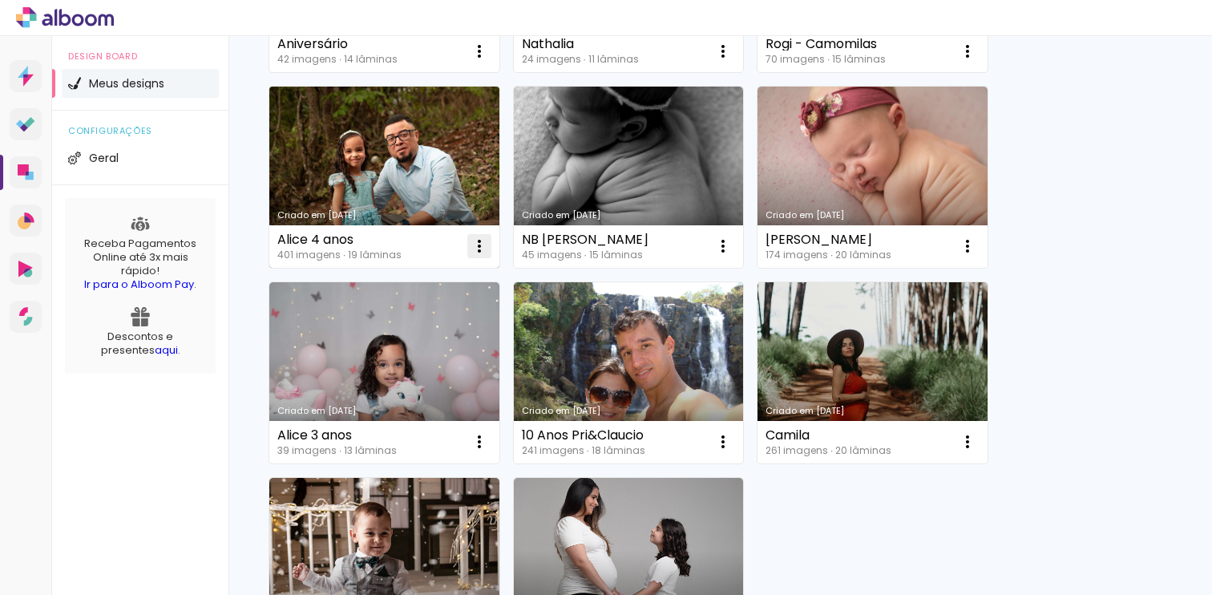
click at [479, 245] on iron-icon at bounding box center [479, 246] width 19 height 19
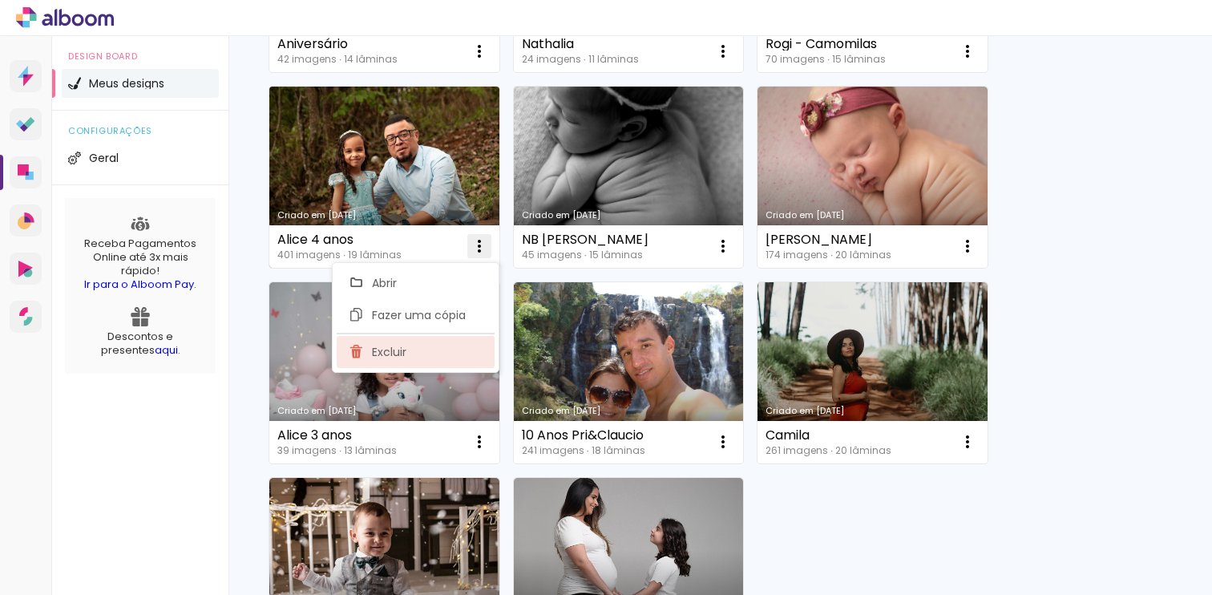
click at [417, 354] on paper-item "Excluir" at bounding box center [416, 352] width 158 height 32
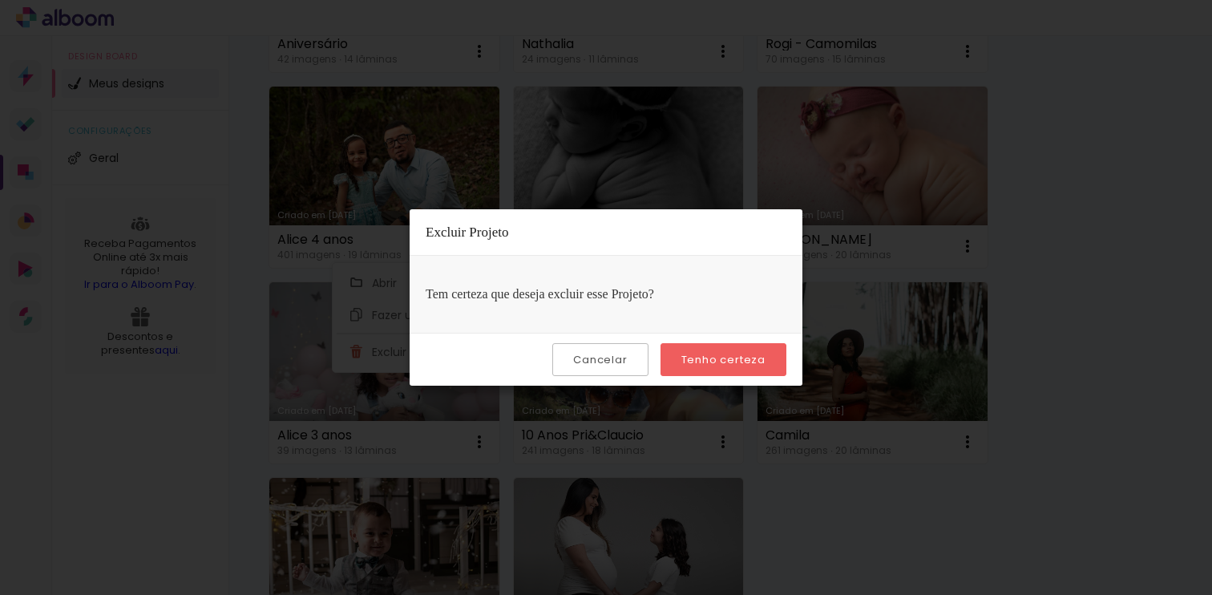
click at [0, 0] on slot "Tenho certeza" at bounding box center [0, 0] width 0 height 0
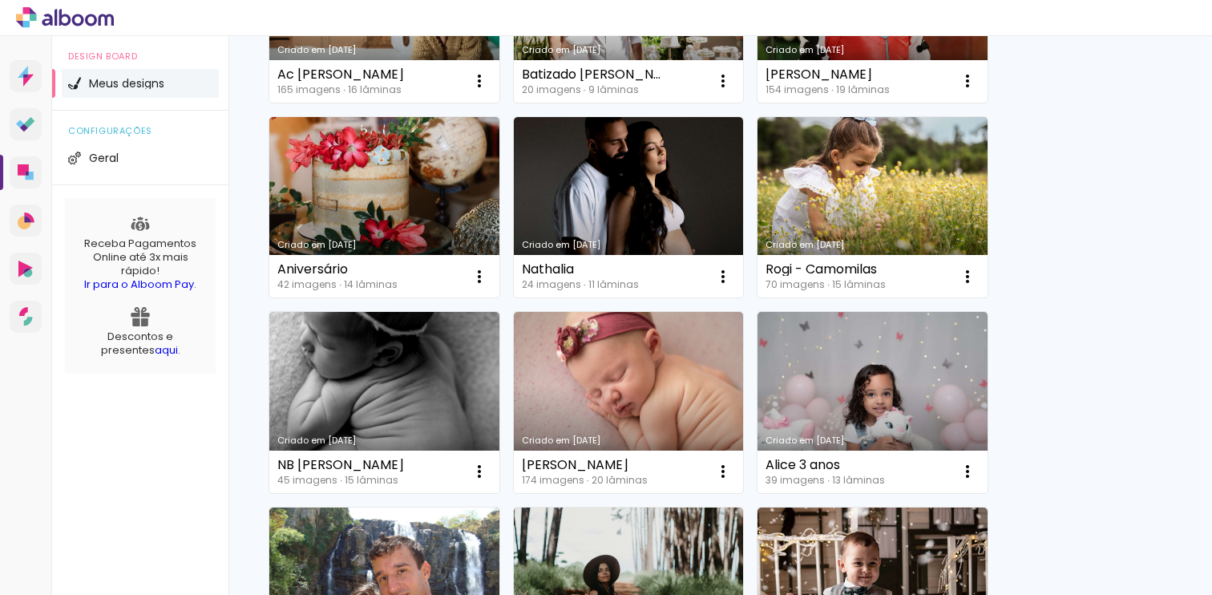
scroll to position [673, 0]
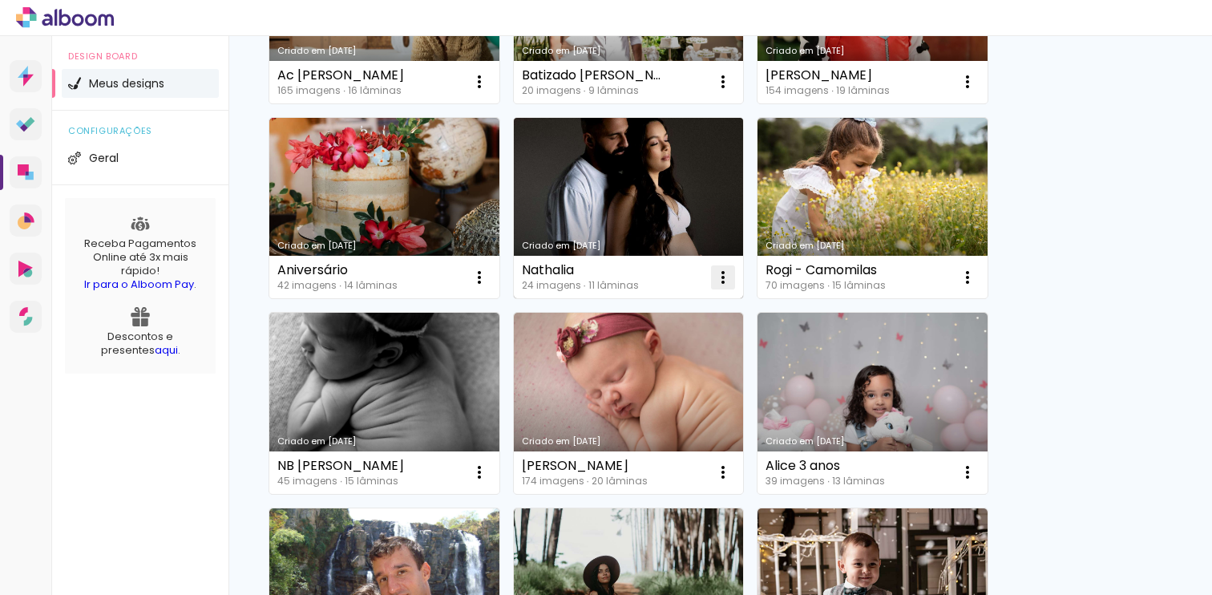
click at [723, 277] on iron-icon at bounding box center [723, 277] width 19 height 19
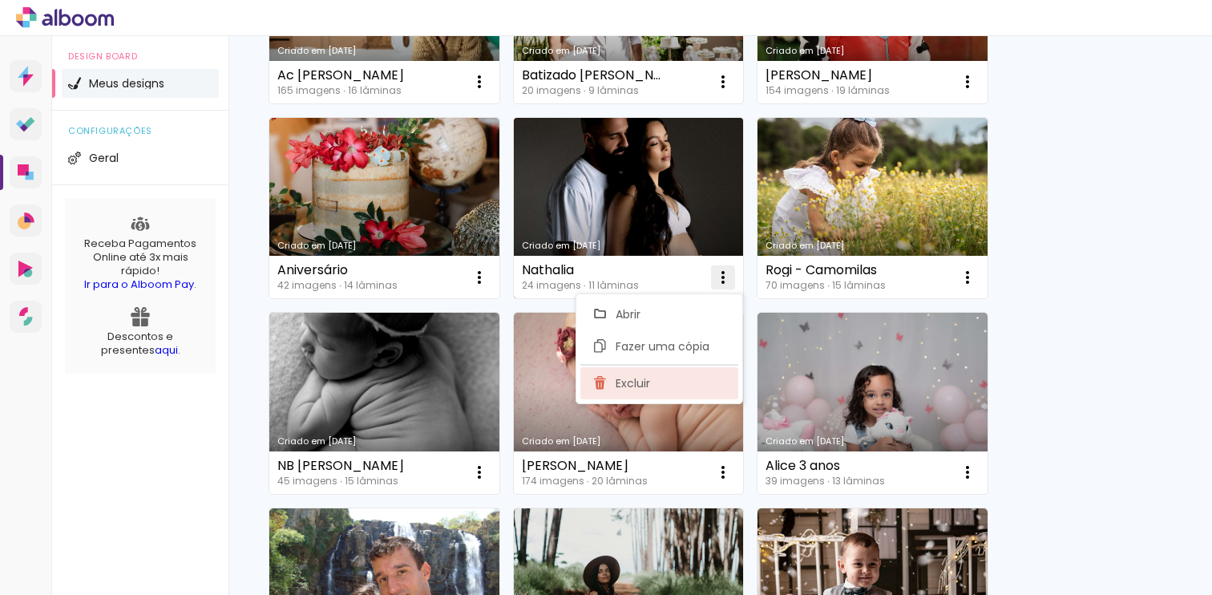
click at [653, 381] on paper-item "Excluir" at bounding box center [659, 383] width 158 height 32
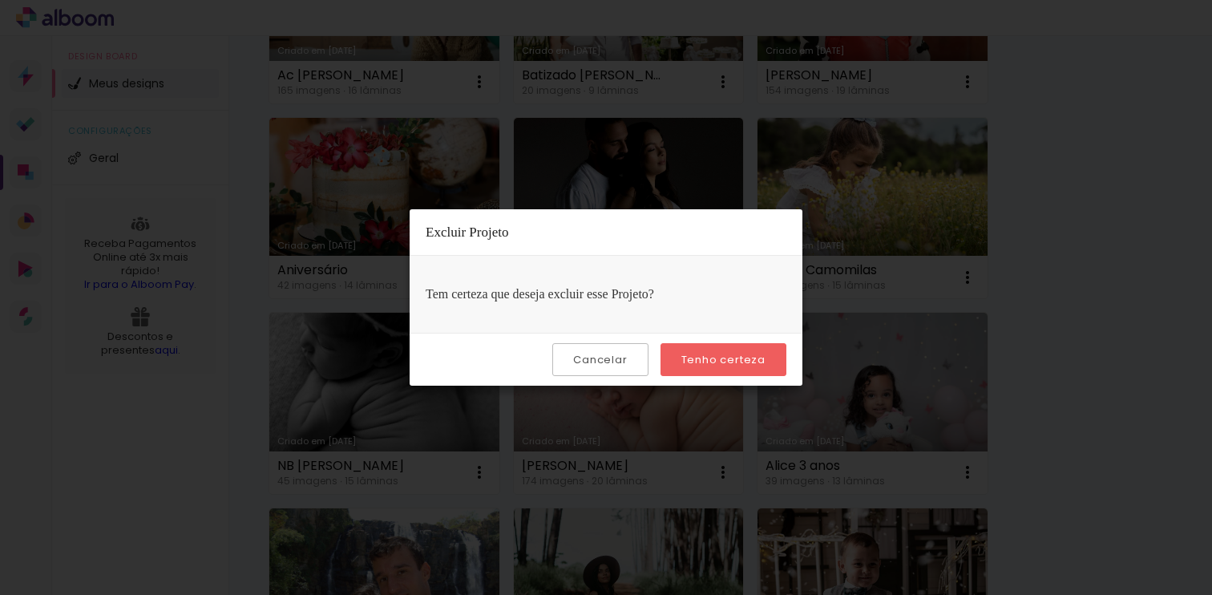
click at [0, 0] on slot "Tenho certeza" at bounding box center [0, 0] width 0 height 0
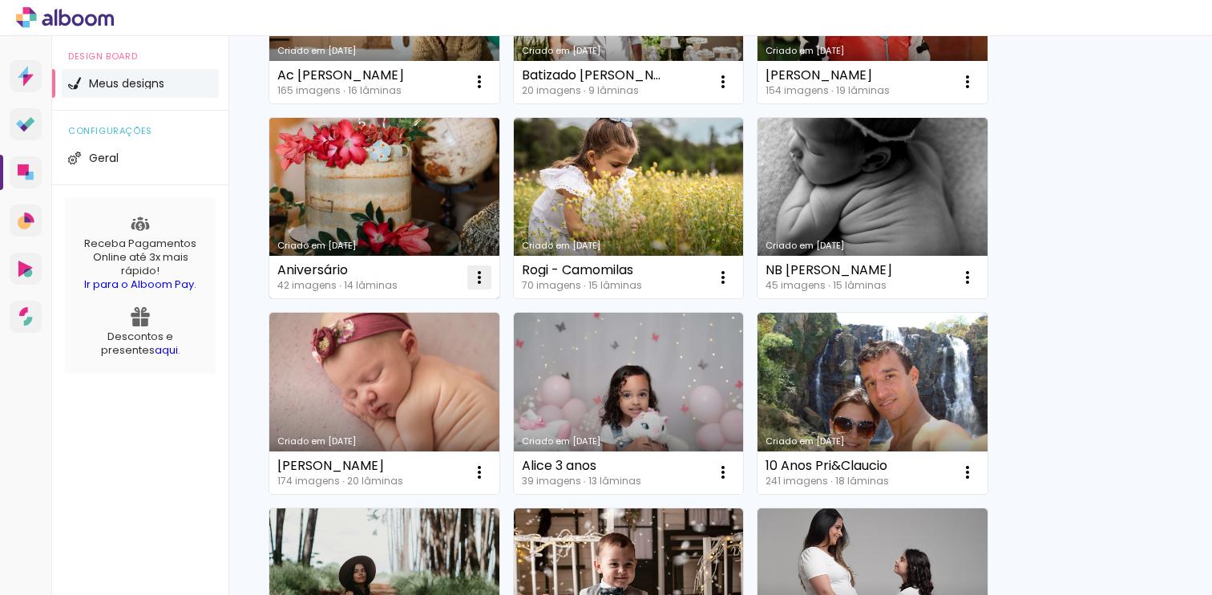
click at [478, 281] on iron-icon at bounding box center [479, 277] width 19 height 19
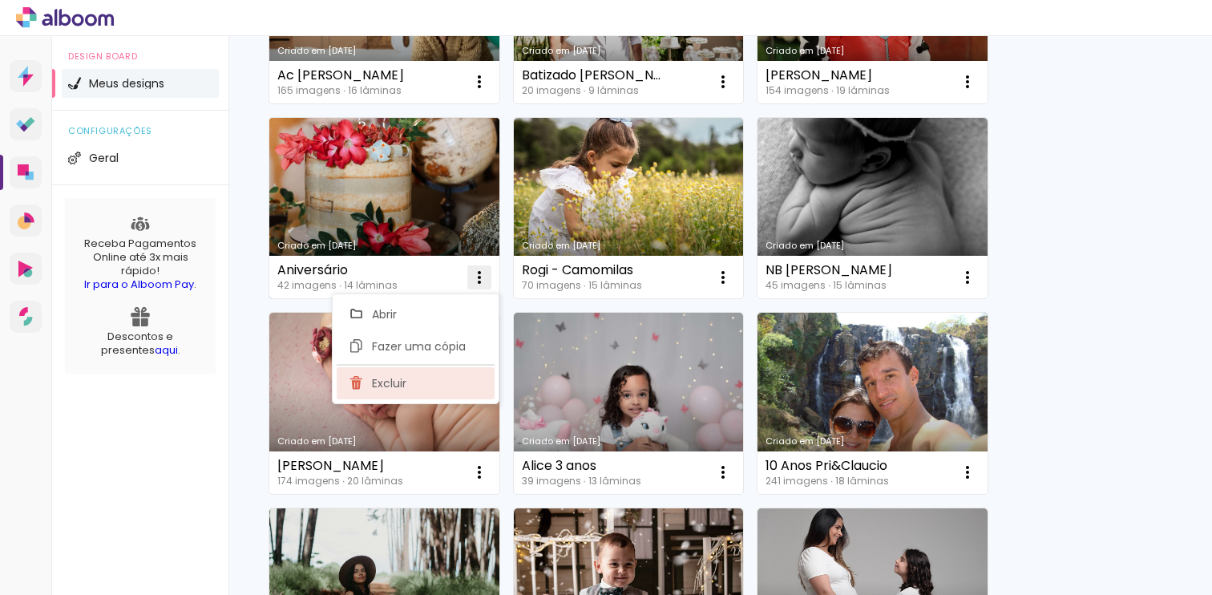
click at [396, 378] on span "Excluir" at bounding box center [389, 383] width 34 height 11
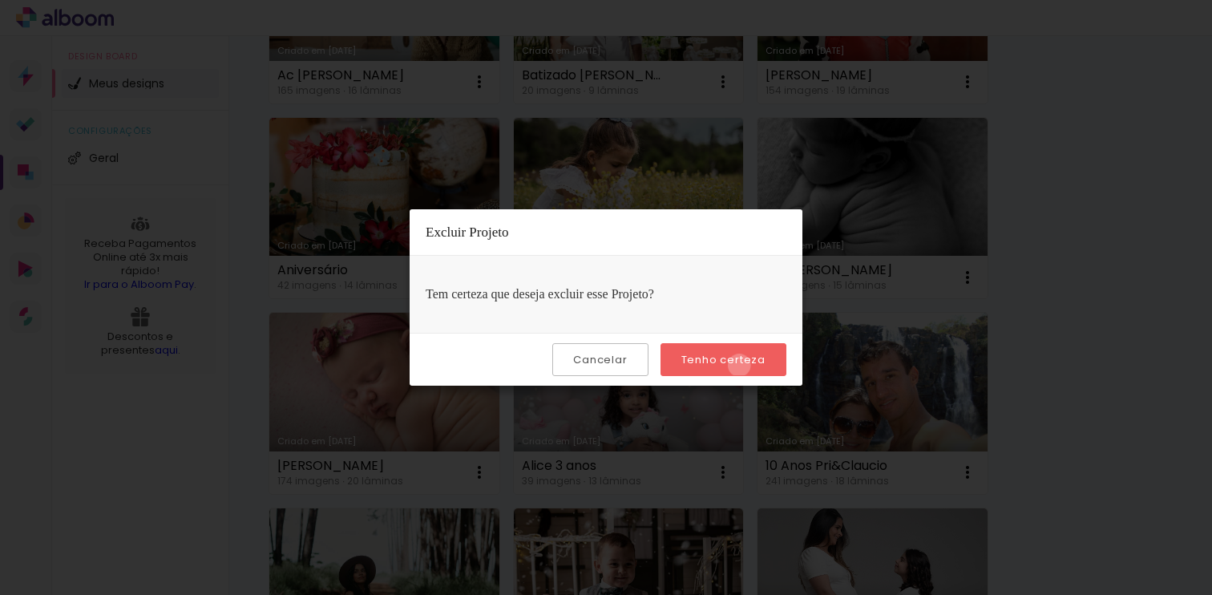
click at [0, 0] on slot "Tenho certeza" at bounding box center [0, 0] width 0 height 0
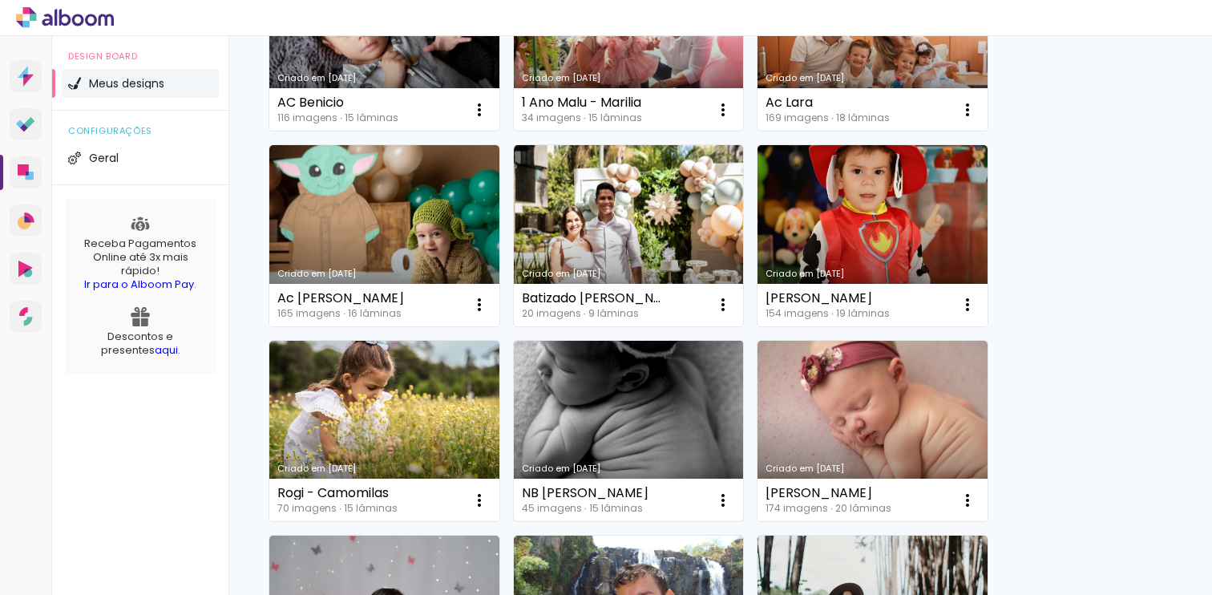
scroll to position [416, 0]
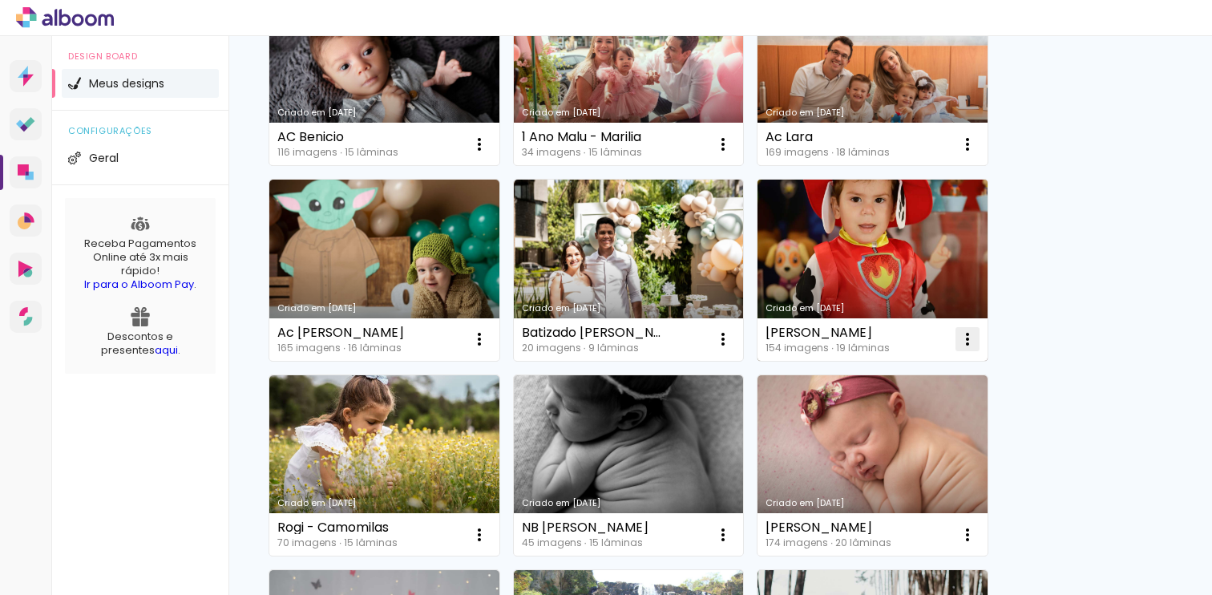
click at [972, 342] on iron-icon at bounding box center [967, 339] width 19 height 19
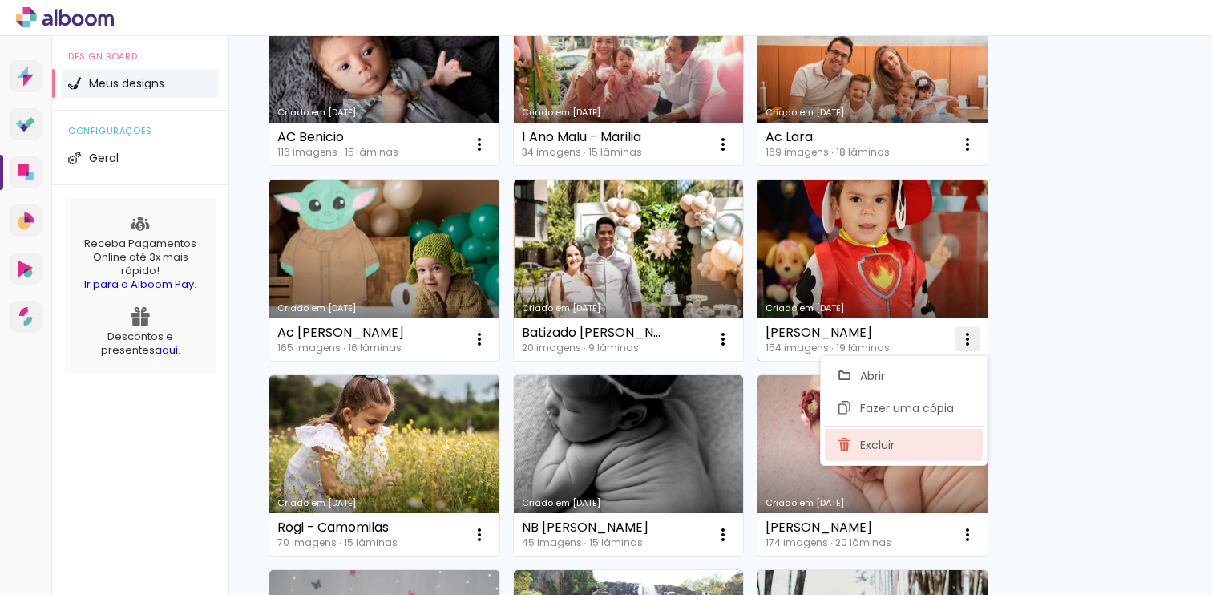
click at [876, 447] on span "Excluir" at bounding box center [877, 444] width 34 height 11
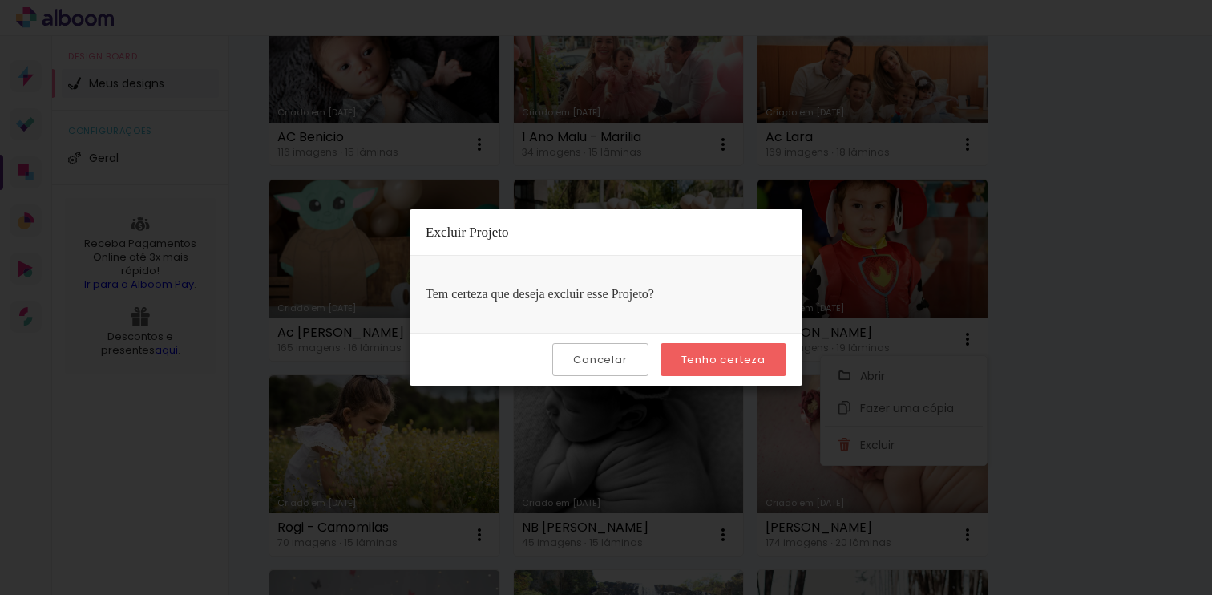
click at [0, 0] on slot "Tenho certeza" at bounding box center [0, 0] width 0 height 0
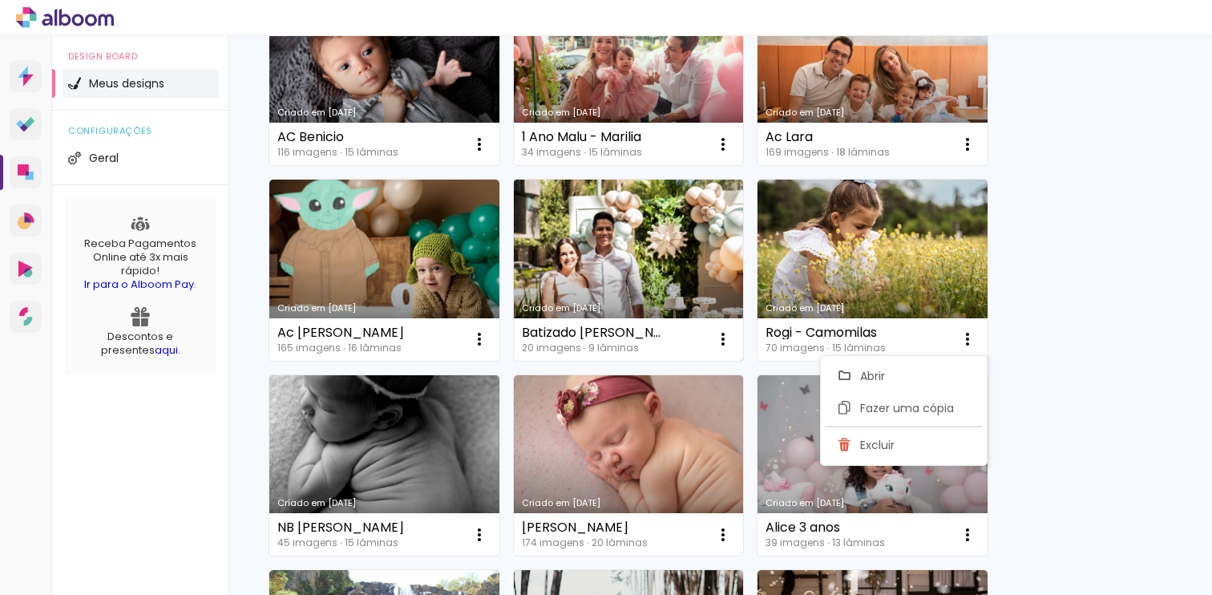
click at [634, 285] on link "Criado em [DATE]" at bounding box center [629, 270] width 230 height 181
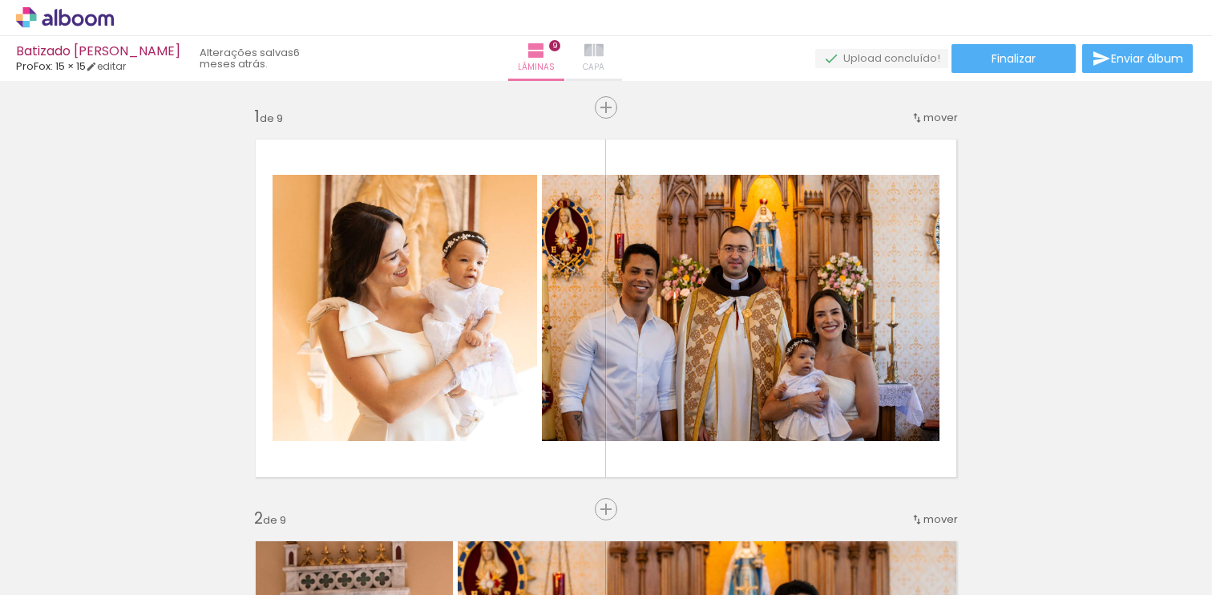
click at [604, 55] on iron-icon at bounding box center [593, 50] width 19 height 19
